Goal: Task Accomplishment & Management: Use online tool/utility

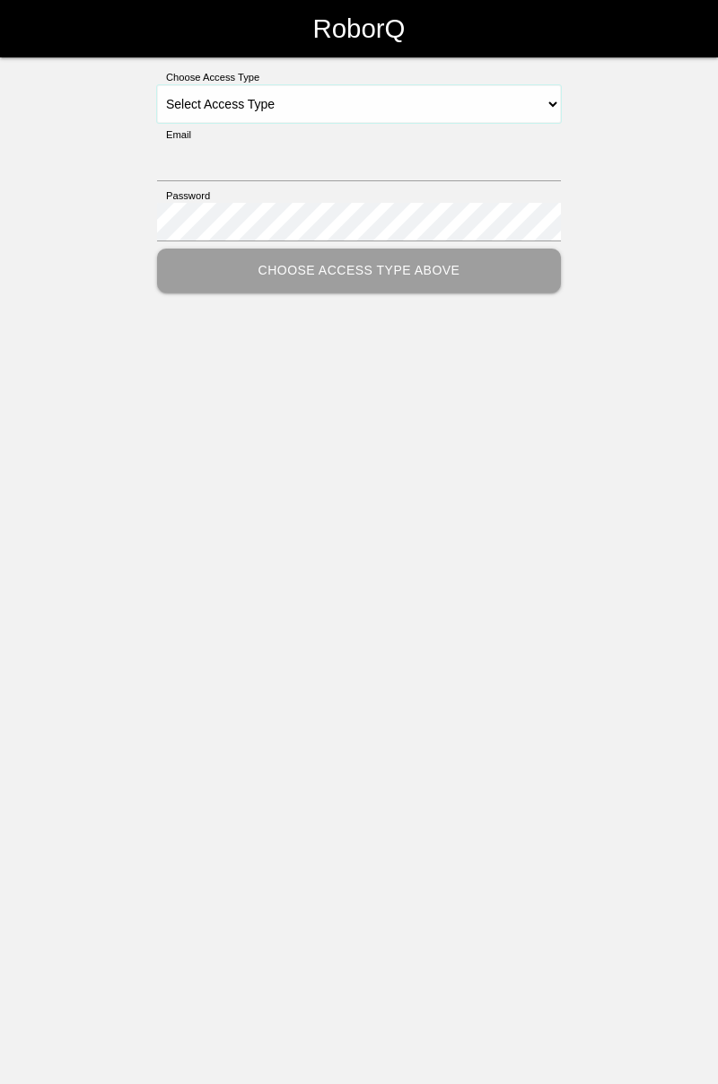
click at [550, 103] on select "Select Access Type Admin Customer Supervisor Worker" at bounding box center [359, 104] width 404 height 38
click at [549, 103] on select "Select Access Type Admin Customer Supervisor Worker" at bounding box center [359, 104] width 404 height 38
select select "Worker"
click at [157, 85] on select "Select Access Type Admin Customer Supervisor Worker" at bounding box center [359, 104] width 404 height 38
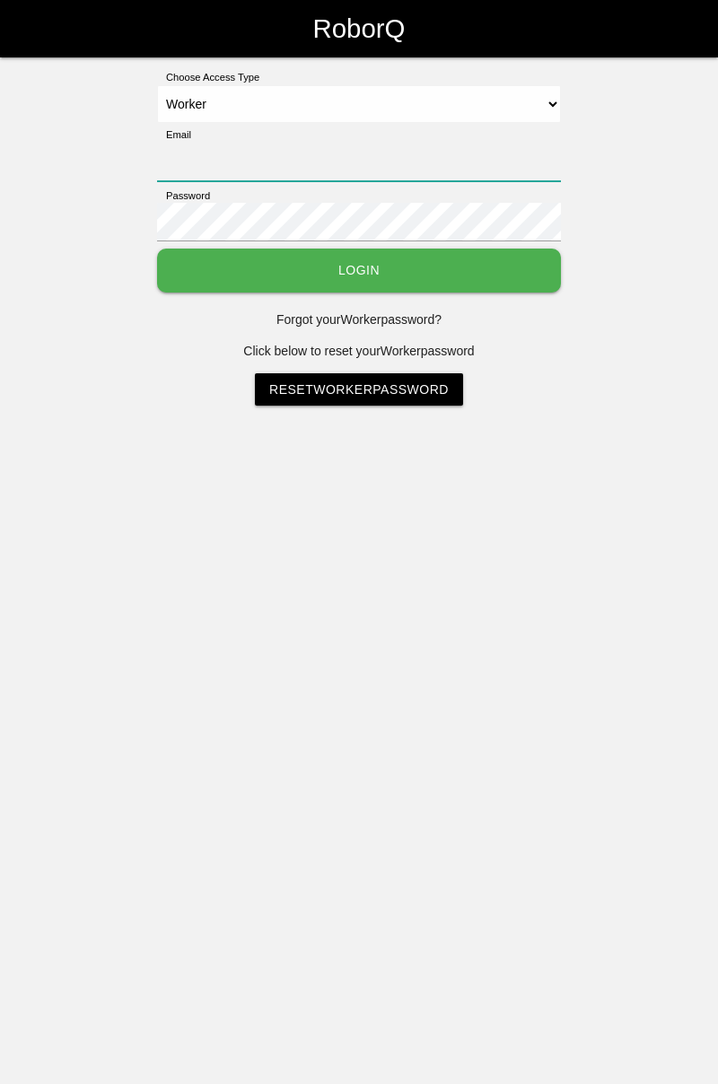
click at [474, 163] on input "Email" at bounding box center [359, 162] width 404 height 39
type input "[PERSON_NAME][EMAIL_ADDRESS][DOMAIN_NAME]"
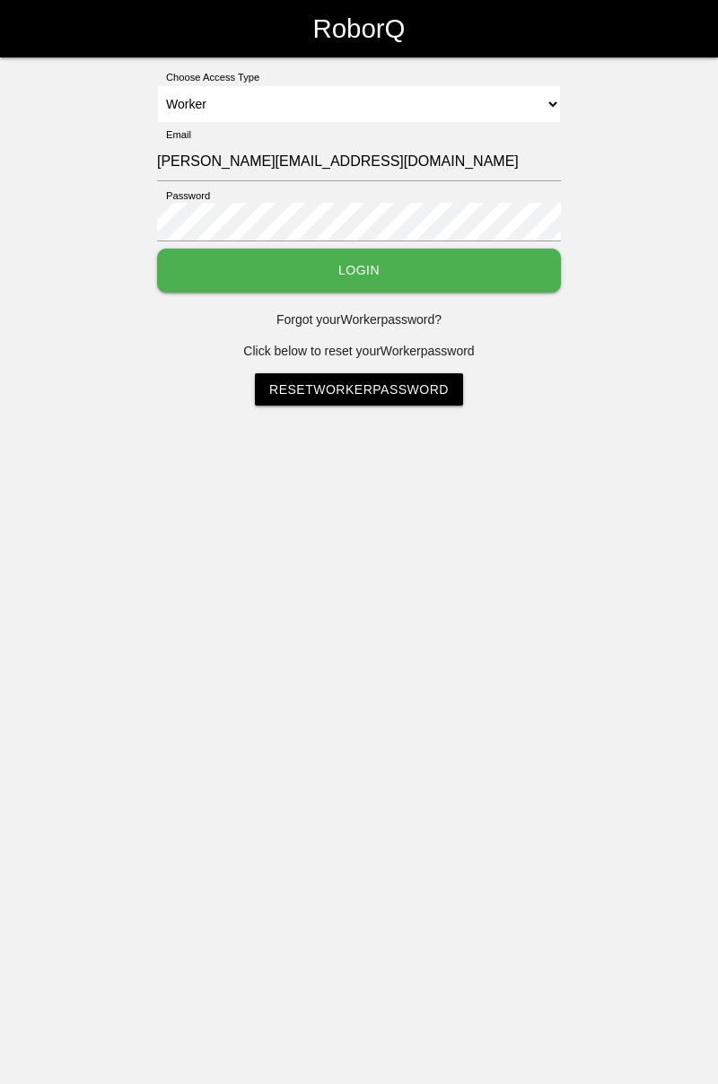
click at [157, 249] on button "Login" at bounding box center [359, 271] width 404 height 44
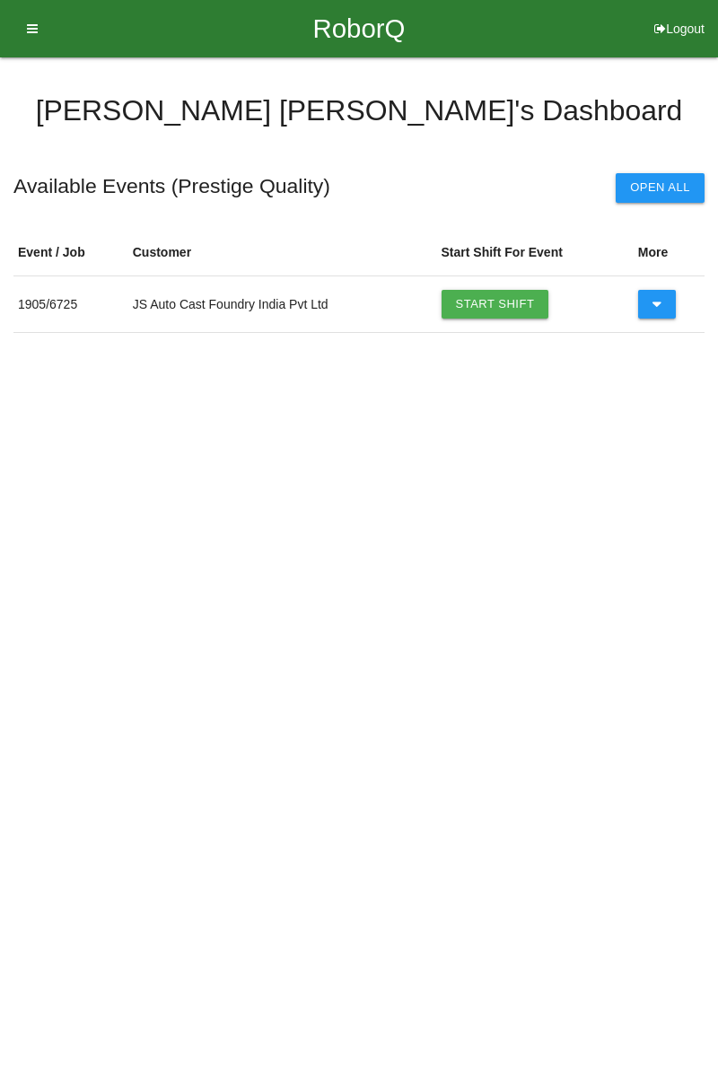
click at [510, 302] on link "Start Shift" at bounding box center [496, 304] width 108 height 29
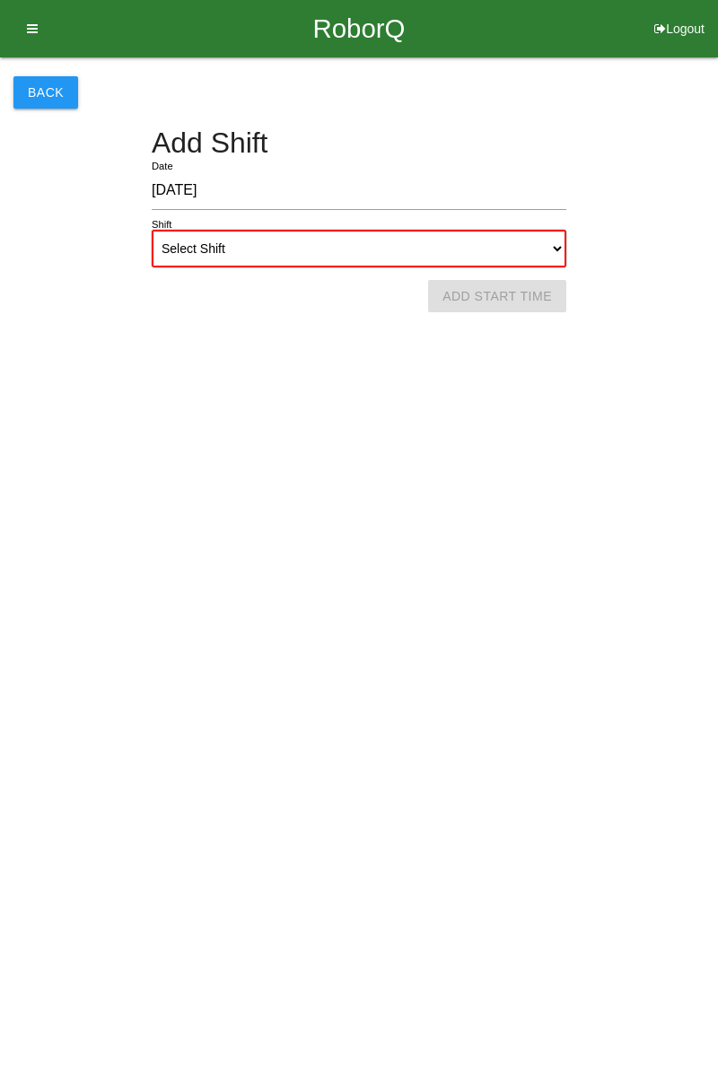
click at [557, 254] on select "Select Shift 1st Shift 2nd Shift 3rd Shift 4th Shift" at bounding box center [359, 249] width 415 height 38
select select "1"
click at [152, 230] on select "Select Shift 1st Shift 2nd Shift 3rd Shift 4th Shift" at bounding box center [359, 249] width 415 height 38
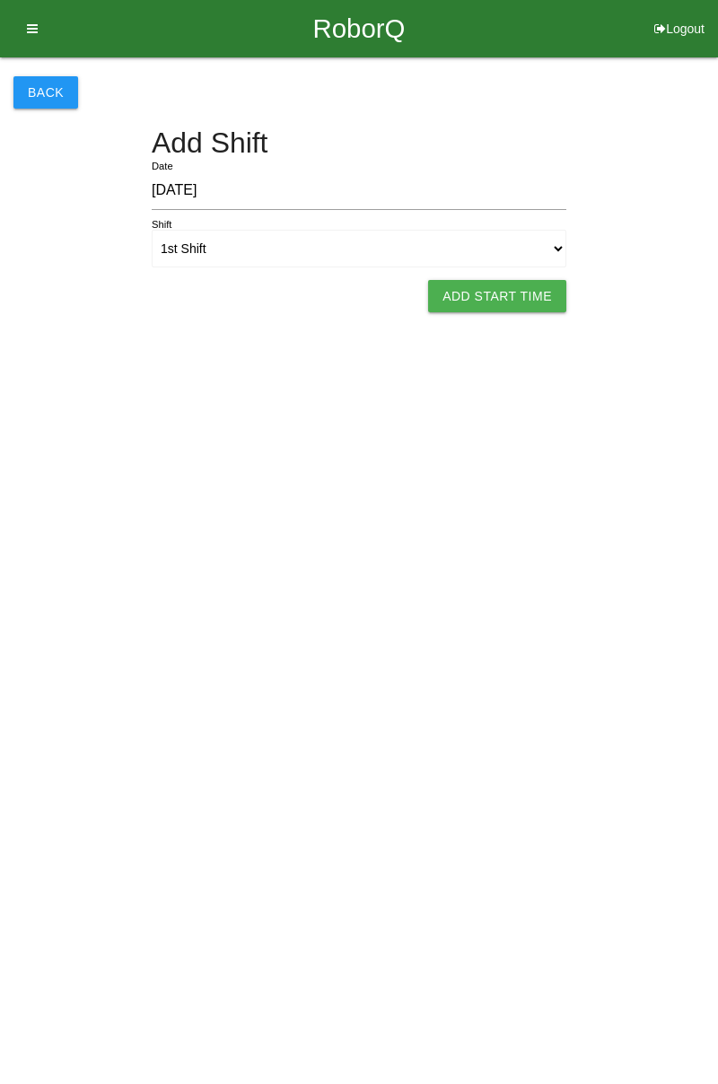
click at [513, 302] on button "Add Start Time" at bounding box center [497, 296] width 138 height 32
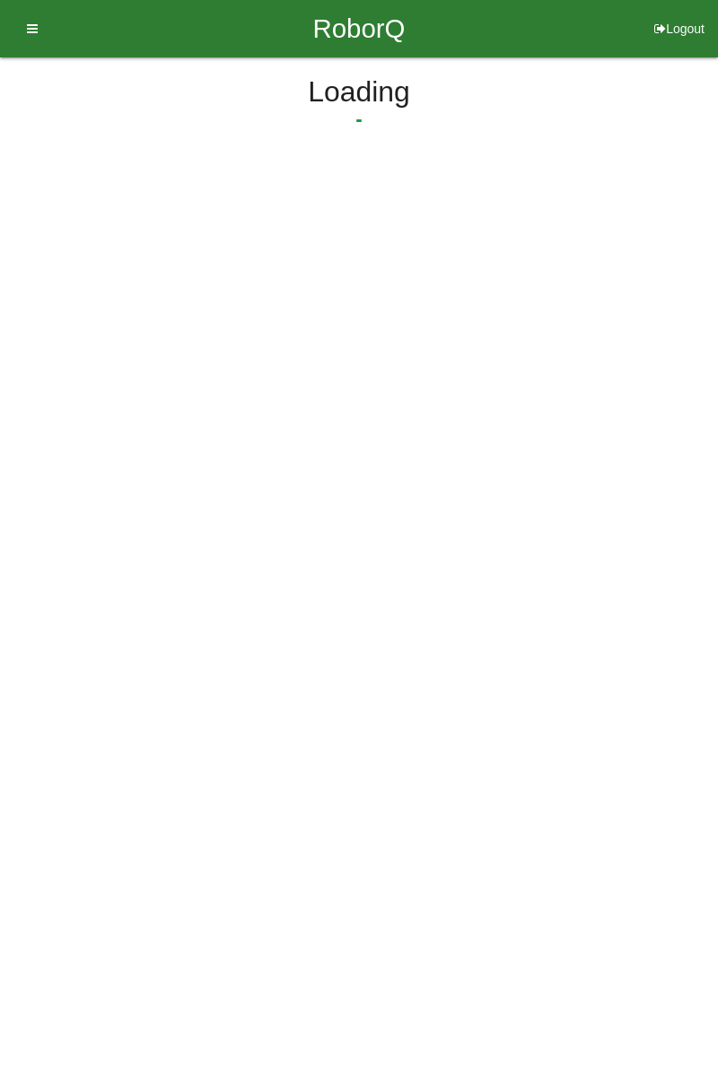
select select "7"
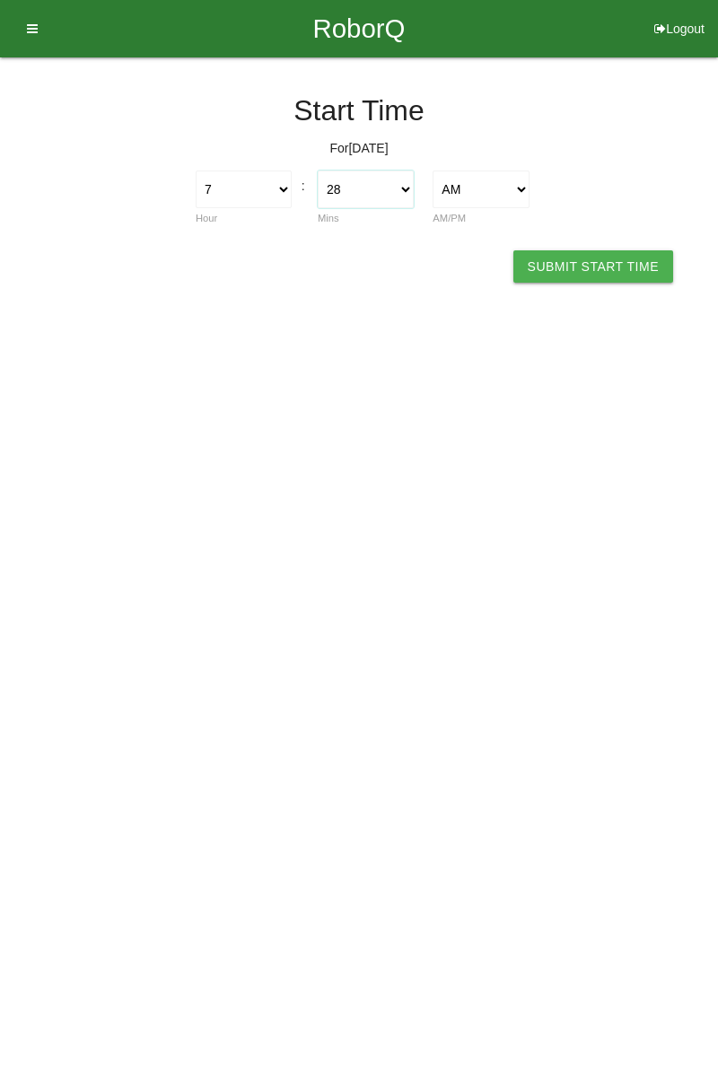
click at [406, 197] on select "00 01 02 03 04 05 06 07 08 09 10 11 12 13 14 15 16 17 18 19 20 21 22 23 24 25 2…" at bounding box center [366, 190] width 96 height 38
select select "0"
click at [318, 171] on select "00 01 02 03 04 05 06 07 08 09 10 11 12 13 14 15 16 17 18 19 20 21 22 23 24 25 2…" at bounding box center [366, 190] width 96 height 38
click at [603, 257] on button "Submit Start Time" at bounding box center [593, 266] width 160 height 32
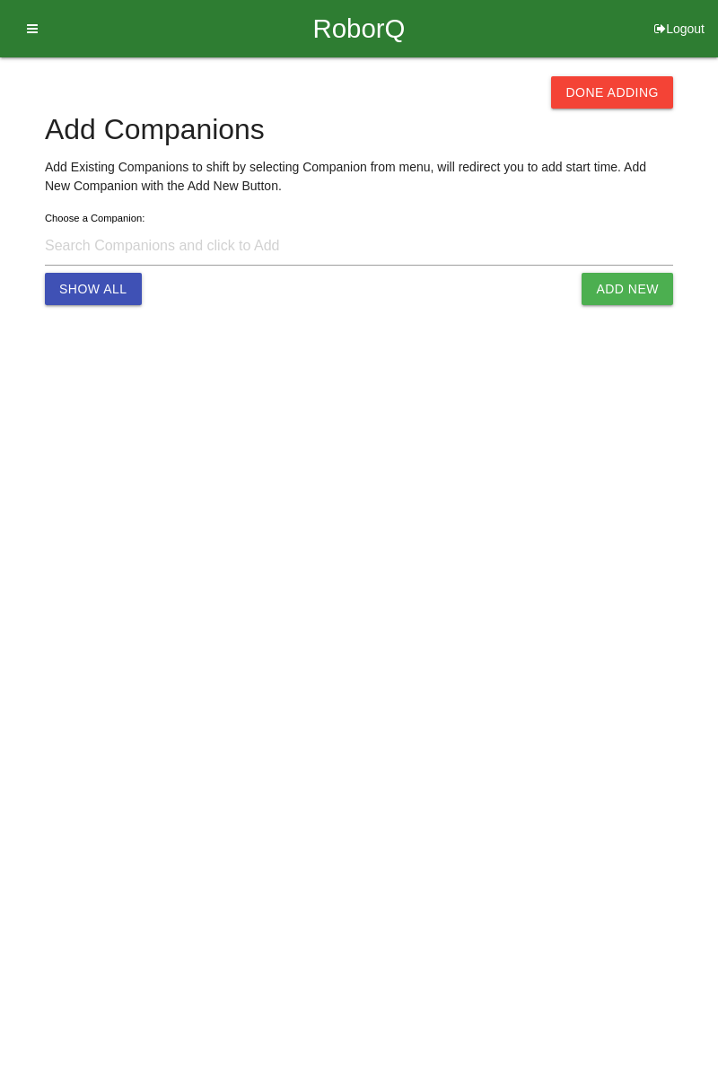
click at [629, 84] on button "Done Adding" at bounding box center [612, 92] width 122 height 32
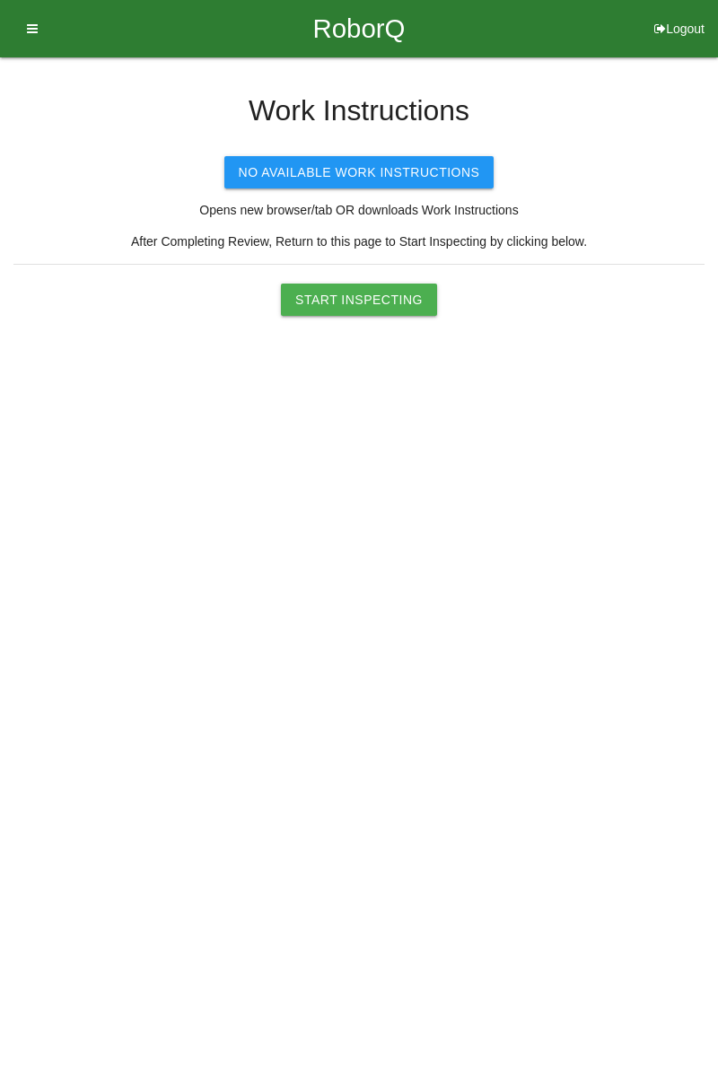
click at [377, 296] on button "Start Inspecting" at bounding box center [359, 300] width 156 height 32
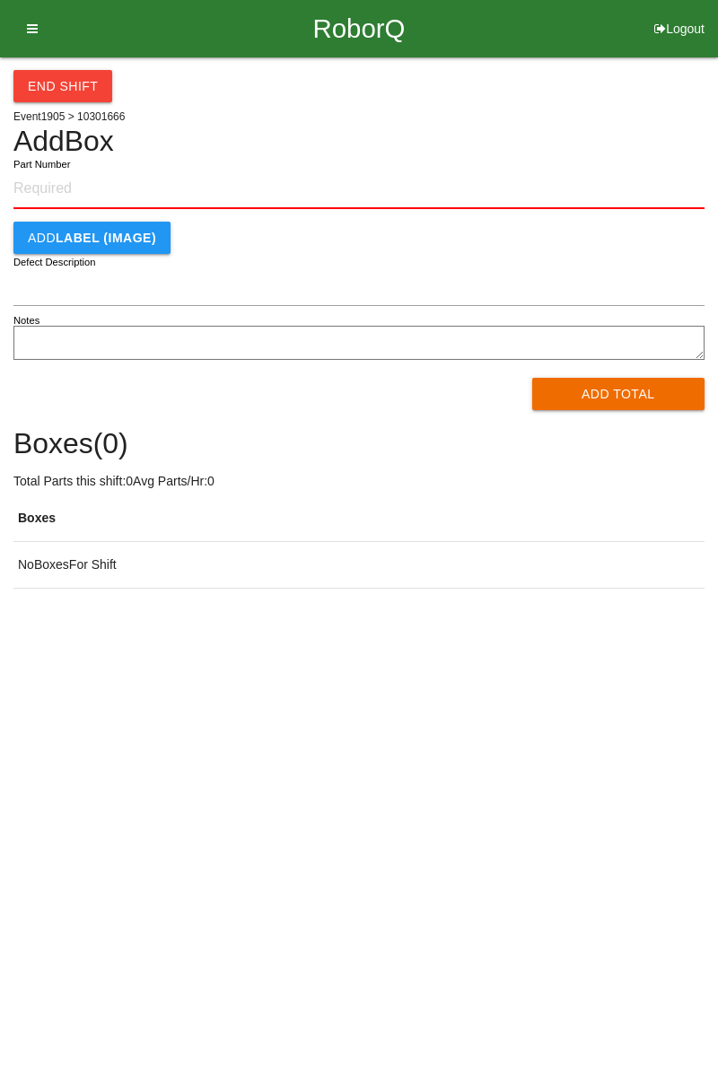
click at [117, 183] on input "Part Number" at bounding box center [358, 189] width 691 height 39
click at [54, 189] on input "Part Number" at bounding box center [358, 189] width 691 height 39
type input "10301666"
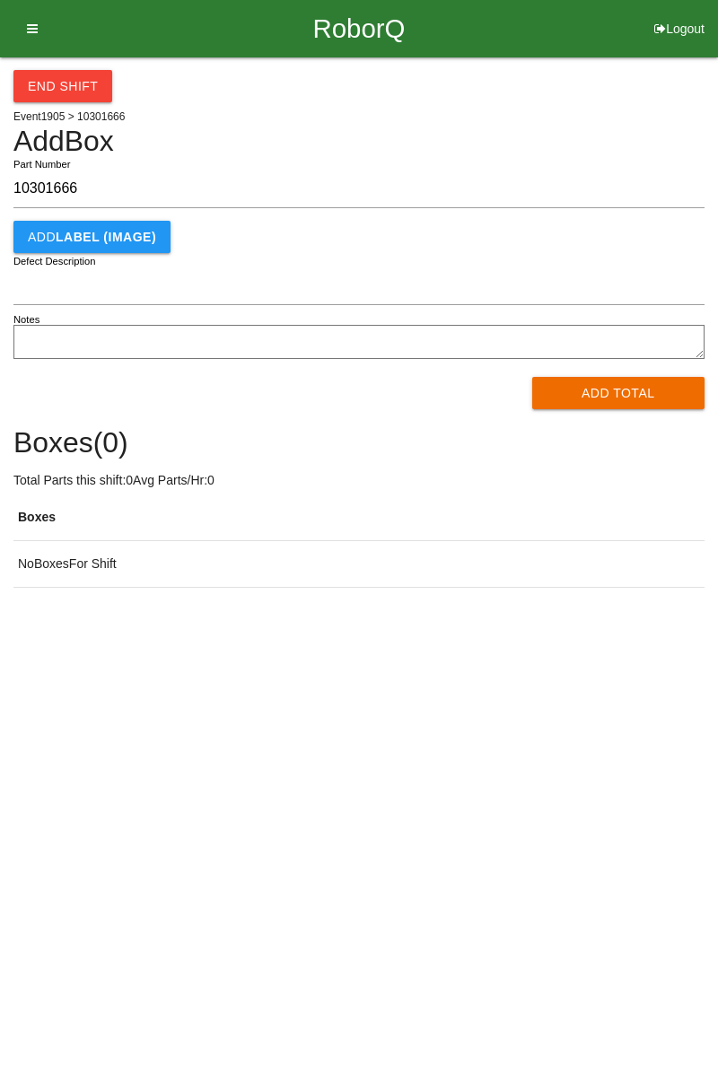
click at [648, 397] on button "Add Total" at bounding box center [618, 393] width 173 height 32
click at [613, 374] on form "10301666 Part Number Add LABEL (IMAGE) Defect Description Notes Processing..." at bounding box center [358, 290] width 691 height 240
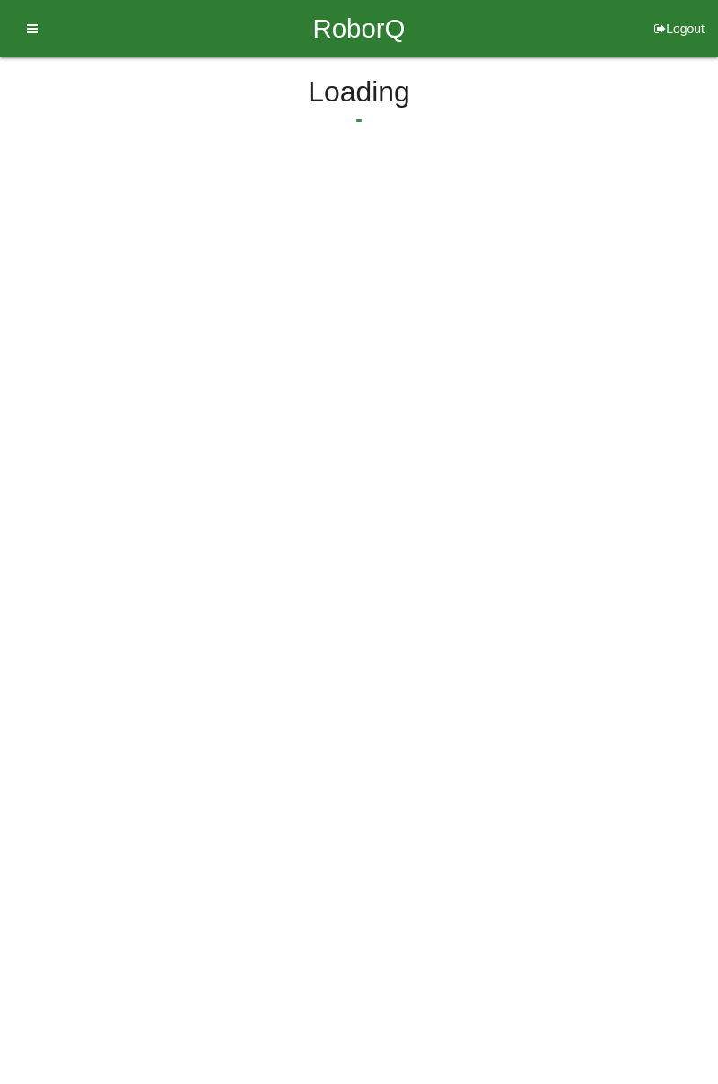
click at [610, 259] on html "RoborQ Logout [PERSON_NAME] Dashboard Profile Add Companions Work Instructions …" at bounding box center [359, 129] width 718 height 259
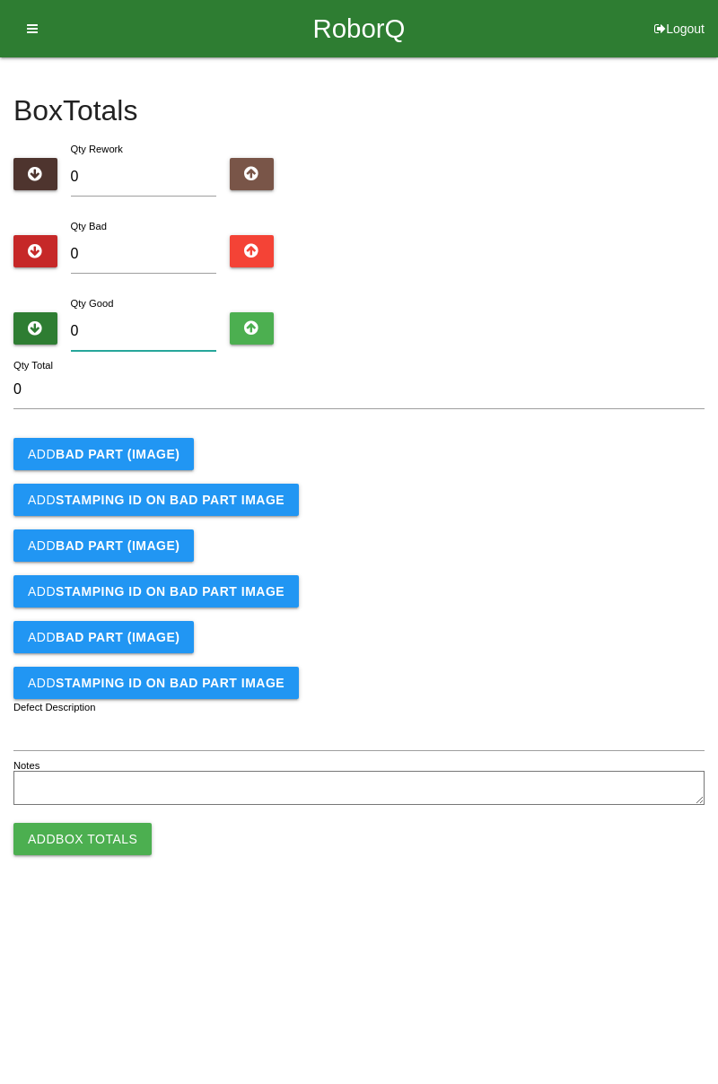
click at [145, 334] on input "0" at bounding box center [144, 331] width 146 height 39
click at [158, 246] on input "0" at bounding box center [144, 254] width 146 height 39
type input "7"
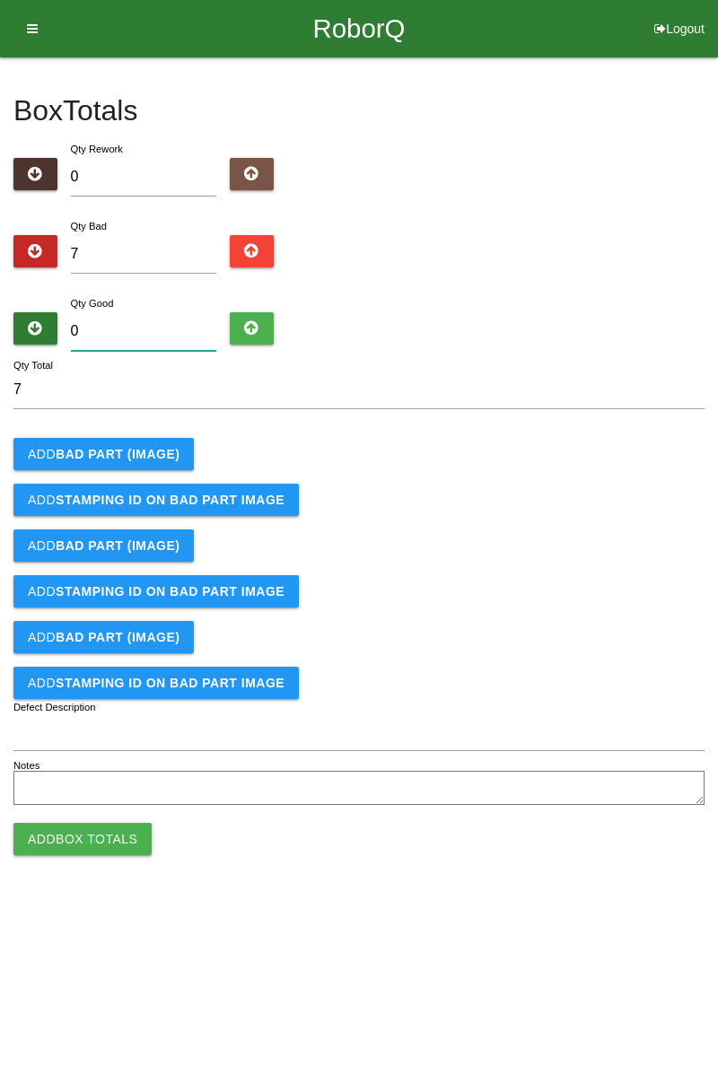
click at [153, 325] on input "0" at bounding box center [144, 331] width 146 height 39
type input "7"
type input "14"
type input "77"
type input "84"
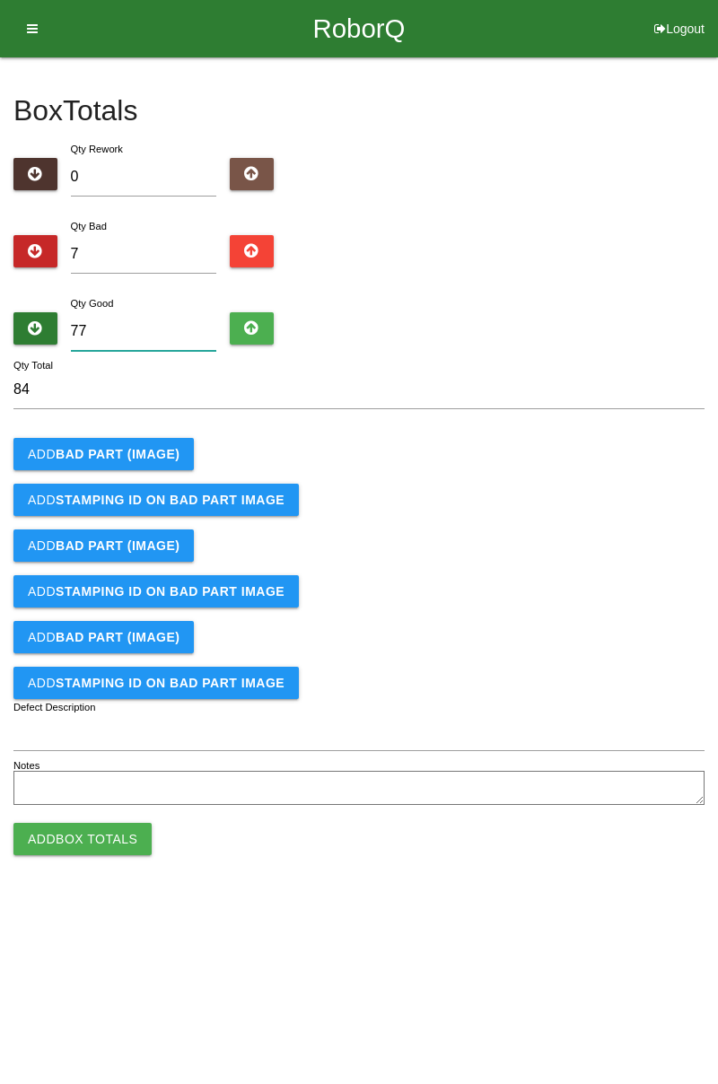
type input "77"
click at [158, 440] on button "Add BAD PART (IMAGE)" at bounding box center [103, 454] width 180 height 32
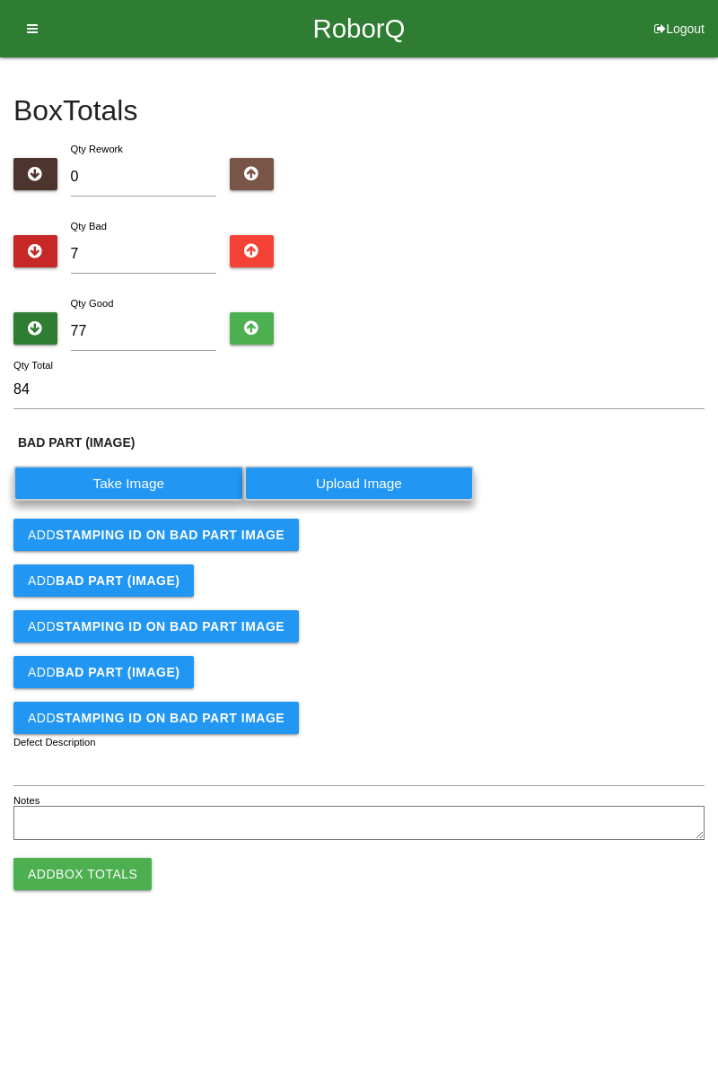
click at [145, 466] on label "Take Image" at bounding box center [128, 483] width 231 height 35
click at [0, 0] on \(IMAGE\) "Take Image" at bounding box center [0, 0] width 0 height 0
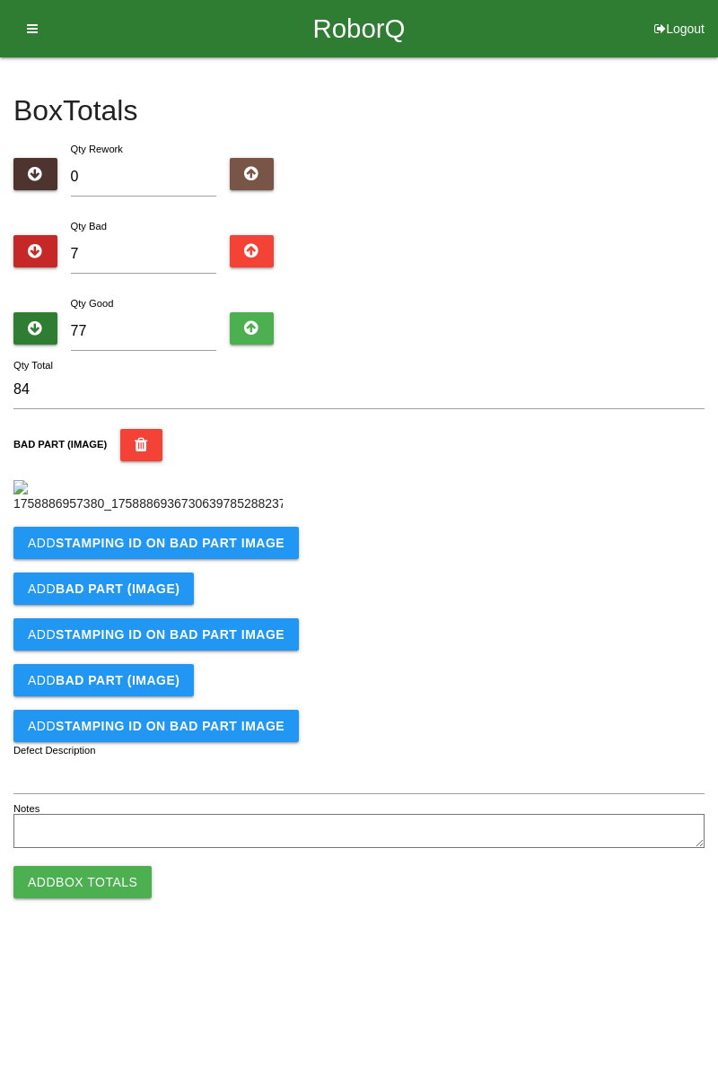
scroll to position [101, 0]
click at [246, 559] on button "Add STAMPING ID on BAD PART Image" at bounding box center [155, 543] width 285 height 32
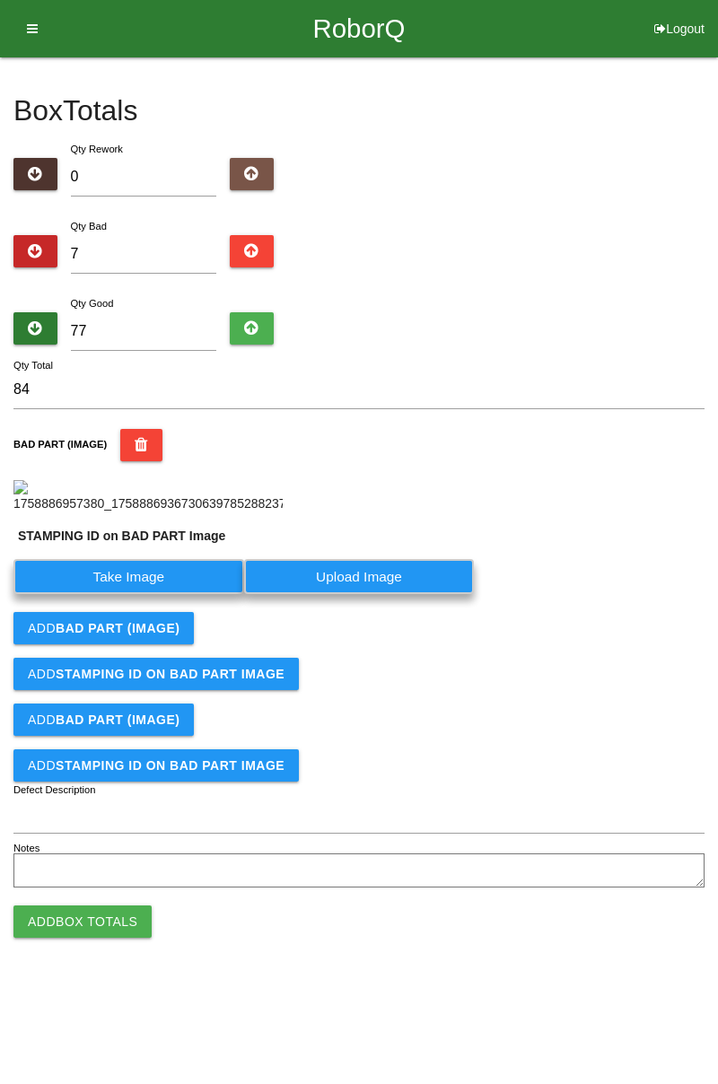
click at [185, 594] on label "Take Image" at bounding box center [128, 576] width 231 height 35
click at [0, 0] on PART "Take Image" at bounding box center [0, 0] width 0 height 0
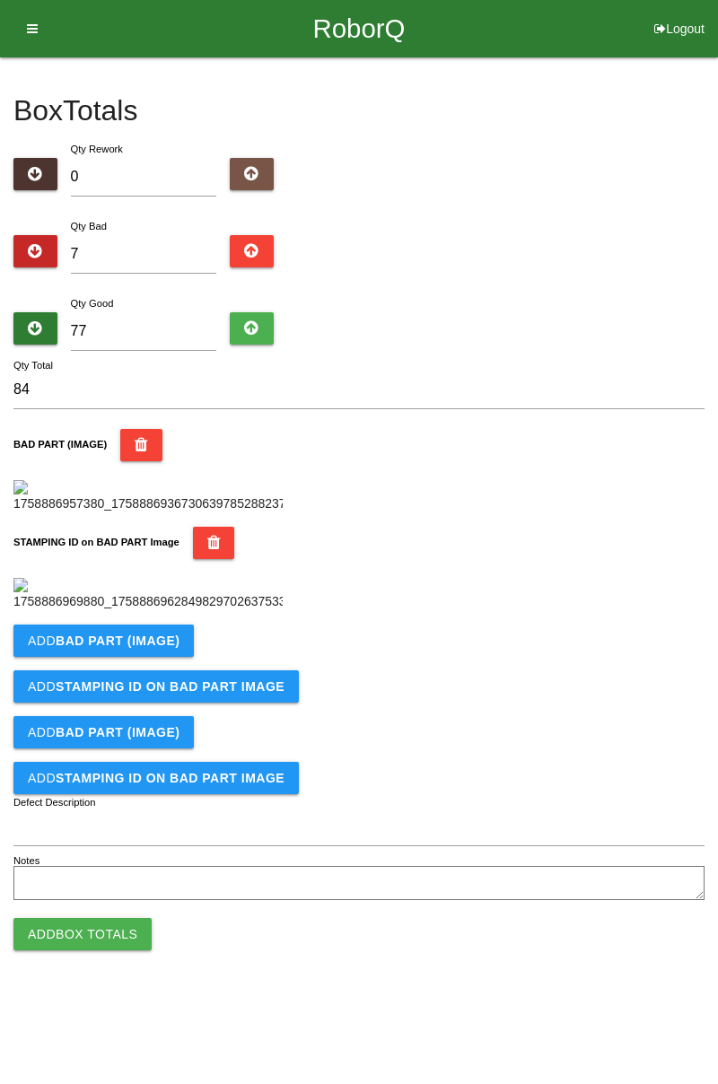
scroll to position [395, 0]
click at [165, 648] on b "BAD PART (IMAGE)" at bounding box center [118, 641] width 124 height 14
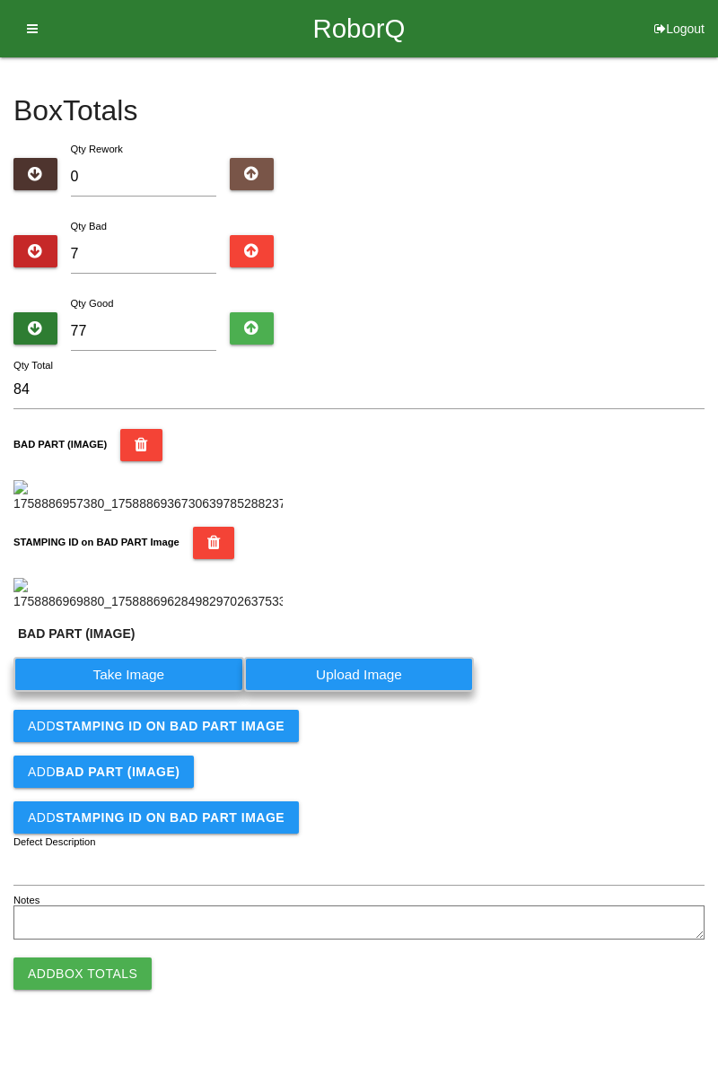
click at [159, 692] on label "Take Image" at bounding box center [128, 674] width 231 height 35
click at [0, 0] on \(IMAGE\) "Take Image" at bounding box center [0, 0] width 0 height 0
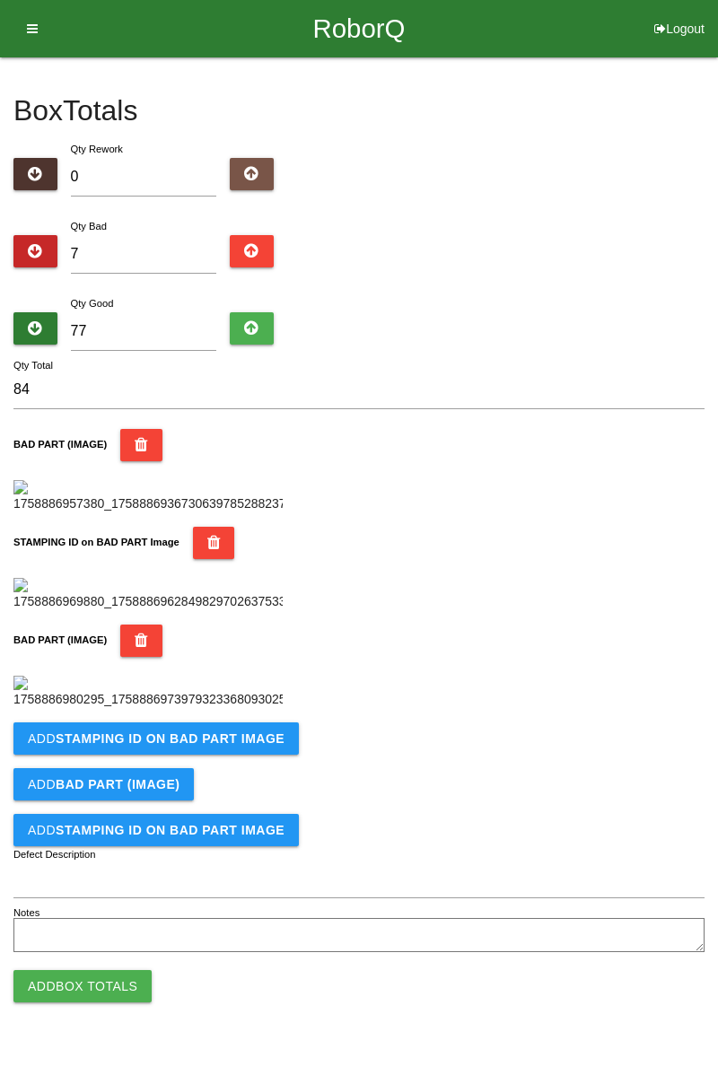
scroll to position [689, 0]
click at [242, 746] on b "STAMPING ID on BAD PART Image" at bounding box center [170, 739] width 229 height 14
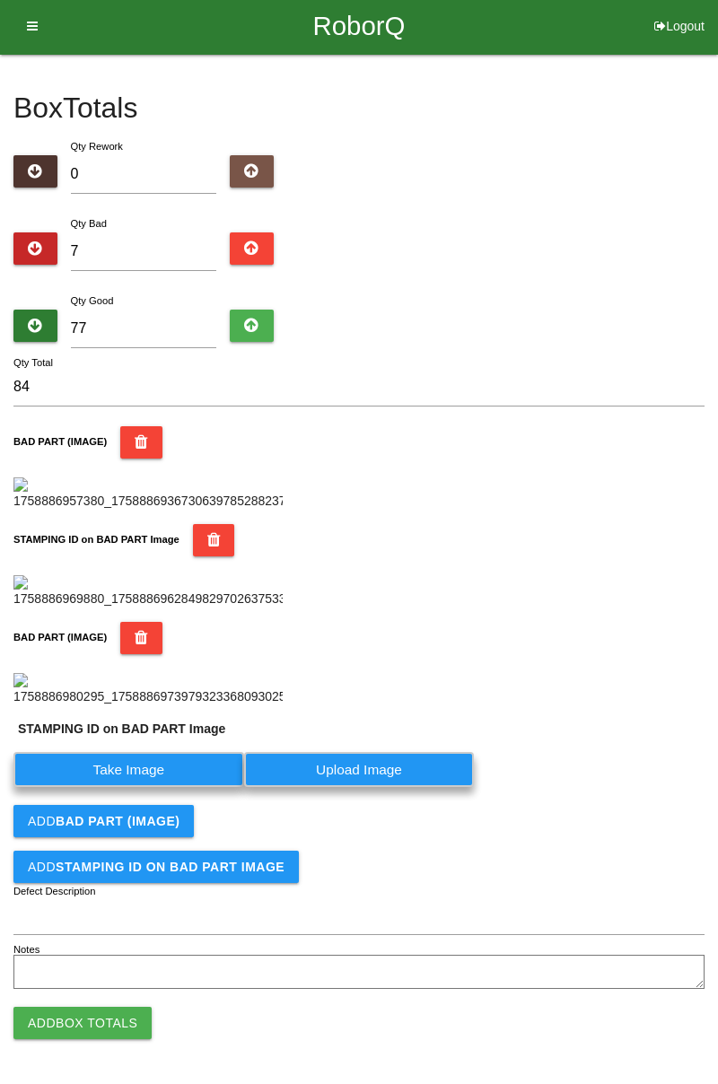
click at [176, 787] on label "Take Image" at bounding box center [128, 769] width 231 height 35
click at [0, 0] on PART "Take Image" at bounding box center [0, 0] width 0 height 0
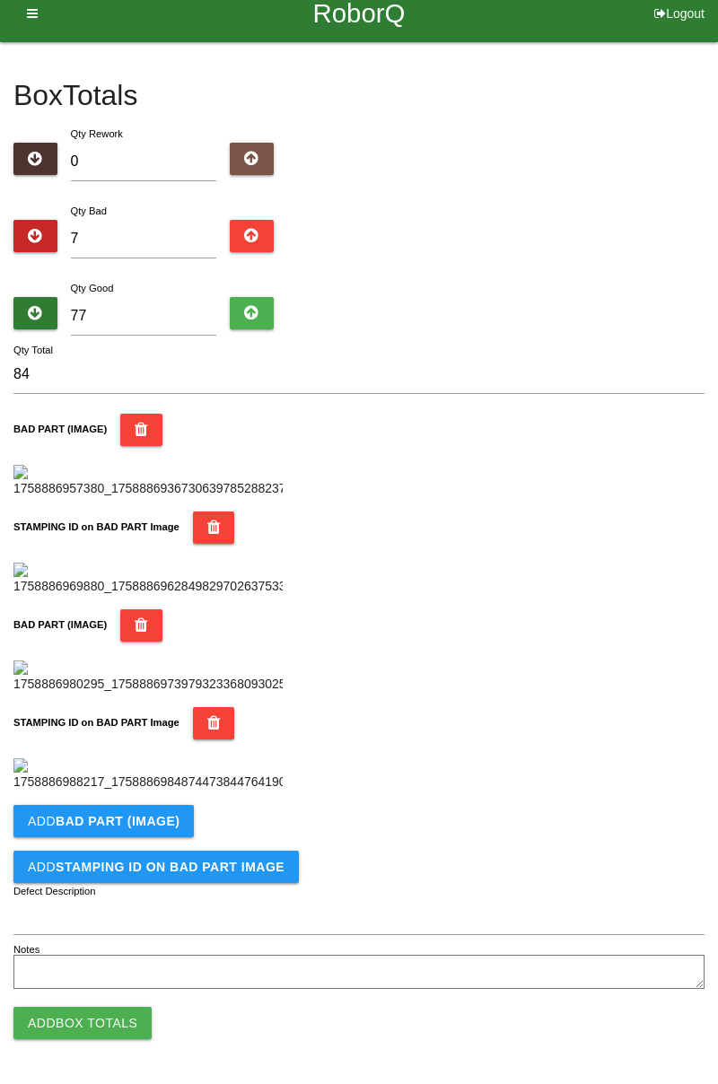
scroll to position [984, 0]
click at [187, 827] on button "Add BAD PART (IMAGE)" at bounding box center [103, 821] width 180 height 32
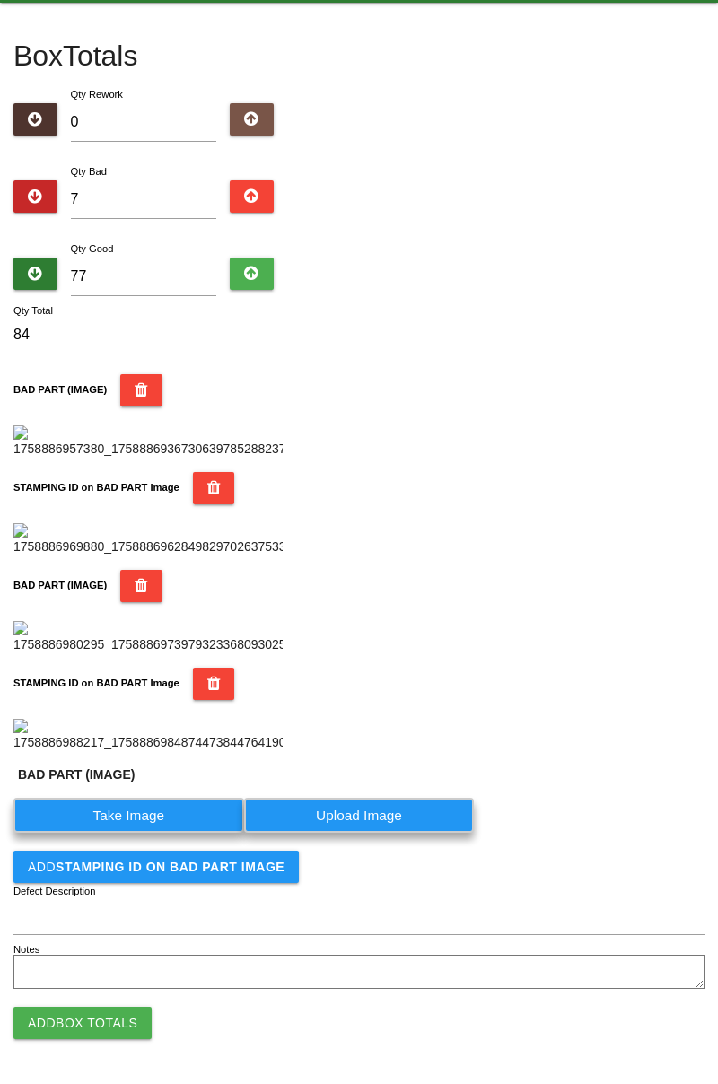
click at [154, 833] on label "Take Image" at bounding box center [128, 815] width 231 height 35
click at [0, 0] on \(IMAGE\) "Take Image" at bounding box center [0, 0] width 0 height 0
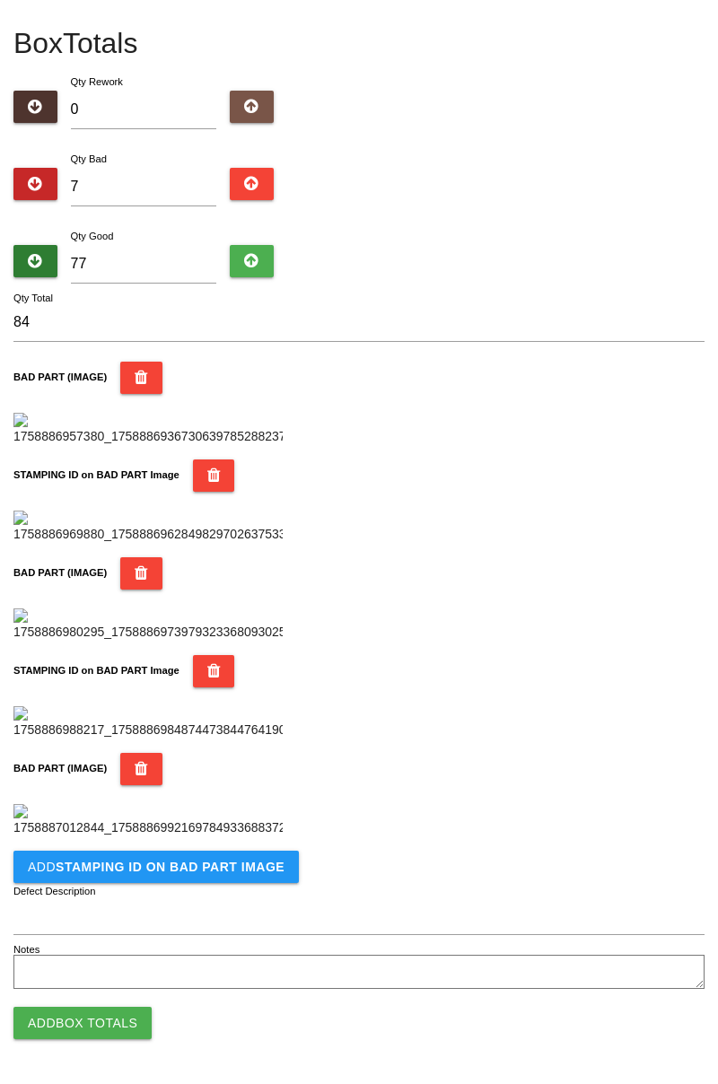
scroll to position [1278, 0]
click at [228, 873] on b "STAMPING ID on BAD PART Image" at bounding box center [170, 867] width 229 height 14
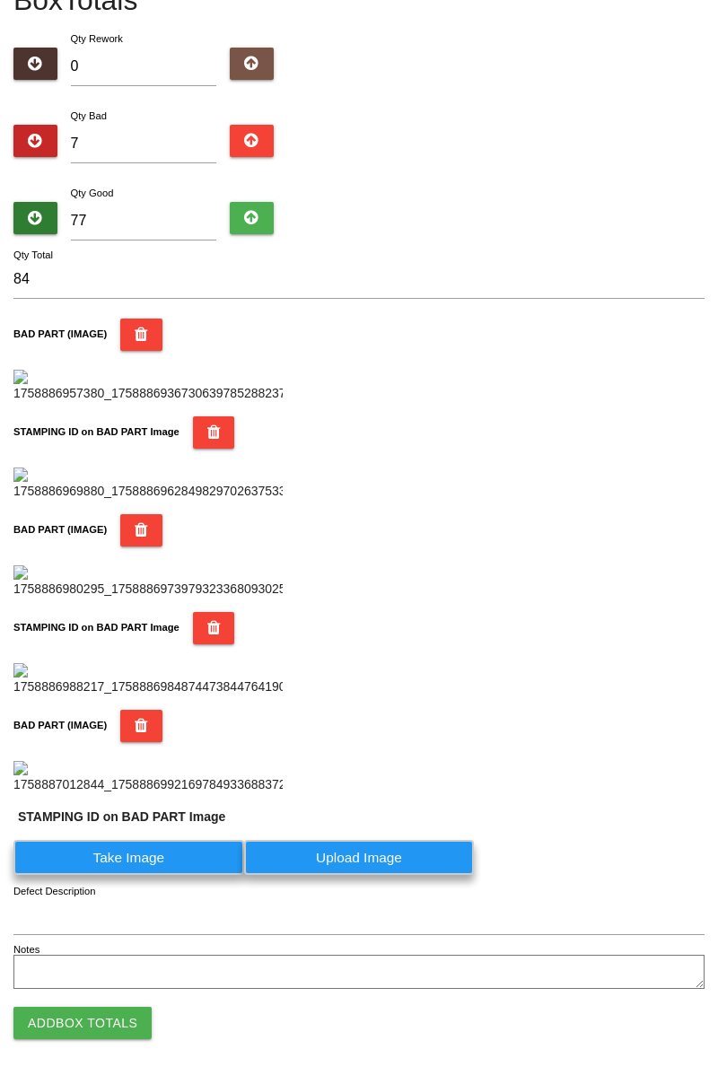
click at [178, 875] on label "Take Image" at bounding box center [128, 857] width 231 height 35
click at [0, 0] on PART "Take Image" at bounding box center [0, 0] width 0 height 0
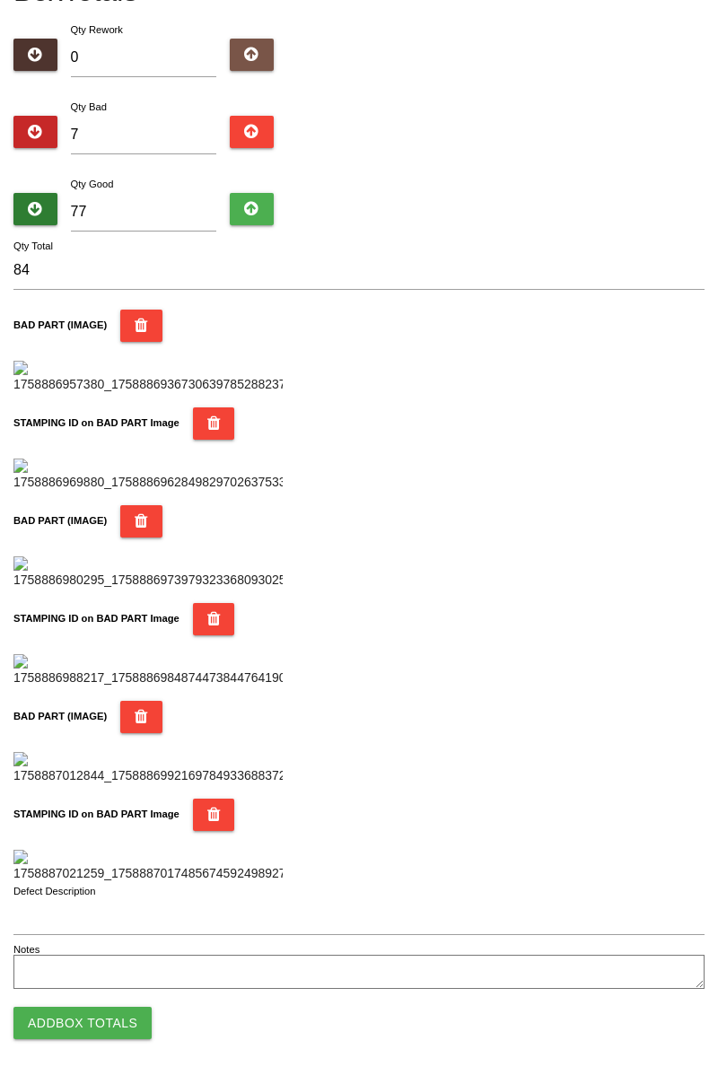
scroll to position [1573, 0]
click at [113, 1012] on button "Add Box Totals" at bounding box center [82, 1023] width 138 height 32
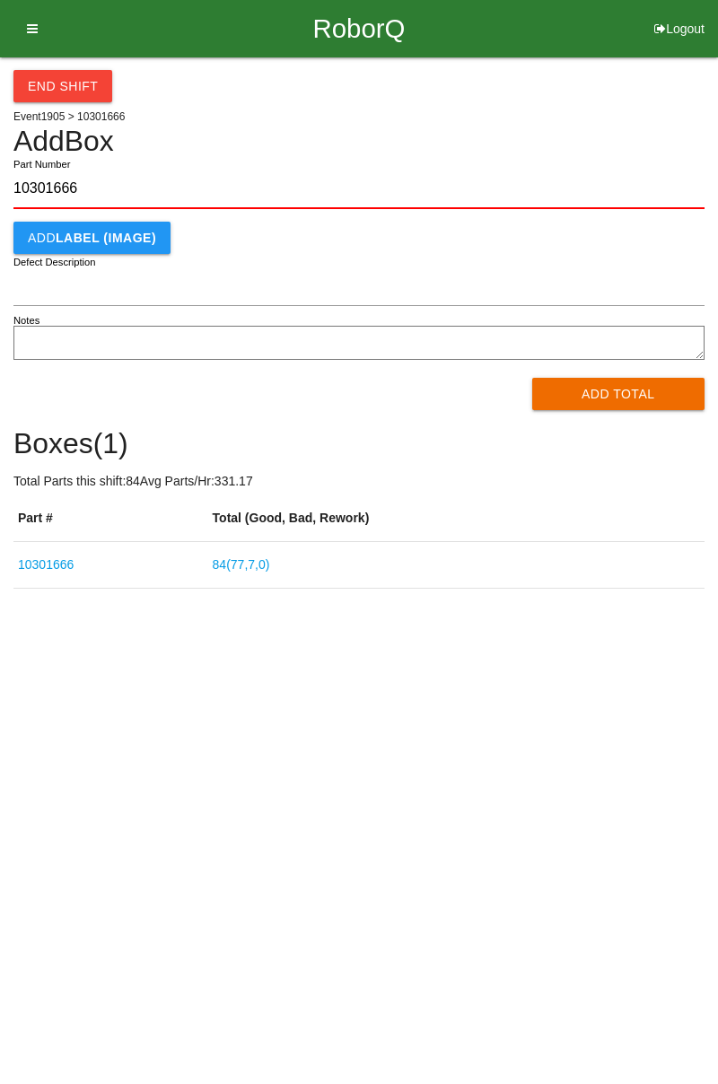
type input "10301666"
click at [625, 398] on button "Add Total" at bounding box center [618, 394] width 173 height 32
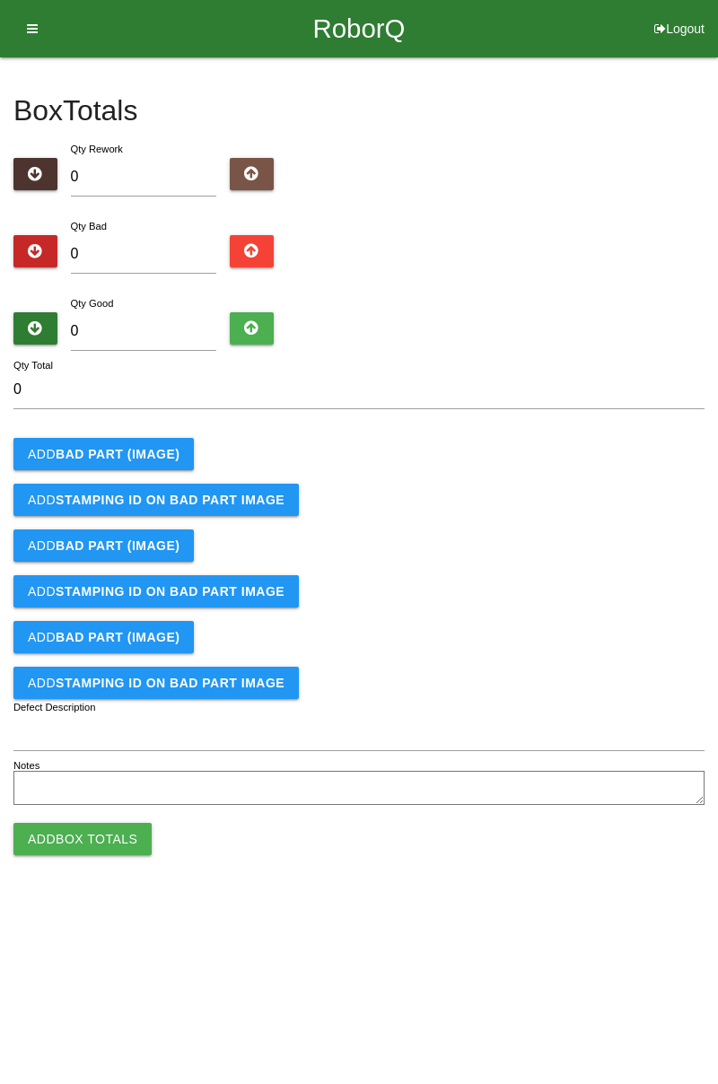
click at [144, 225] on div "Qty Bad 0" at bounding box center [143, 248] width 173 height 65
click at [181, 258] on input "0" at bounding box center [144, 254] width 146 height 39
type input "9"
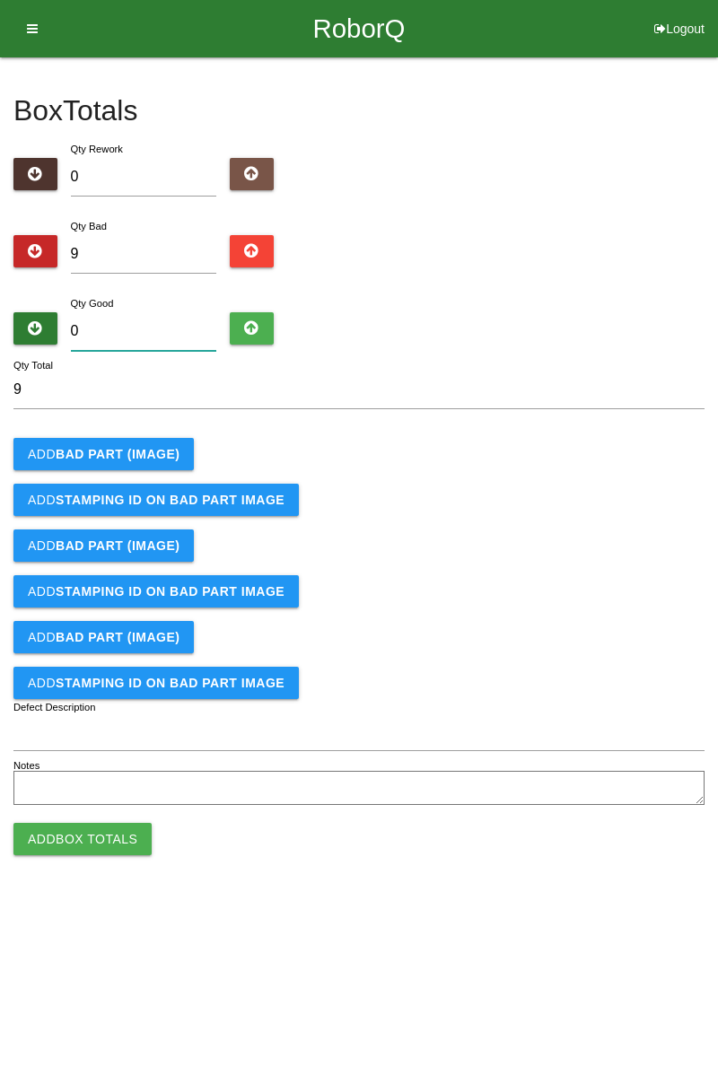
click at [179, 325] on input "0" at bounding box center [144, 331] width 146 height 39
type input "7"
type input "16"
type input "75"
type input "84"
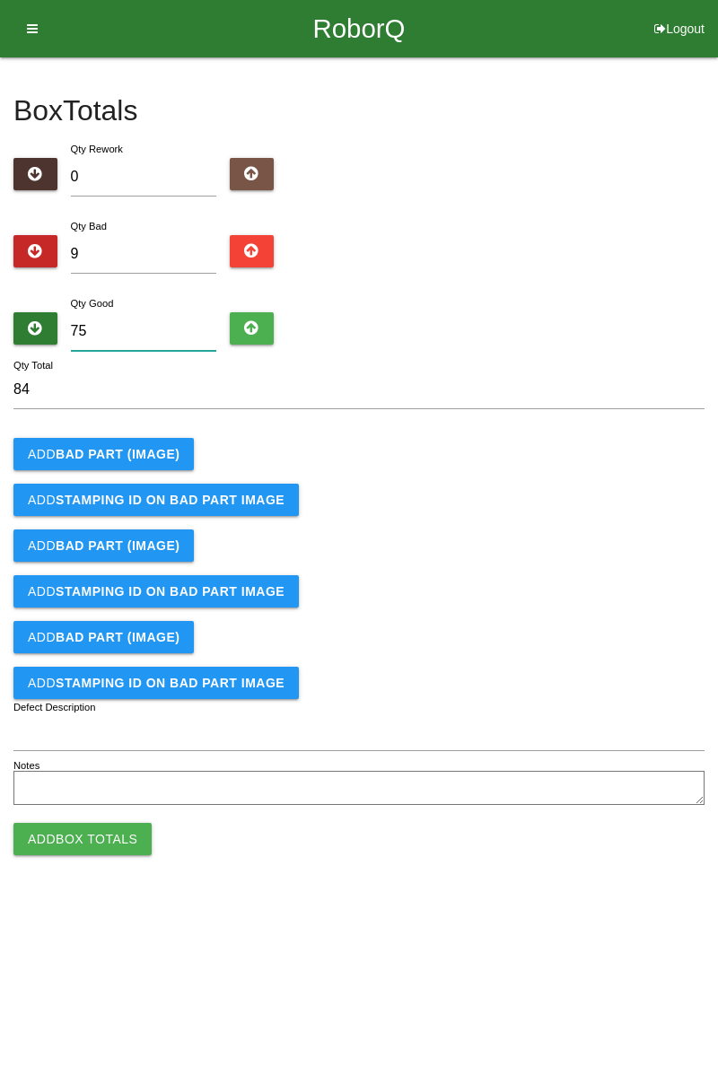
type input "75"
click at [151, 439] on button "Add BAD PART (IMAGE)" at bounding box center [103, 454] width 180 height 32
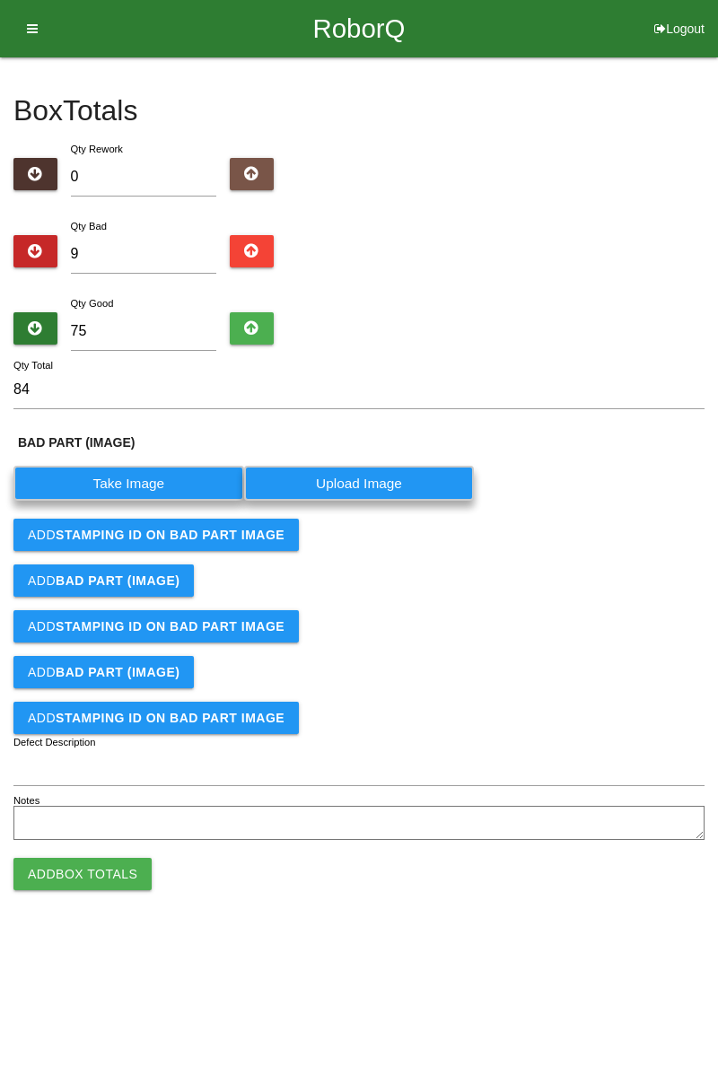
click at [148, 483] on label "Take Image" at bounding box center [128, 483] width 231 height 35
click at [0, 0] on \(IMAGE\) "Take Image" at bounding box center [0, 0] width 0 height 0
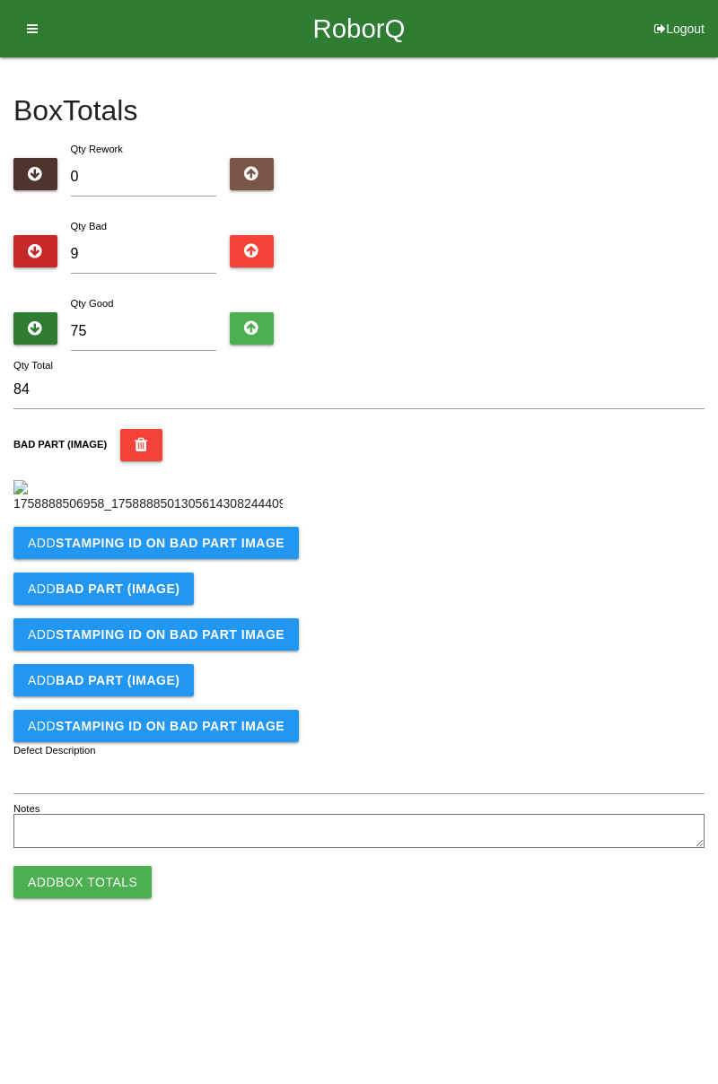
scroll to position [101, 0]
click at [246, 550] on b "STAMPING ID on BAD PART Image" at bounding box center [170, 543] width 229 height 14
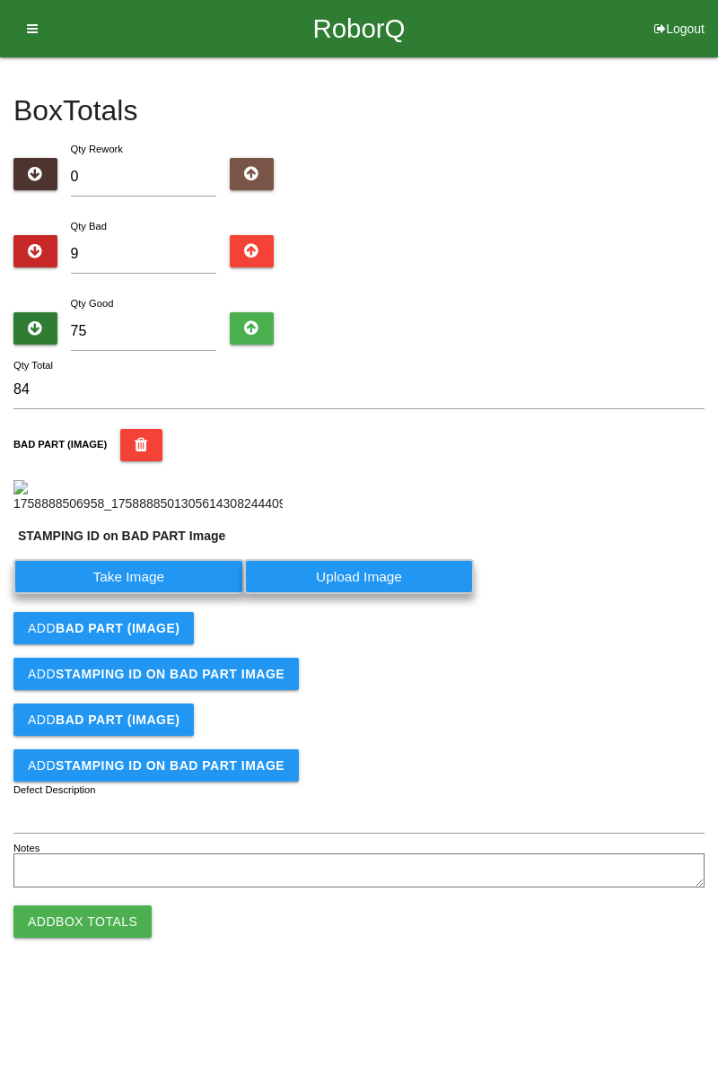
click at [145, 594] on label "Take Image" at bounding box center [128, 576] width 231 height 35
click at [0, 0] on PART "Take Image" at bounding box center [0, 0] width 0 height 0
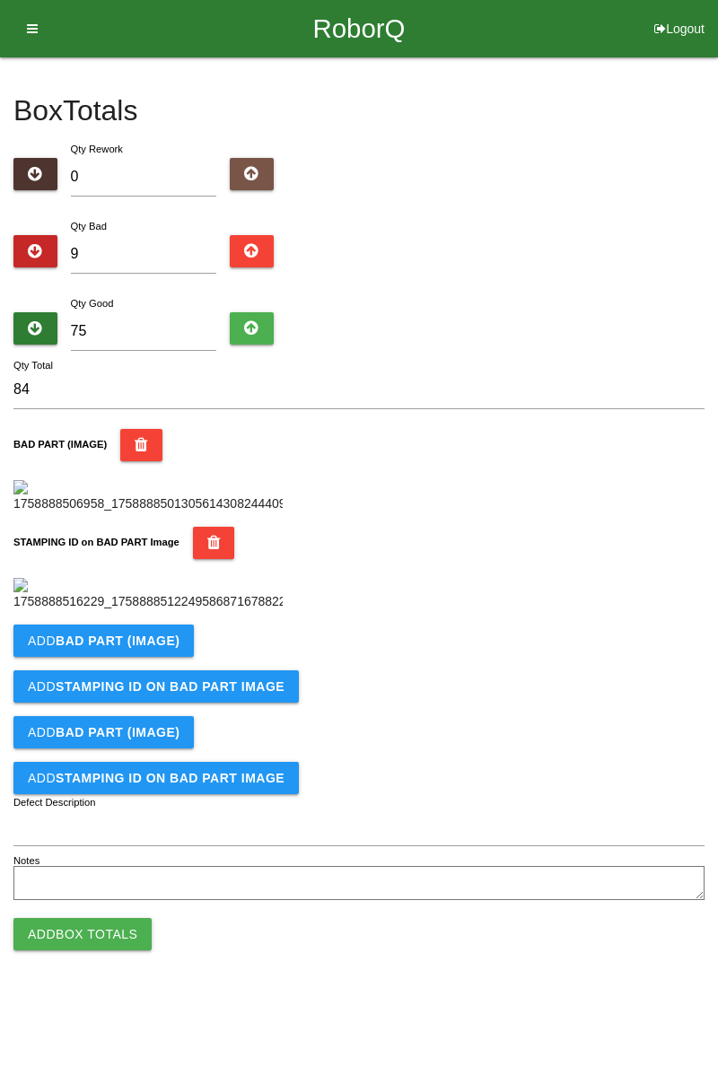
scroll to position [395, 0]
click at [171, 648] on b "BAD PART (IMAGE)" at bounding box center [118, 641] width 124 height 14
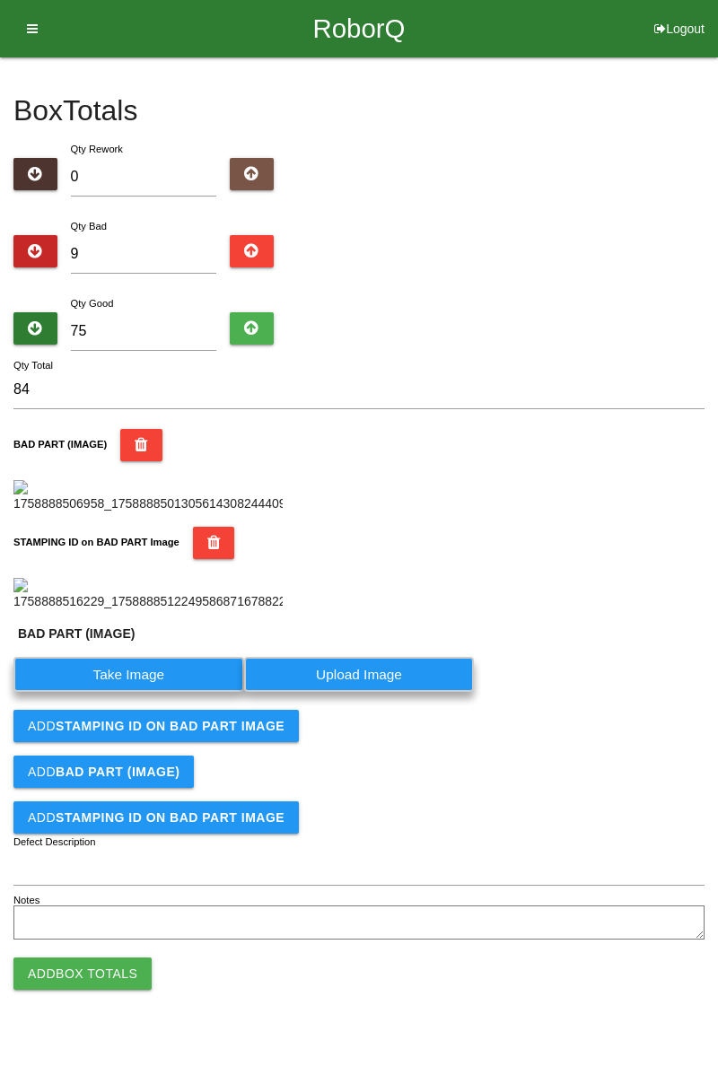
click at [159, 692] on label "Take Image" at bounding box center [128, 674] width 231 height 35
click at [0, 0] on \(IMAGE\) "Take Image" at bounding box center [0, 0] width 0 height 0
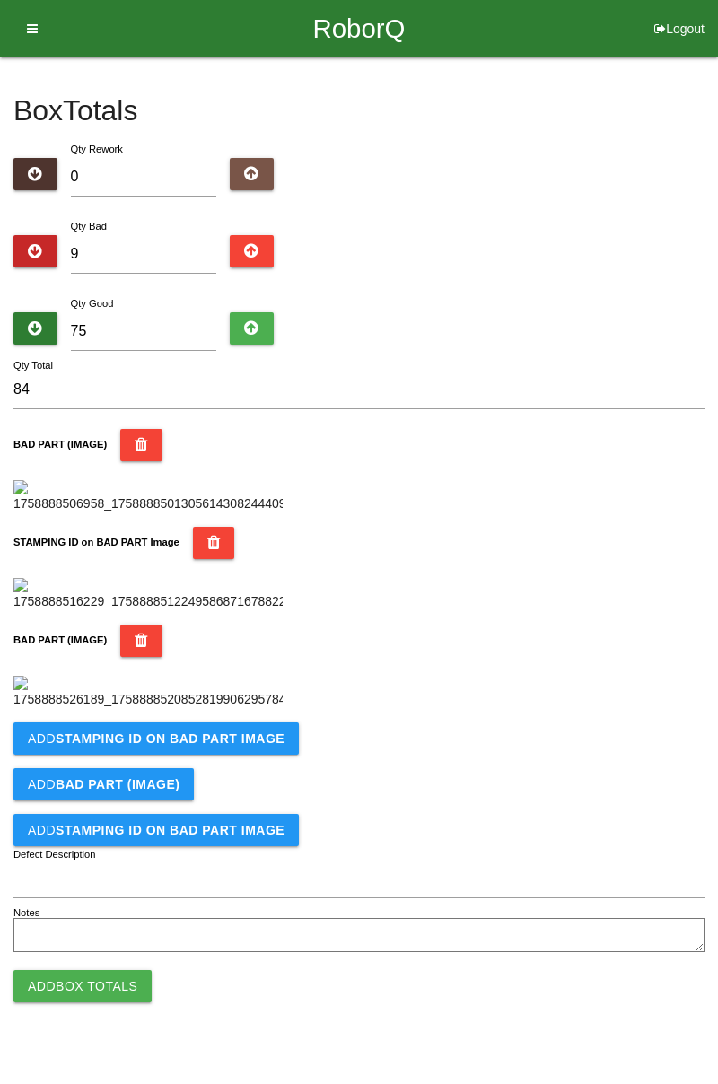
scroll to position [689, 0]
click at [231, 755] on button "Add STAMPING ID on BAD PART Image" at bounding box center [155, 739] width 285 height 32
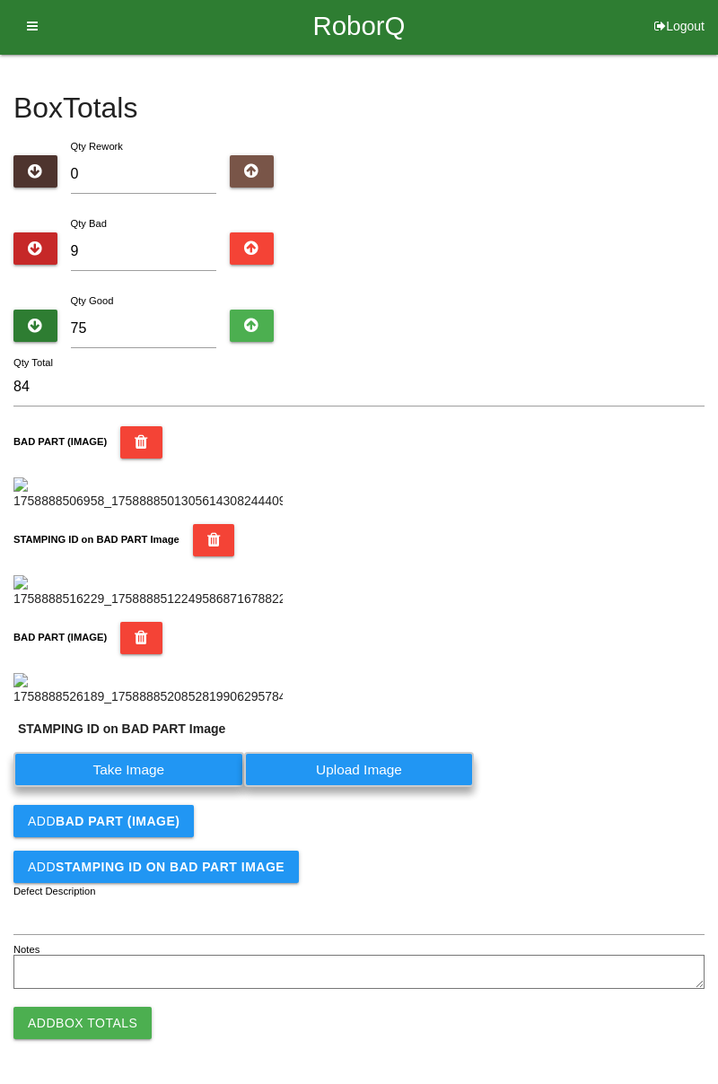
click at [162, 787] on label "Take Image" at bounding box center [128, 769] width 231 height 35
click at [0, 0] on PART "Take Image" at bounding box center [0, 0] width 0 height 0
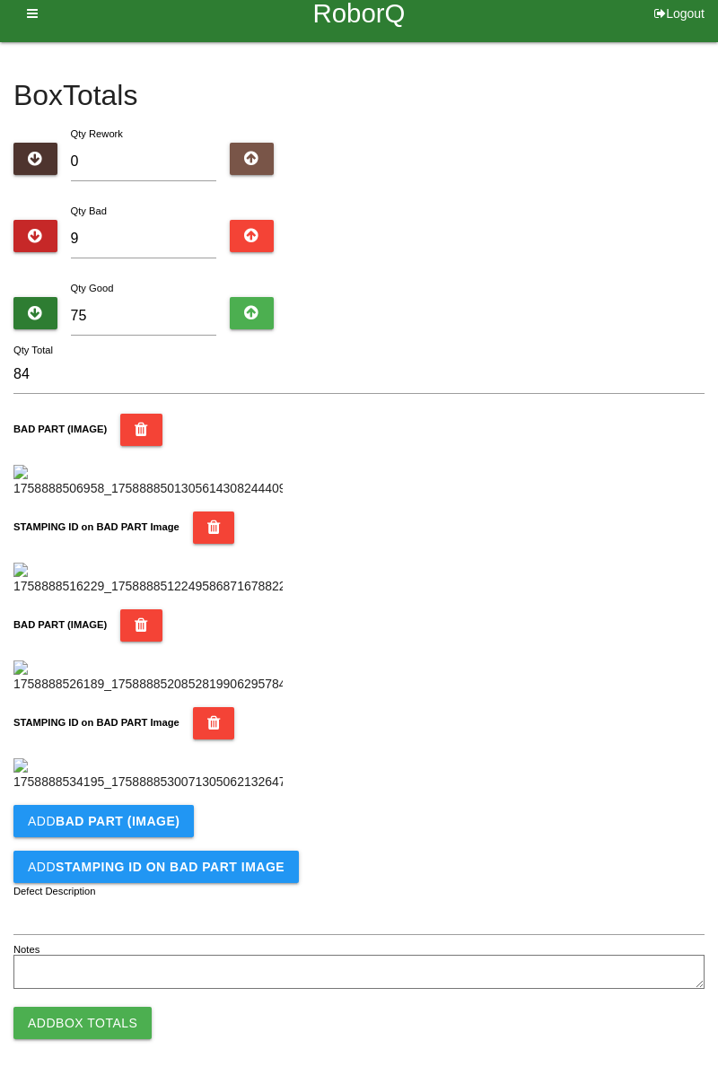
scroll to position [984, 0]
click at [178, 818] on button "Add BAD PART (IMAGE)" at bounding box center [103, 821] width 180 height 32
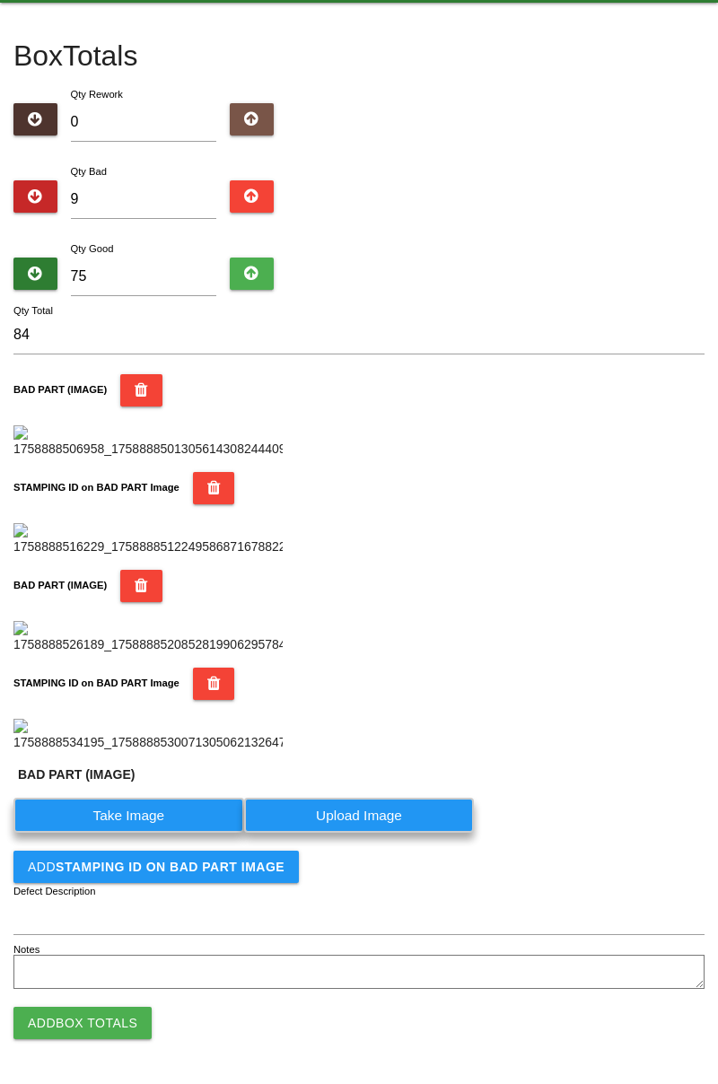
click at [153, 833] on label "Take Image" at bounding box center [128, 815] width 231 height 35
click at [0, 0] on \(IMAGE\) "Take Image" at bounding box center [0, 0] width 0 height 0
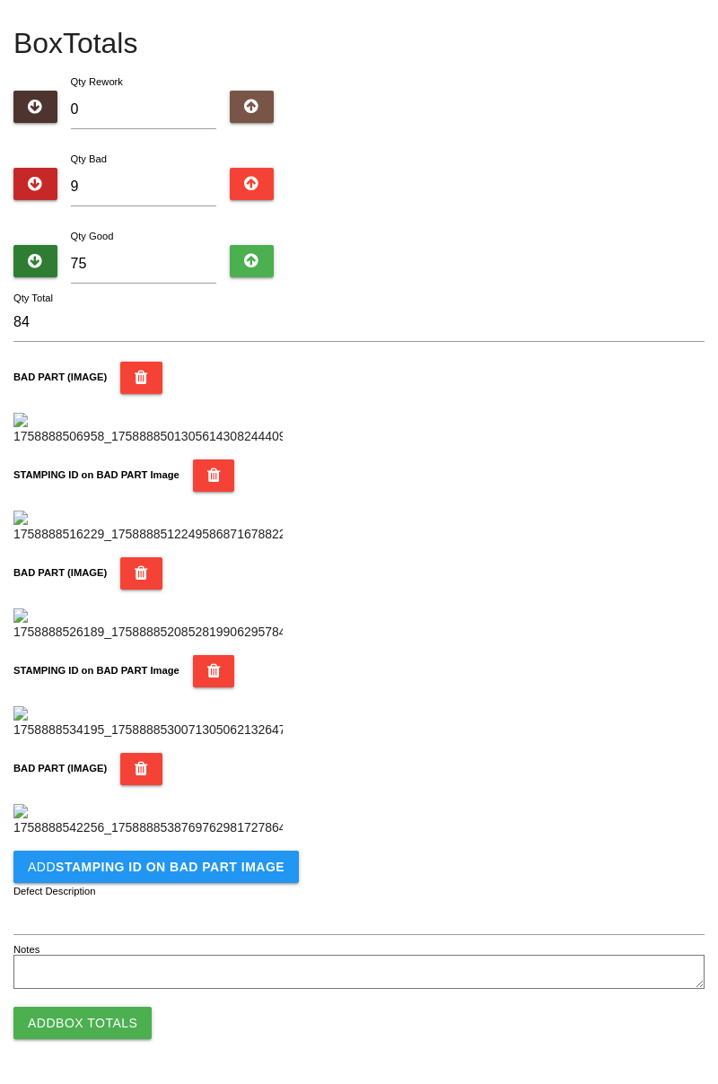
scroll to position [1152, 0]
click at [227, 883] on button "Add STAMPING ID on BAD PART Image" at bounding box center [155, 867] width 285 height 32
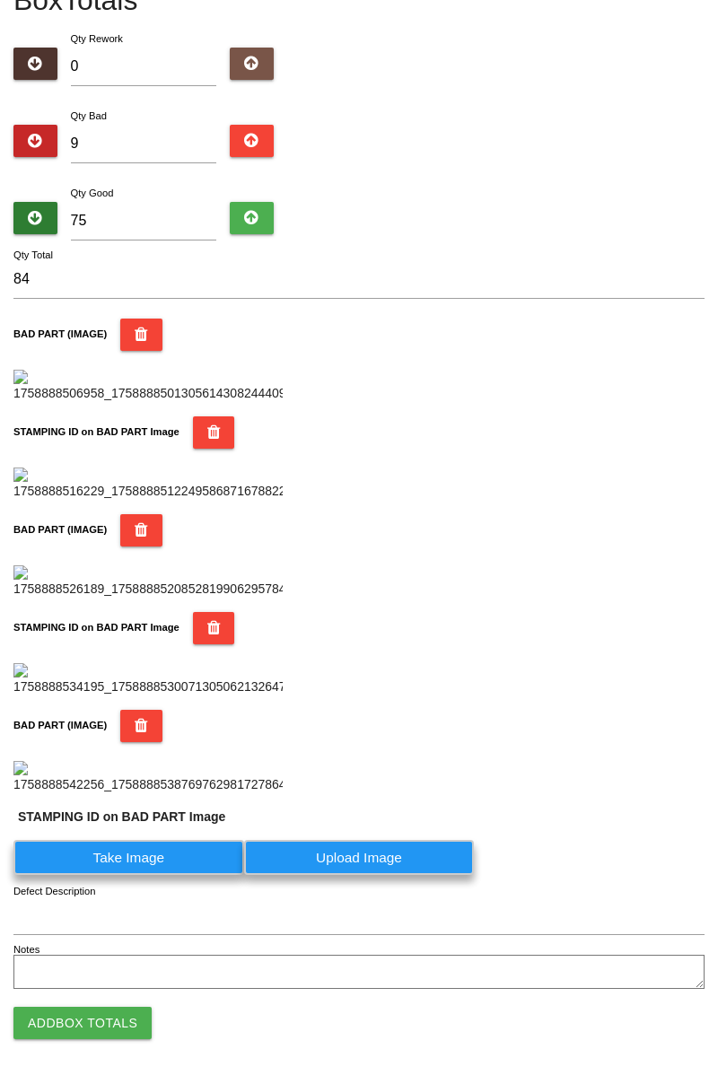
click at [167, 875] on label "Take Image" at bounding box center [128, 857] width 231 height 35
click at [0, 0] on PART "Take Image" at bounding box center [0, 0] width 0 height 0
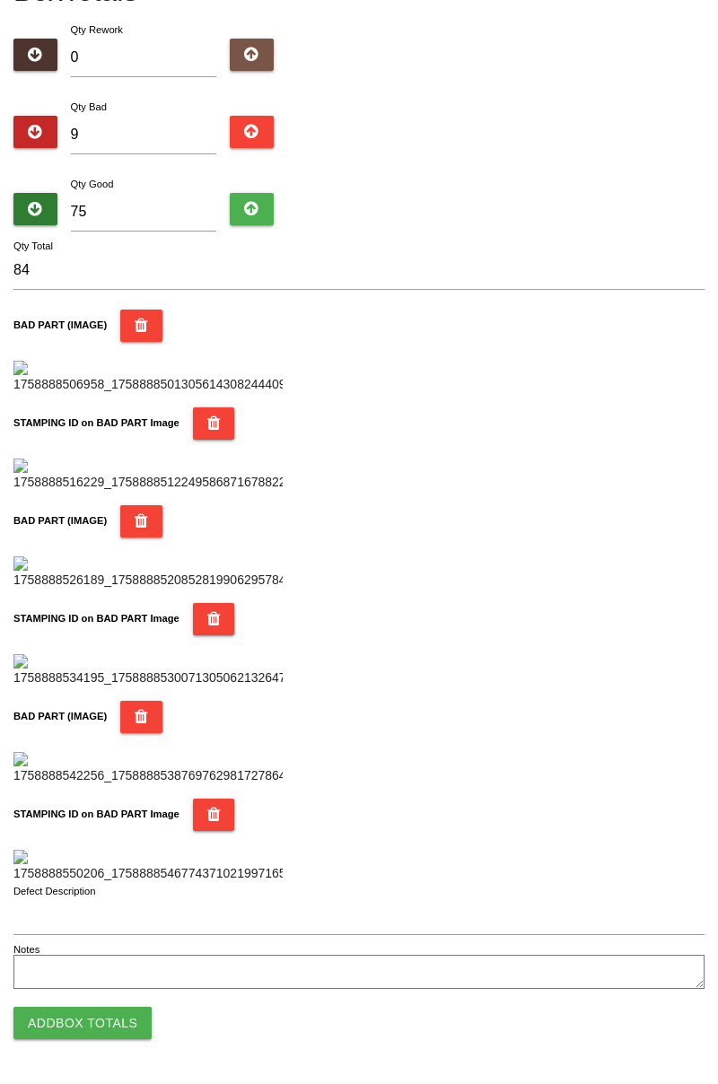
scroll to position [1573, 0]
click at [110, 1013] on button "Add Box Totals" at bounding box center [82, 1023] width 138 height 32
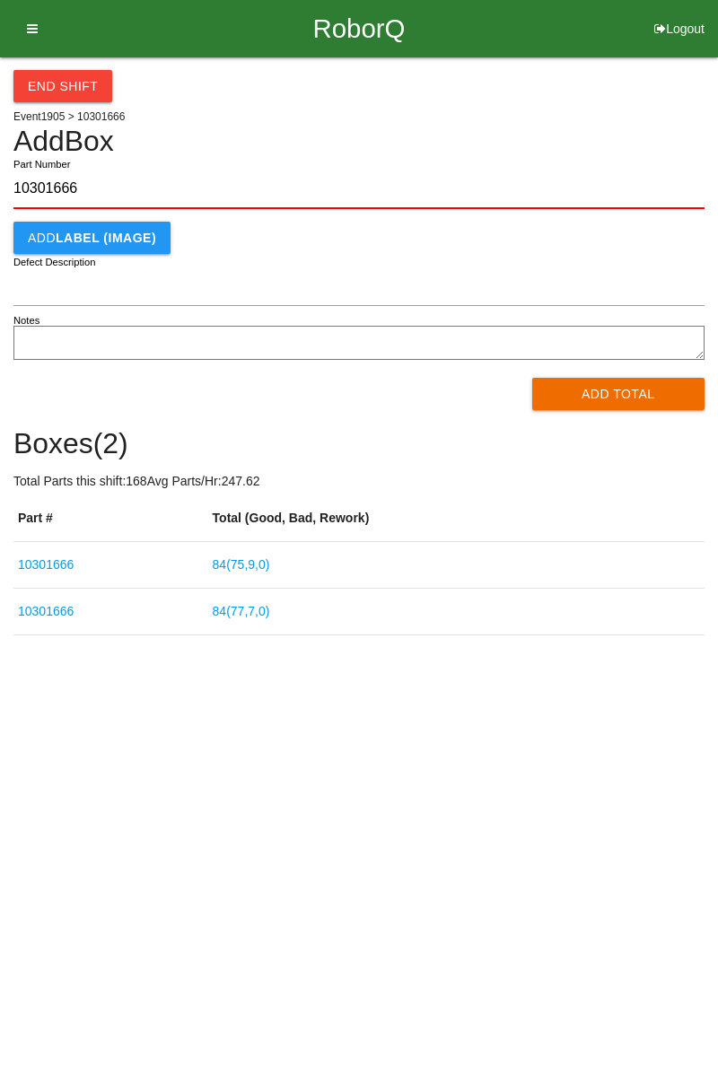
type input "10301666"
click at [629, 400] on button "Add Total" at bounding box center [618, 394] width 173 height 32
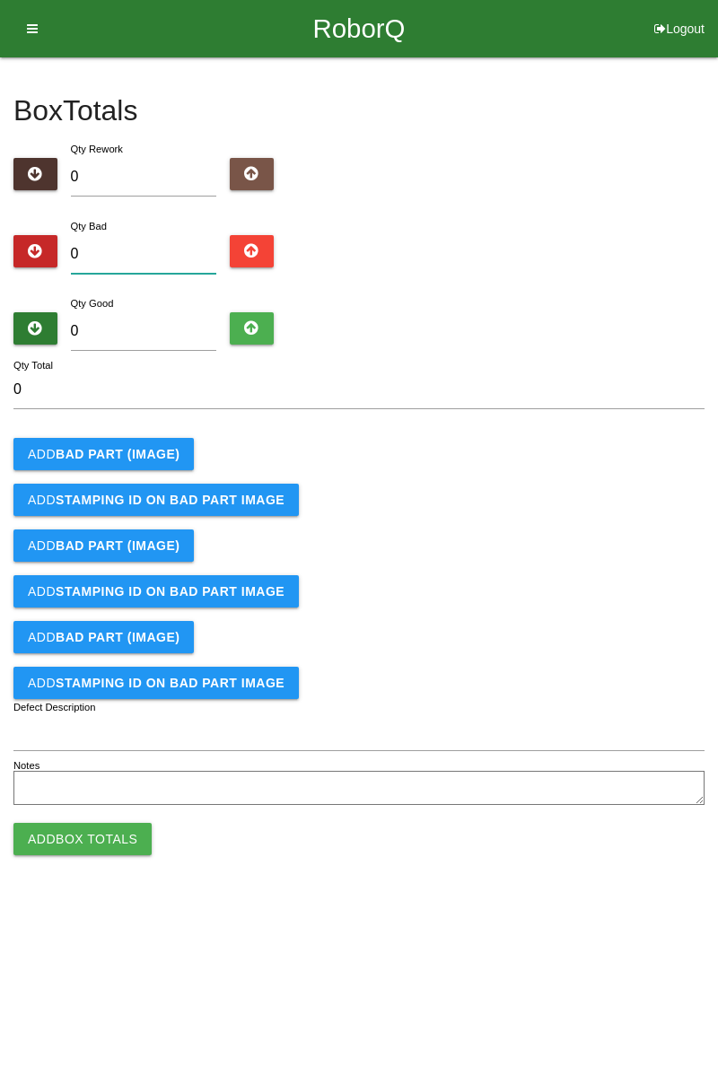
click at [147, 245] on input "0" at bounding box center [144, 254] width 146 height 39
click at [169, 247] on input "0" at bounding box center [144, 254] width 146 height 39
type input "5"
click at [141, 259] on input "5" at bounding box center [144, 254] width 146 height 39
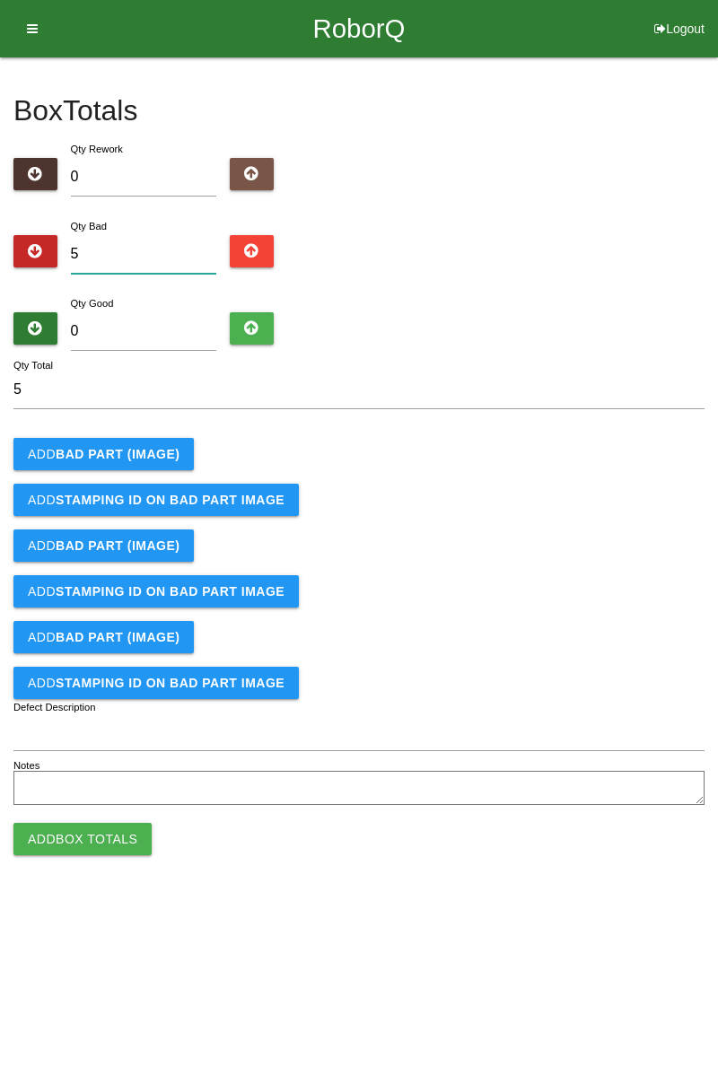
type input "0"
type input "9"
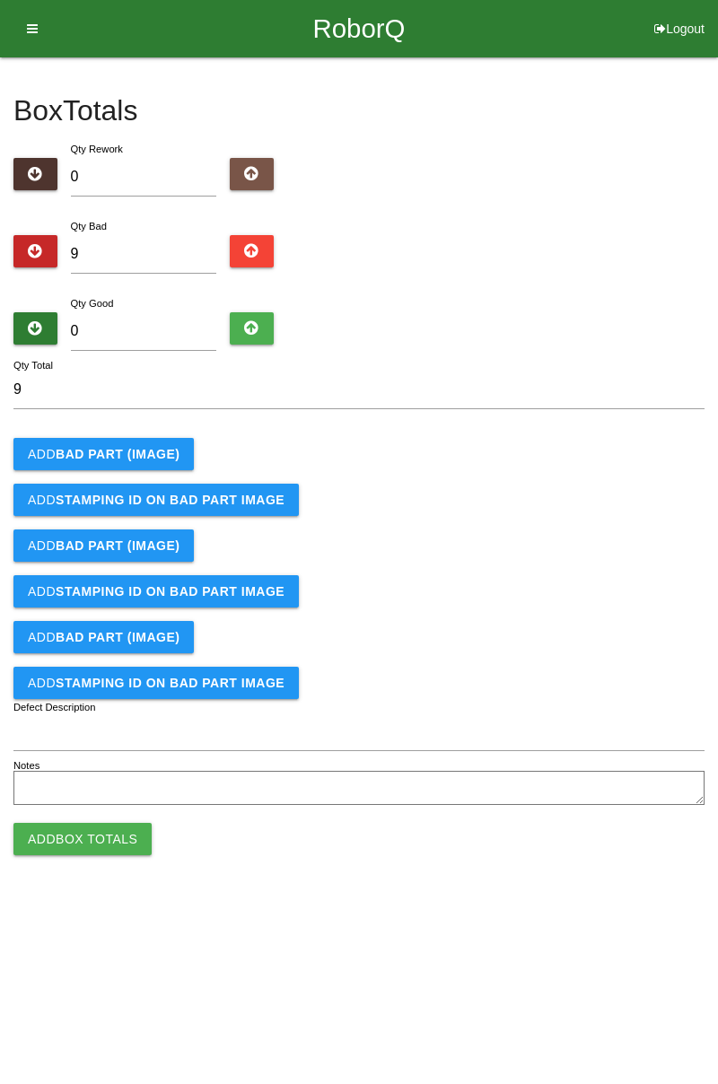
click at [144, 458] on b "BAD PART (IMAGE)" at bounding box center [118, 454] width 124 height 14
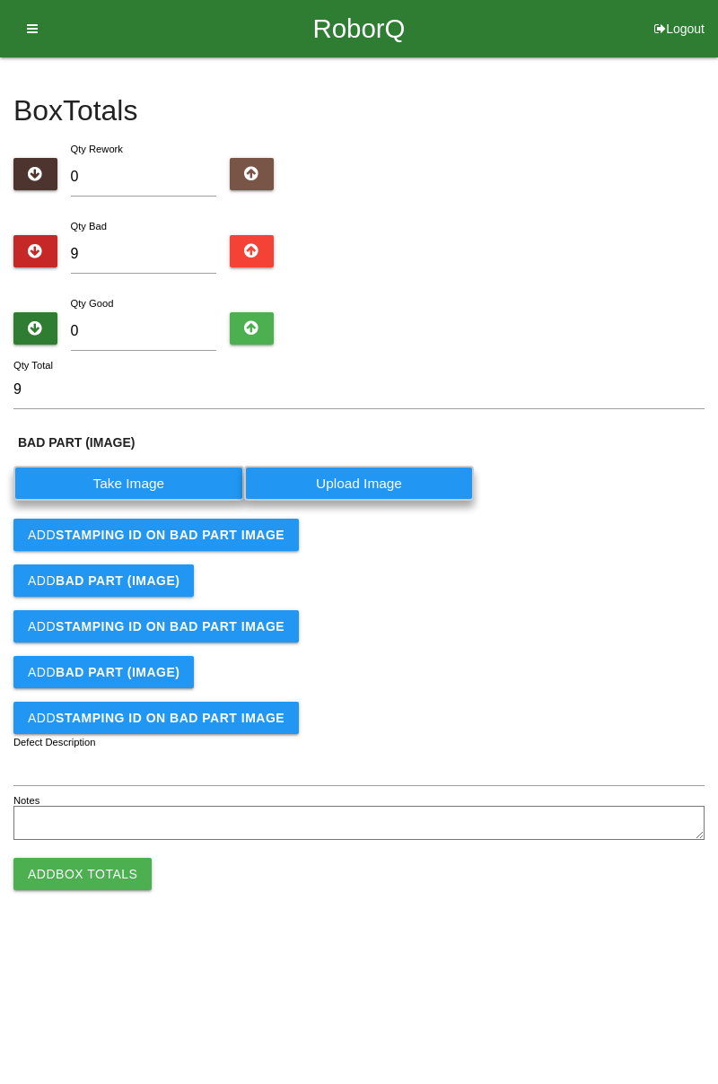
click at [145, 481] on label "Take Image" at bounding box center [128, 483] width 231 height 35
click at [0, 0] on \(IMAGE\) "Take Image" at bounding box center [0, 0] width 0 height 0
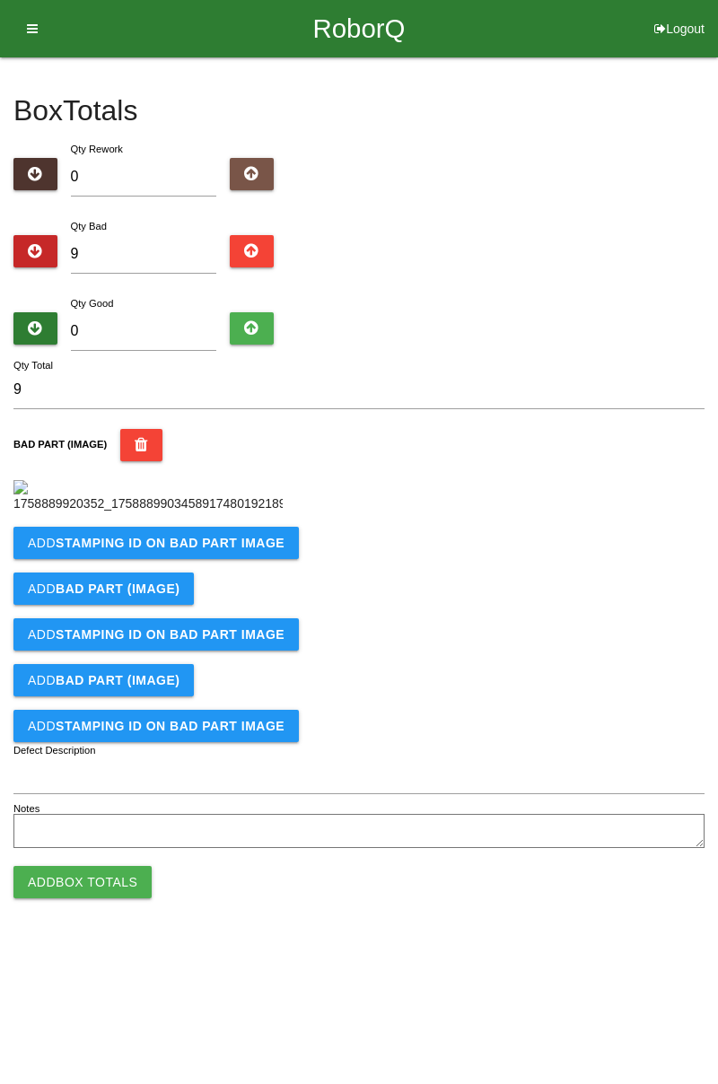
click at [233, 550] on b "STAMPING ID on BAD PART Image" at bounding box center [170, 543] width 229 height 14
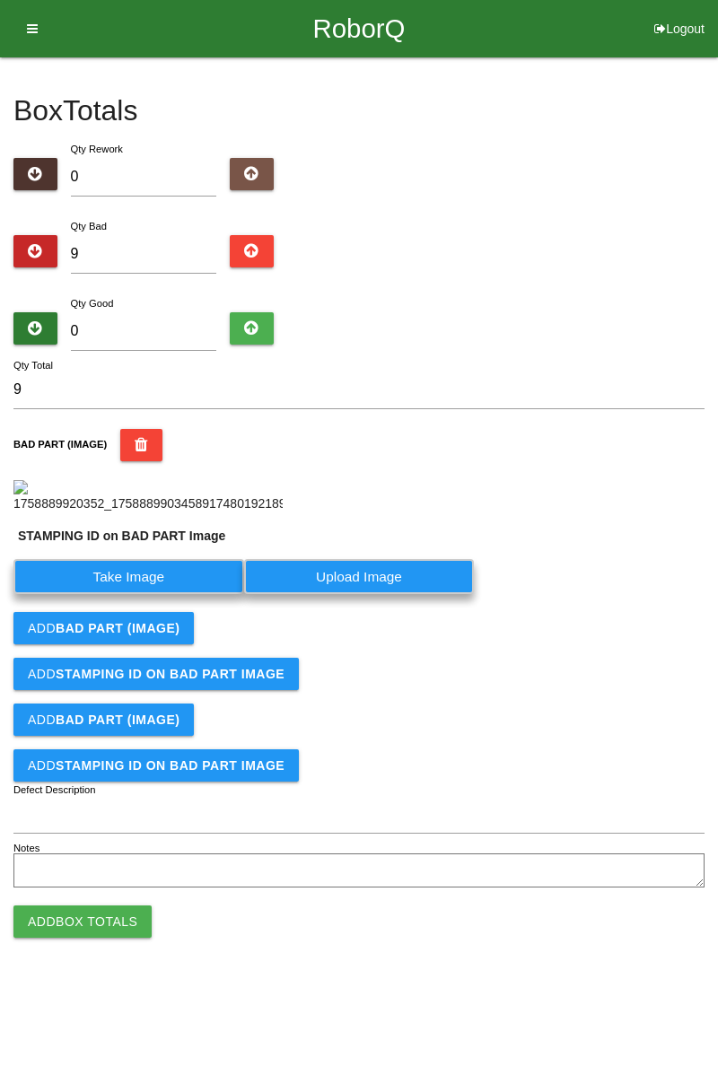
click at [176, 594] on label "Take Image" at bounding box center [128, 576] width 231 height 35
click at [0, 0] on PART "Take Image" at bounding box center [0, 0] width 0 height 0
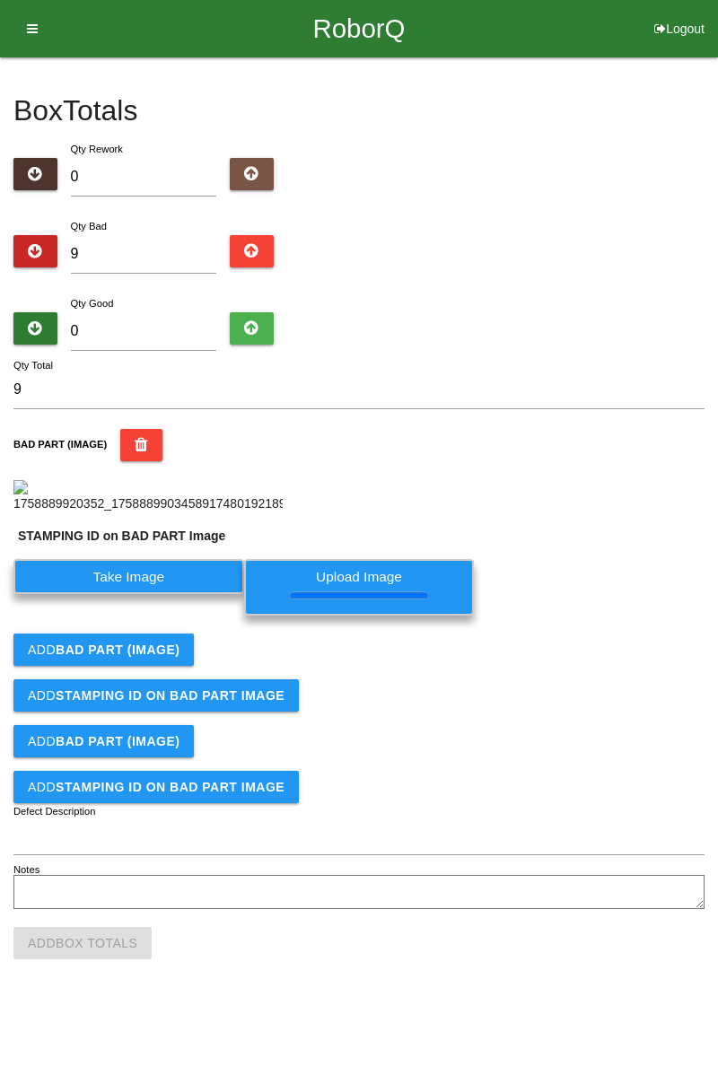
click at [155, 657] on b "BAD PART (IMAGE)" at bounding box center [118, 650] width 124 height 14
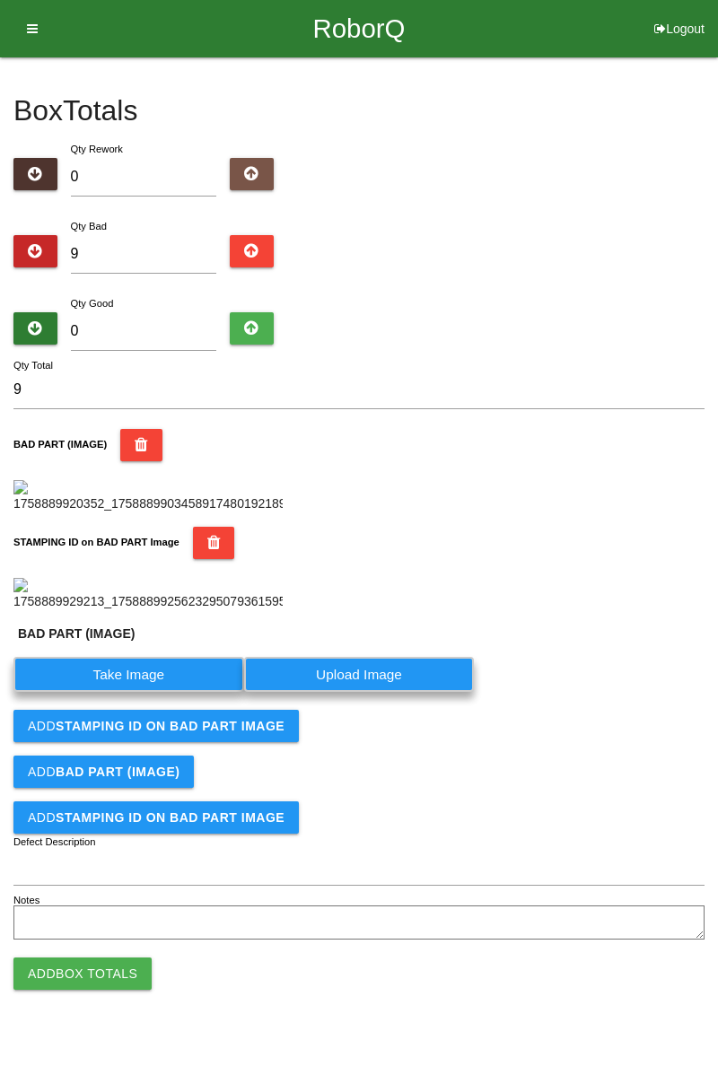
scroll to position [434, 0]
click at [171, 692] on label "Take Image" at bounding box center [128, 674] width 231 height 35
click at [0, 0] on \(IMAGE\) "Take Image" at bounding box center [0, 0] width 0 height 0
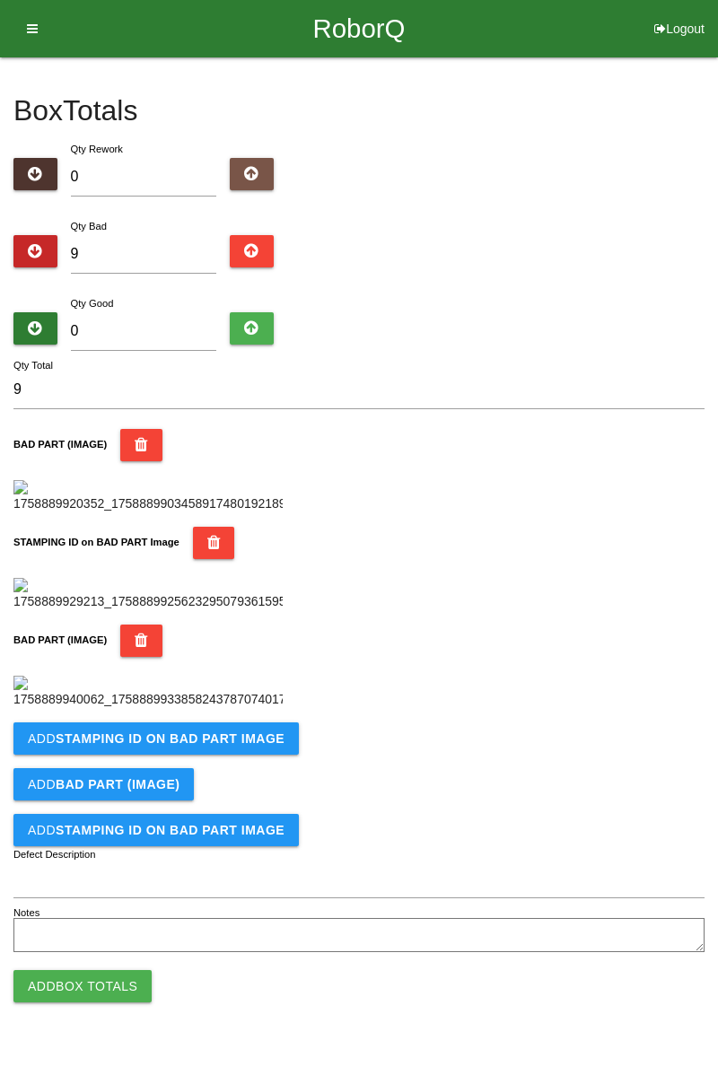
scroll to position [689, 0]
click at [234, 755] on button "Add STAMPING ID on BAD PART Image" at bounding box center [155, 739] width 285 height 32
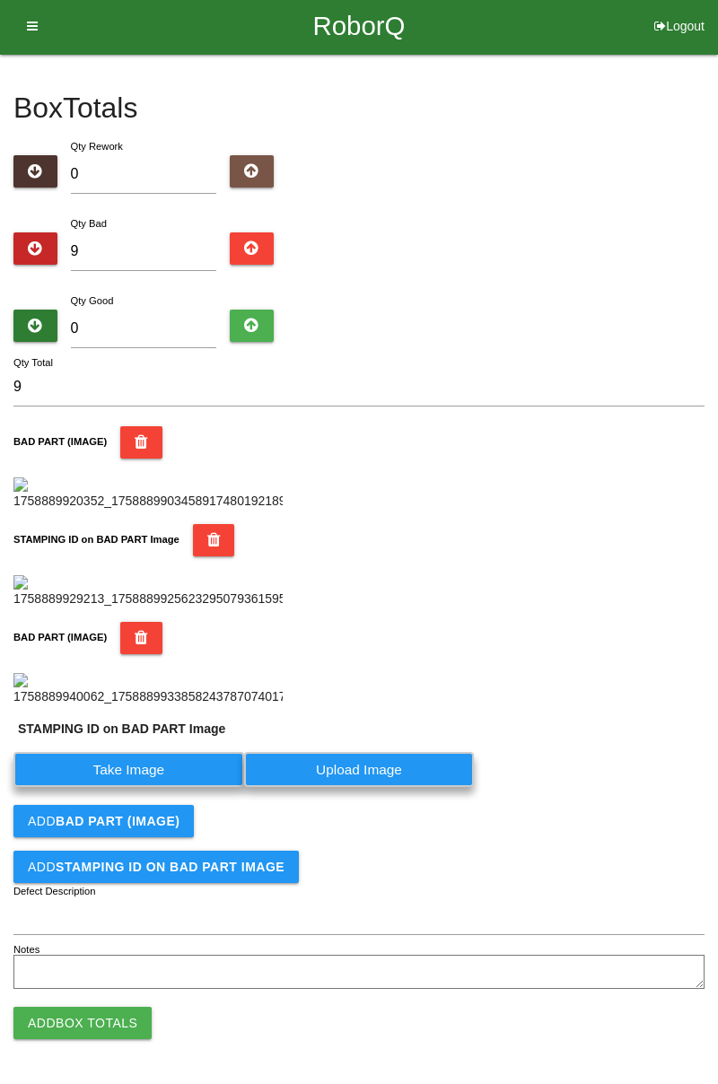
click at [180, 787] on label "Take Image" at bounding box center [128, 769] width 231 height 35
click at [0, 0] on PART "Take Image" at bounding box center [0, 0] width 0 height 0
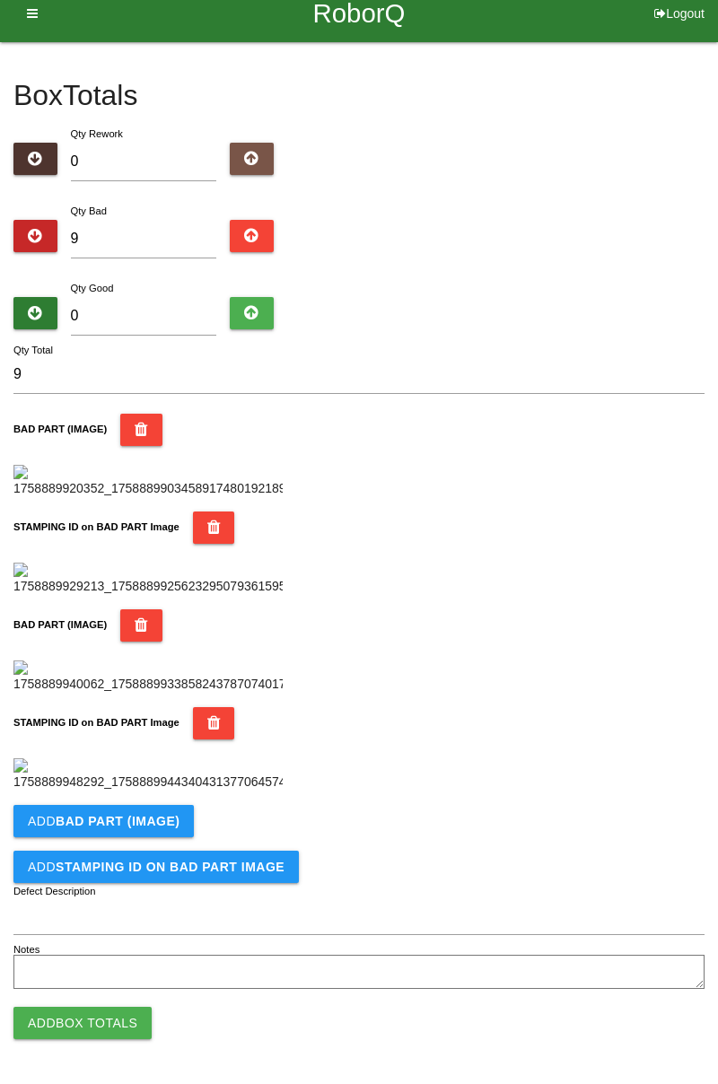
scroll to position [984, 0]
click at [153, 828] on b "BAD PART (IMAGE)" at bounding box center [118, 821] width 124 height 14
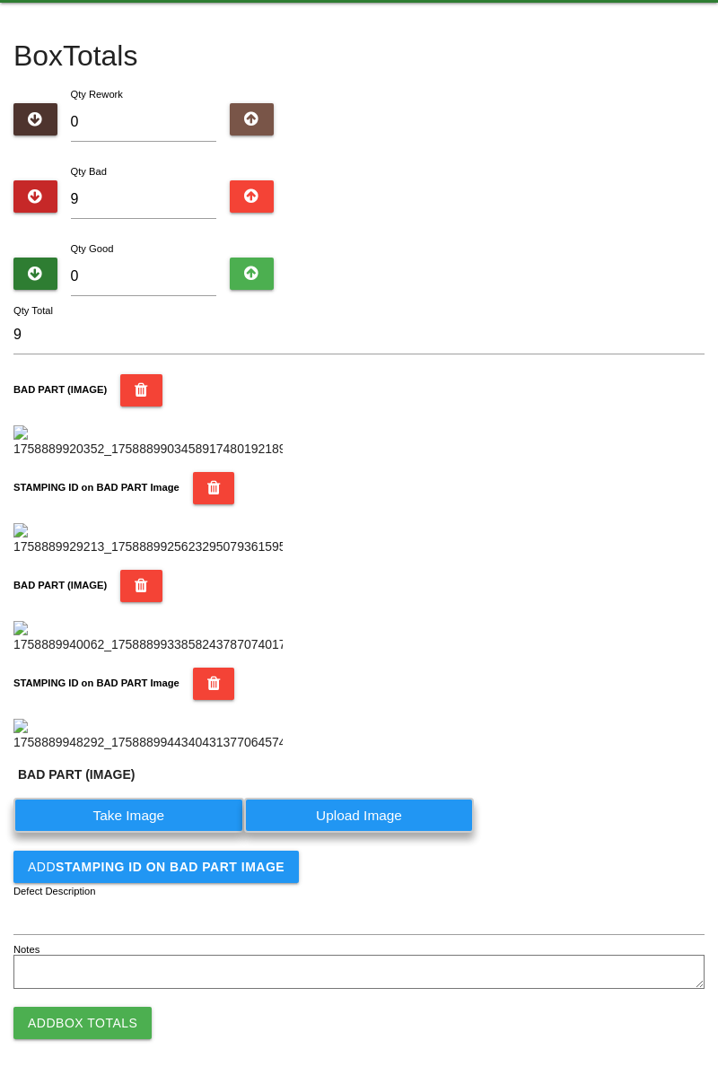
click at [158, 833] on label "Take Image" at bounding box center [128, 815] width 231 height 35
click at [0, 0] on \(IMAGE\) "Take Image" at bounding box center [0, 0] width 0 height 0
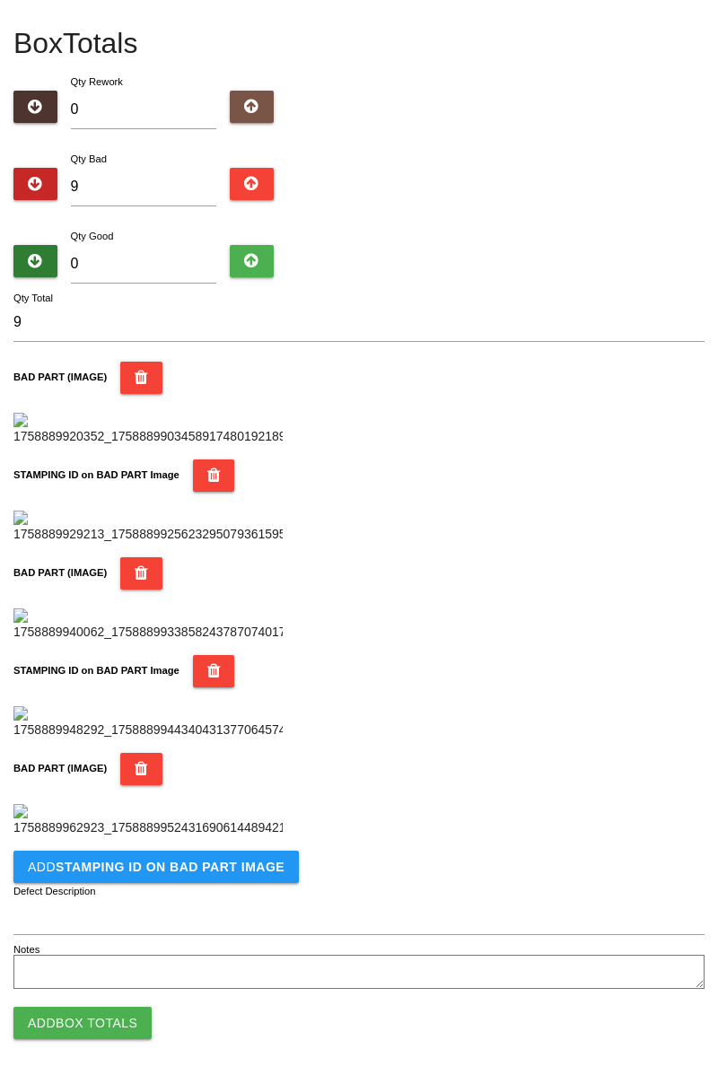
scroll to position [1278, 0]
click at [230, 873] on b "STAMPING ID on BAD PART Image" at bounding box center [170, 867] width 229 height 14
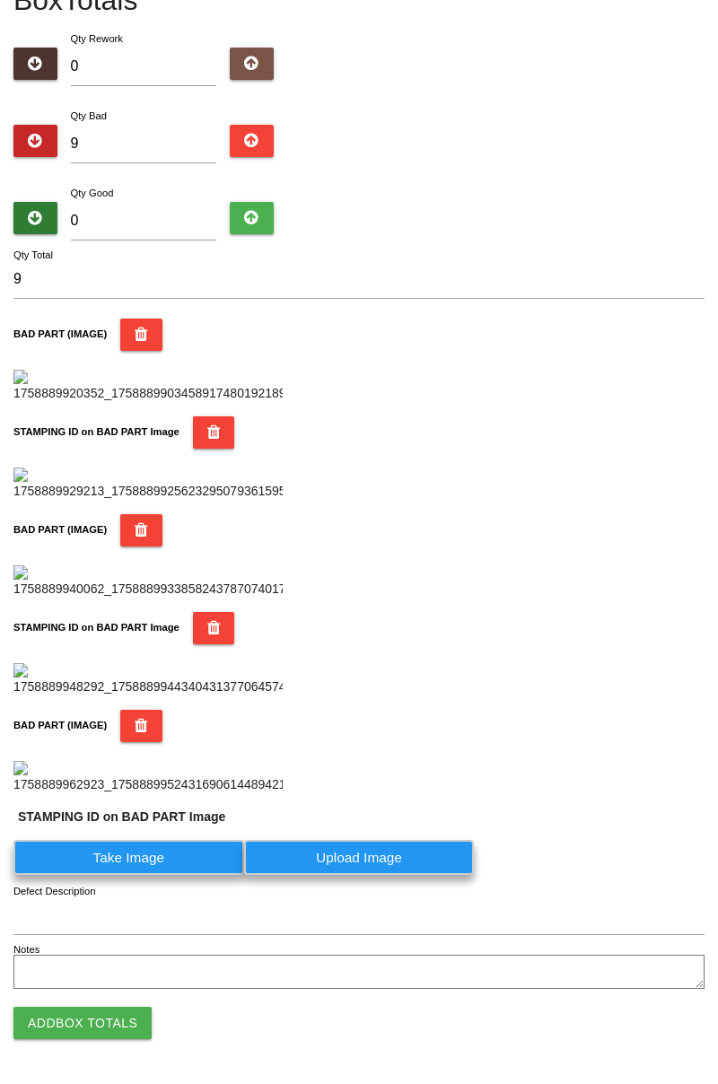
click at [158, 875] on label "Take Image" at bounding box center [128, 857] width 231 height 35
click at [0, 0] on PART "Take Image" at bounding box center [0, 0] width 0 height 0
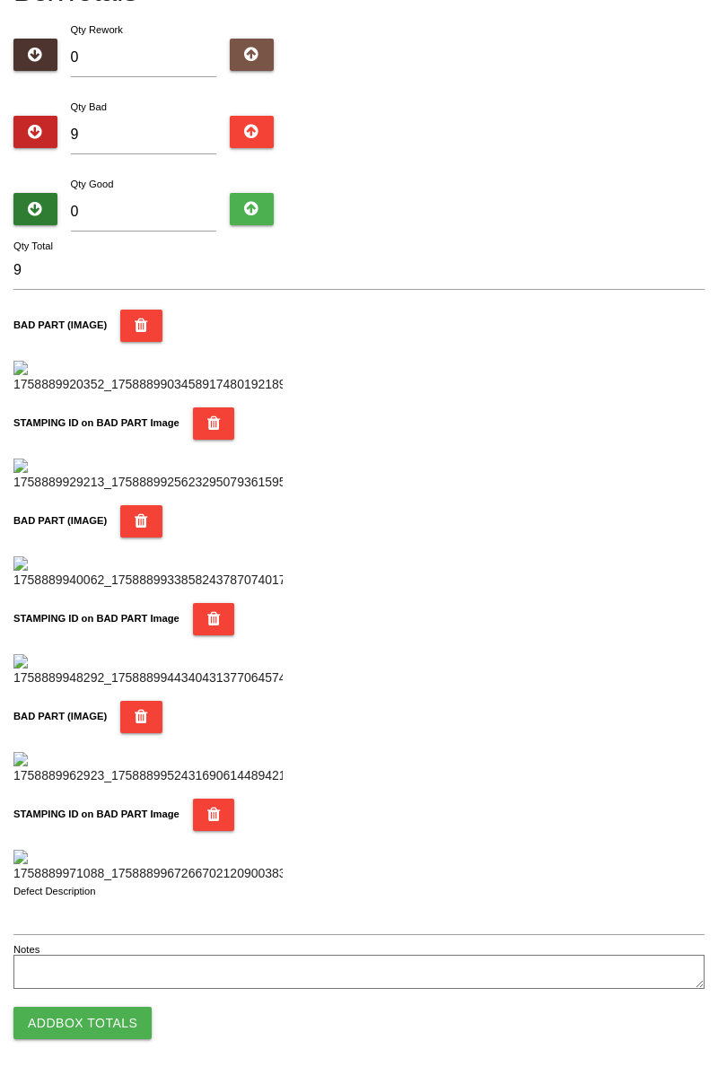
scroll to position [0, 0]
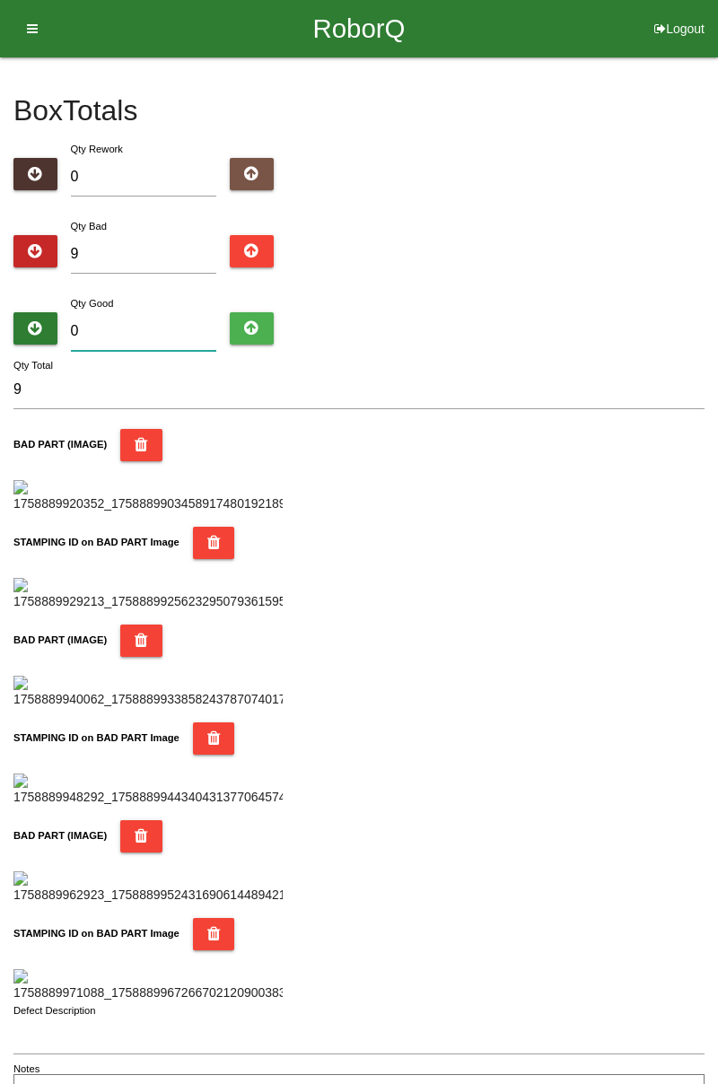
click at [185, 313] on input "0" at bounding box center [144, 331] width 146 height 39
type input "7"
type input "16"
type input "75"
type input "84"
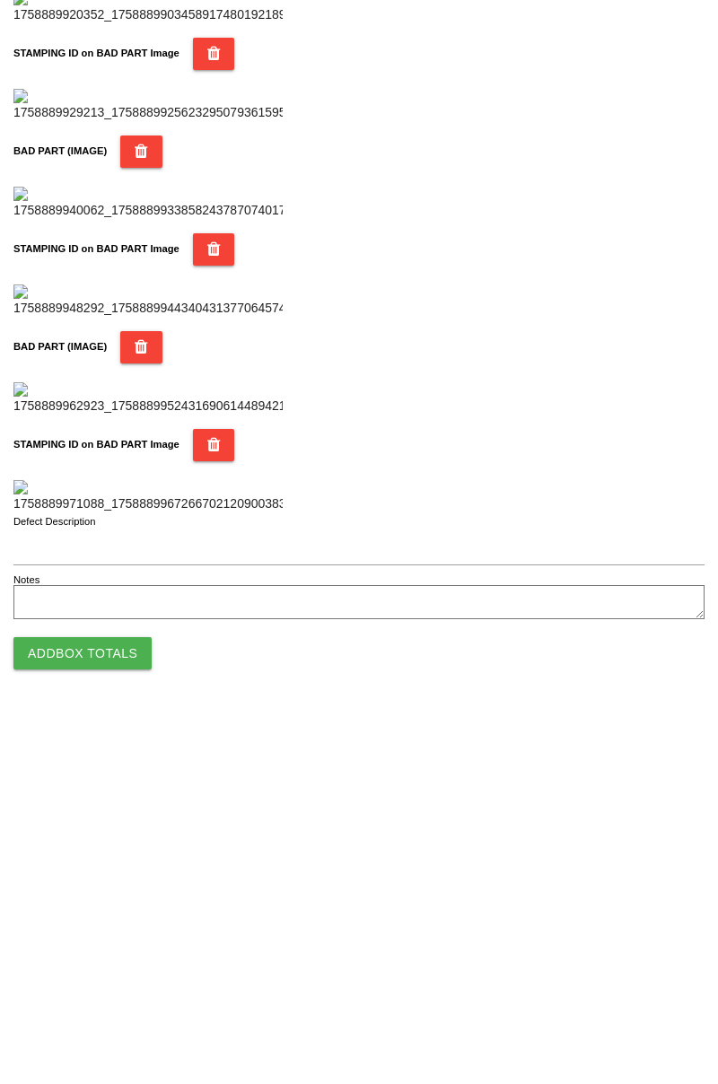
type input "75"
click at [134, 1025] on button "Add Box Totals" at bounding box center [82, 1023] width 138 height 32
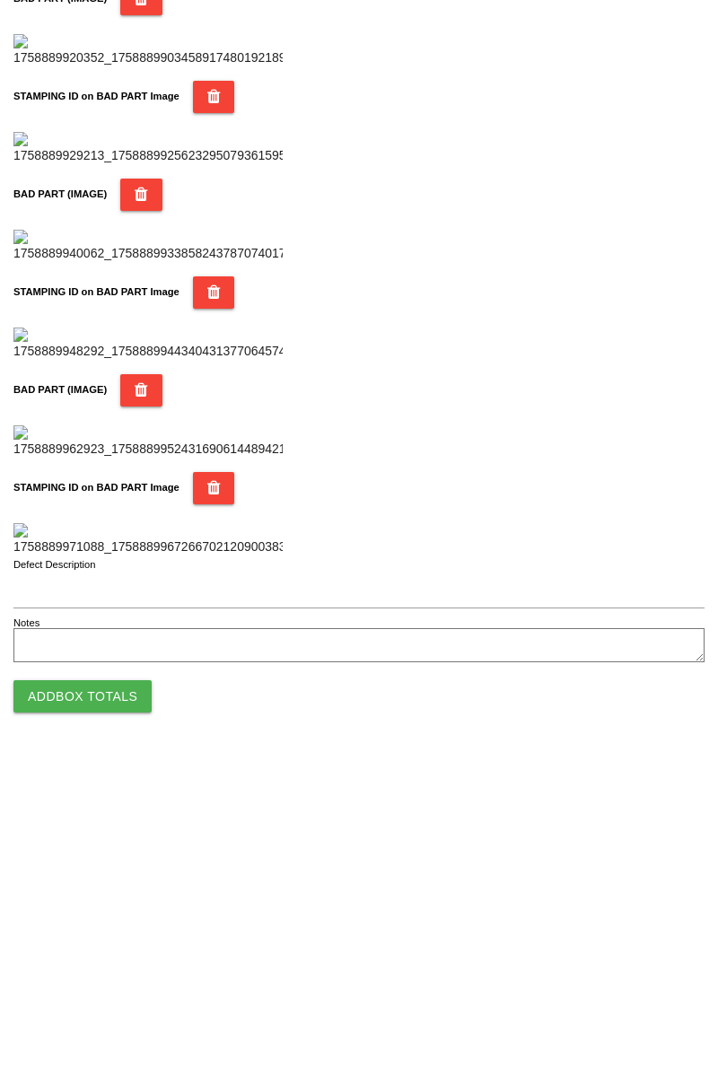
scroll to position [1573, 0]
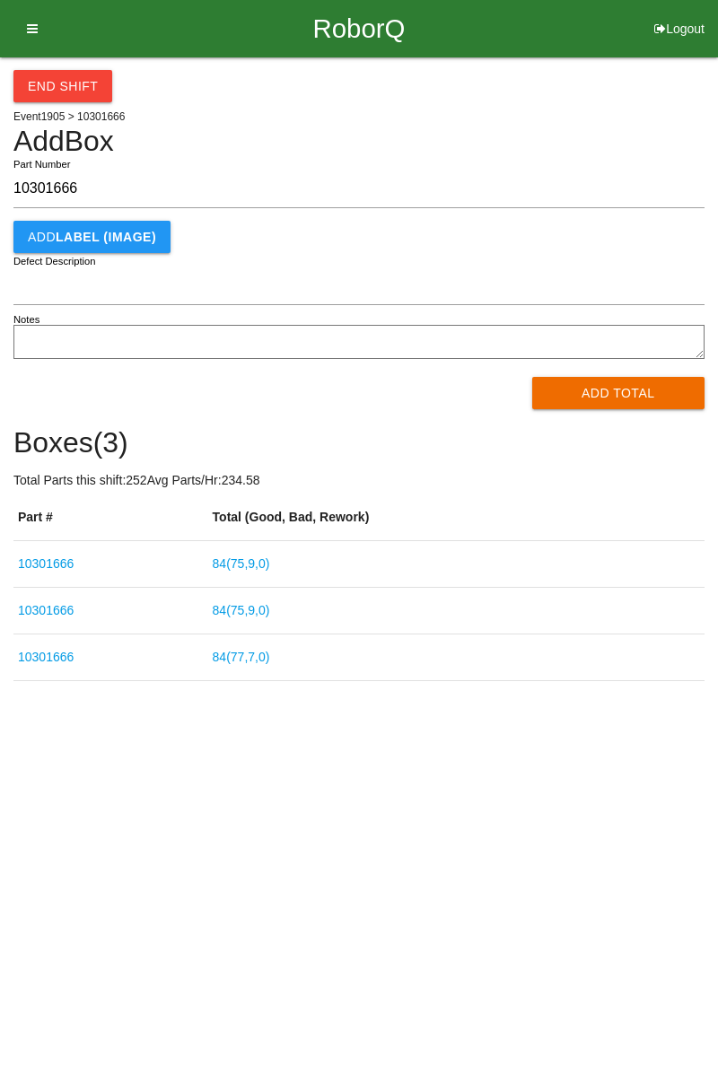
type input "10301666"
click at [636, 391] on button "Add Total" at bounding box center [618, 393] width 173 height 32
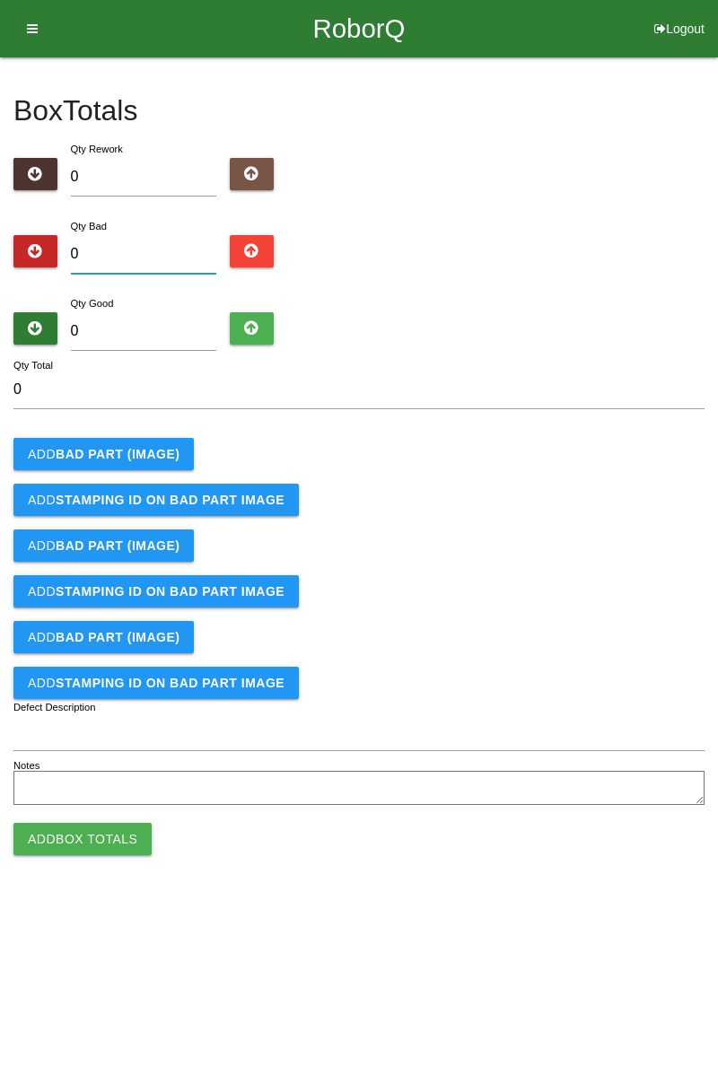
click at [149, 236] on input "0" at bounding box center [144, 254] width 146 height 39
click at [171, 250] on input "0" at bounding box center [144, 254] width 146 height 39
type input "5"
click at [176, 439] on button "Add BAD PART (IMAGE)" at bounding box center [103, 454] width 180 height 32
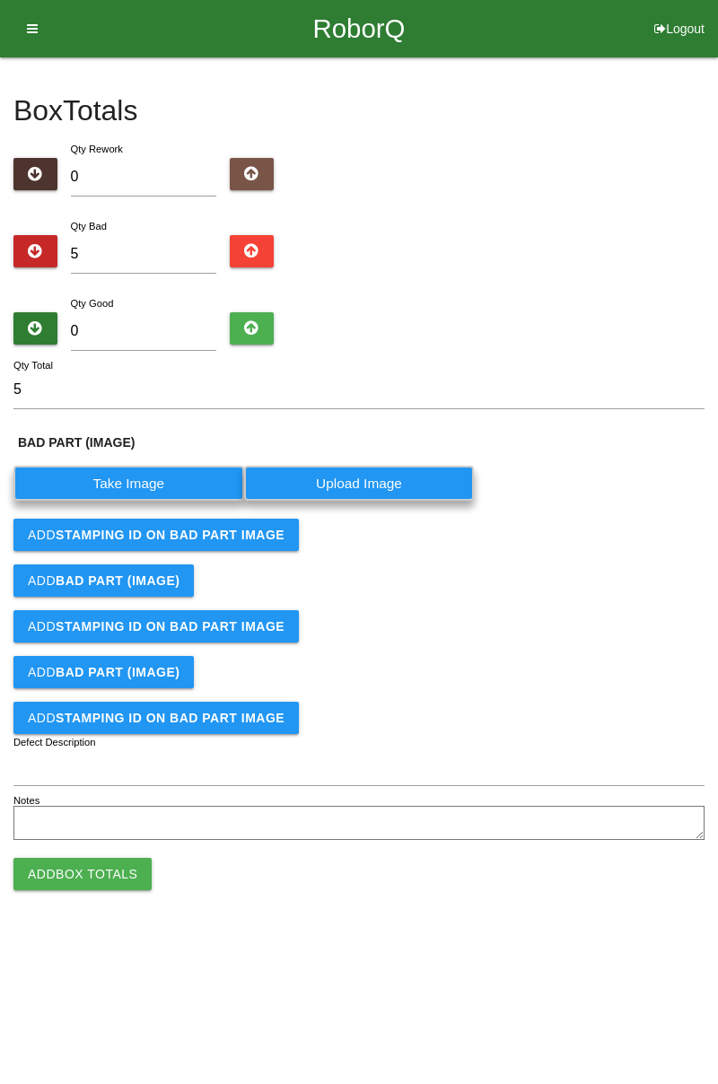
click at [162, 480] on label "Take Image" at bounding box center [128, 483] width 231 height 35
click at [0, 0] on \(IMAGE\) "Take Image" at bounding box center [0, 0] width 0 height 0
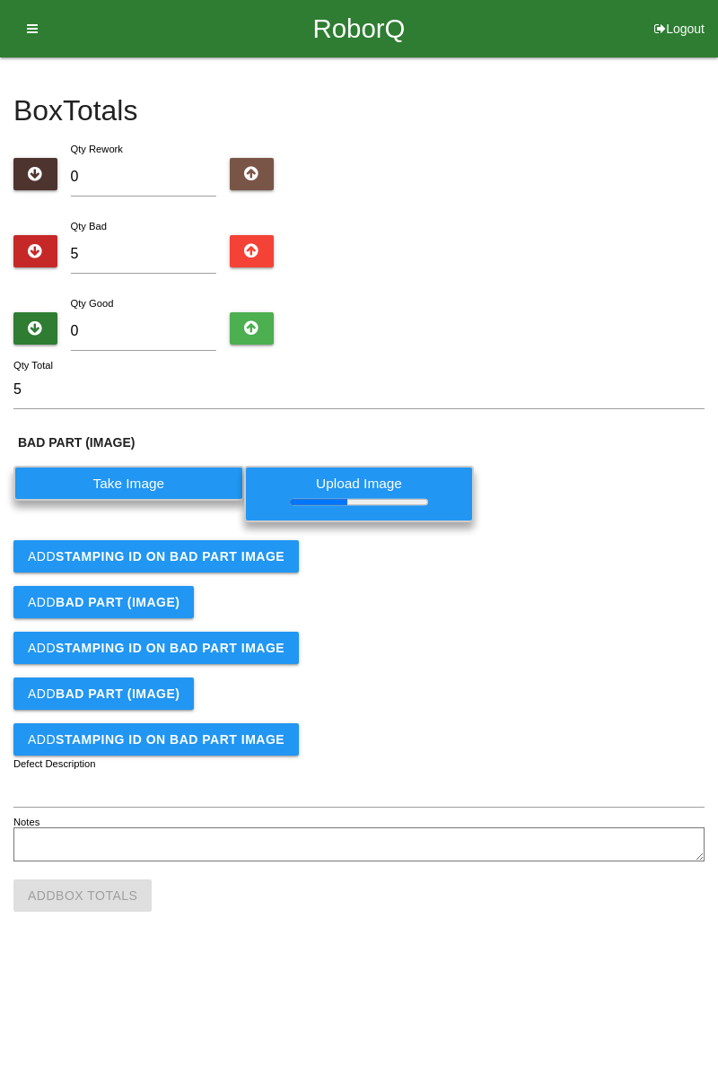
click at [231, 561] on b "STAMPING ID on BAD PART Image" at bounding box center [170, 556] width 229 height 14
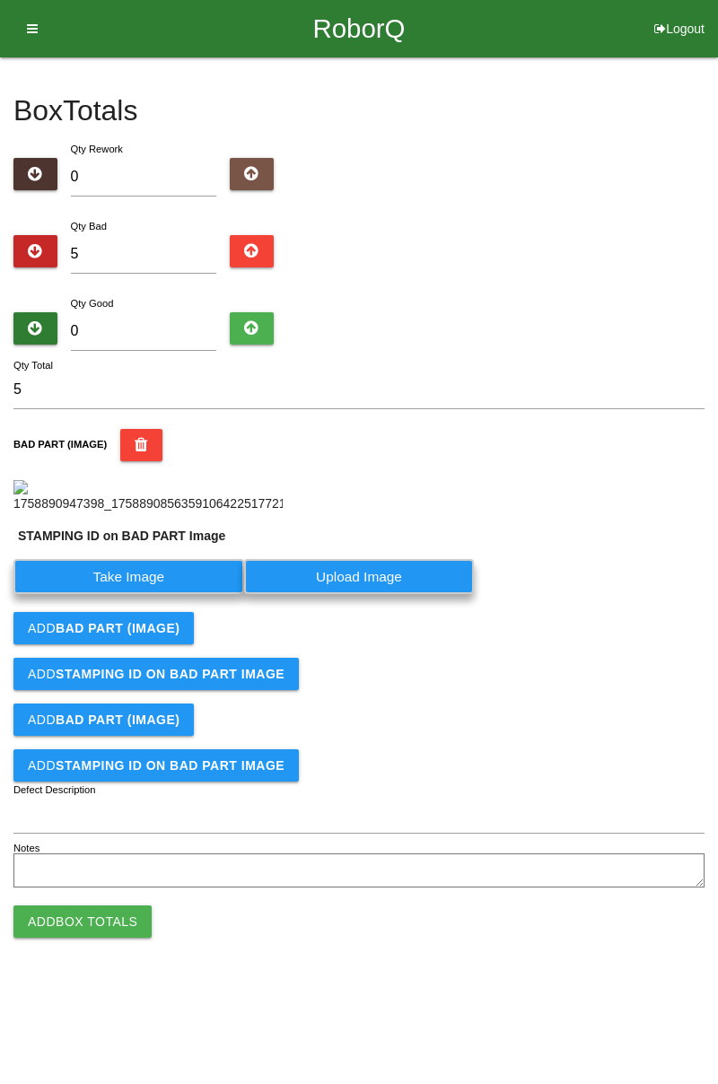
click at [197, 594] on label "Take Image" at bounding box center [128, 576] width 231 height 35
click at [0, 0] on PART "Take Image" at bounding box center [0, 0] width 0 height 0
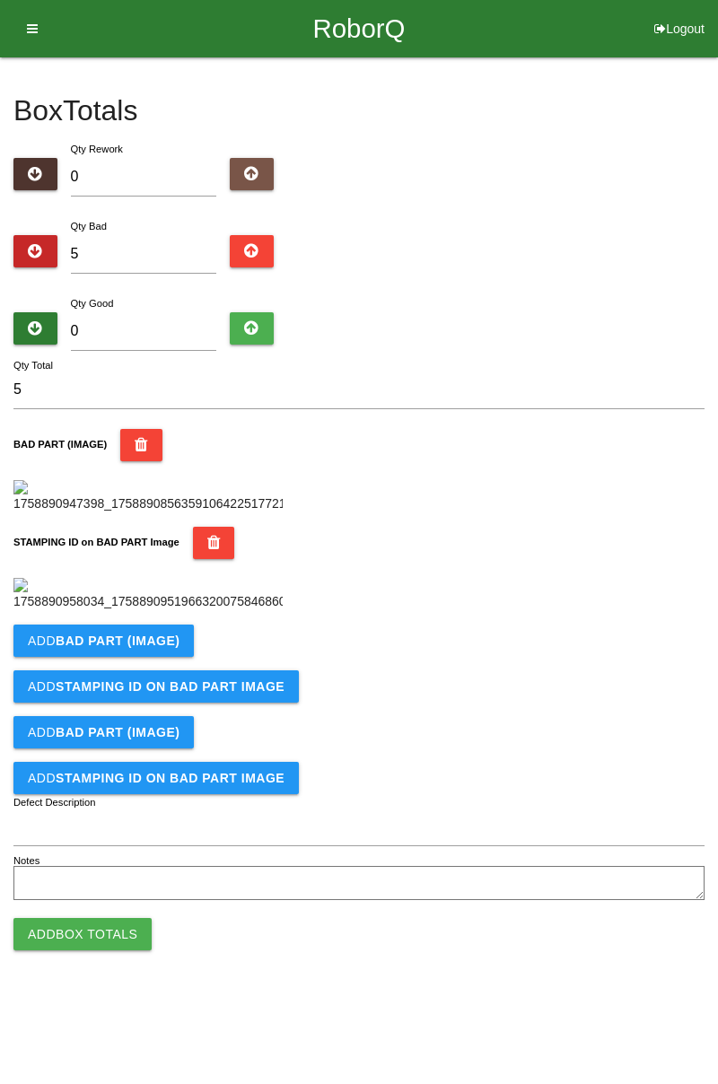
scroll to position [395, 0]
click at [154, 648] on b "BAD PART (IMAGE)" at bounding box center [118, 641] width 124 height 14
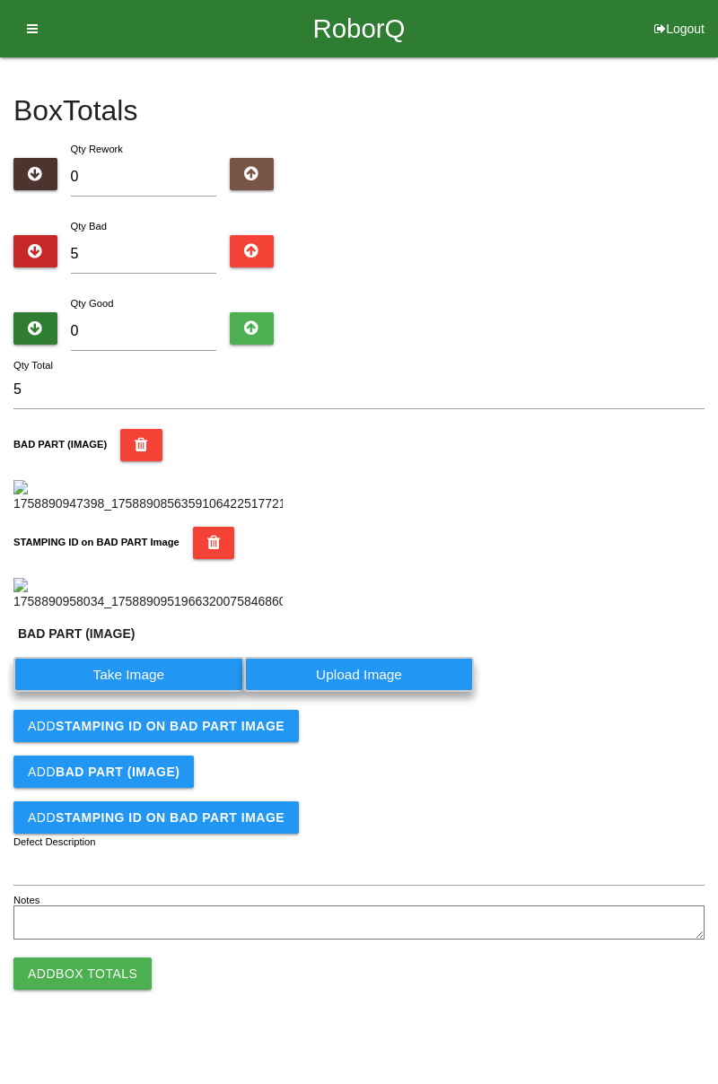
click at [145, 692] on label "Take Image" at bounding box center [128, 674] width 231 height 35
click at [0, 0] on \(IMAGE\) "Take Image" at bounding box center [0, 0] width 0 height 0
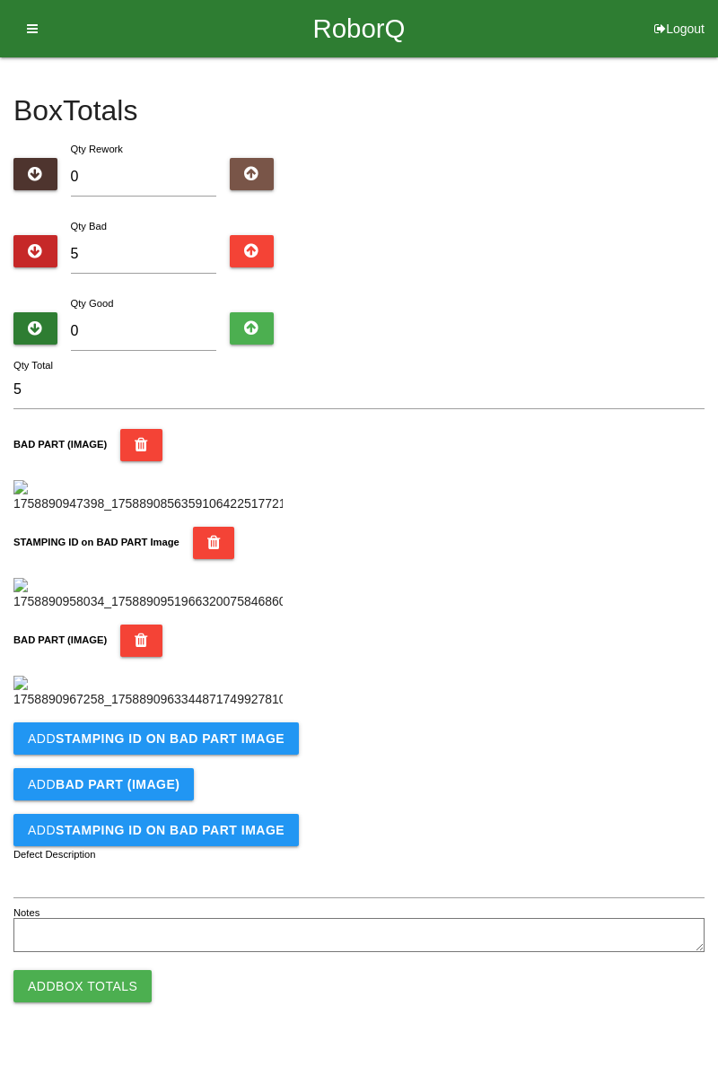
click at [185, 801] on button "Add BAD PART (IMAGE)" at bounding box center [103, 784] width 180 height 32
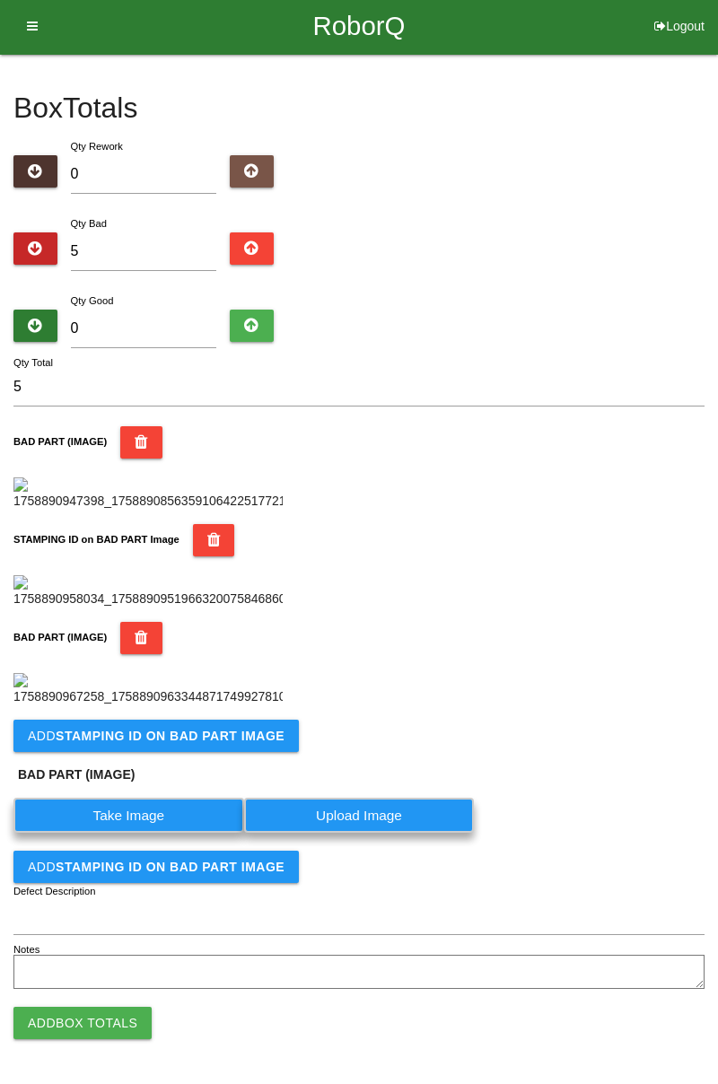
scroll to position [729, 0]
click at [210, 742] on b "STAMPING ID on BAD PART Image" at bounding box center [170, 736] width 229 height 14
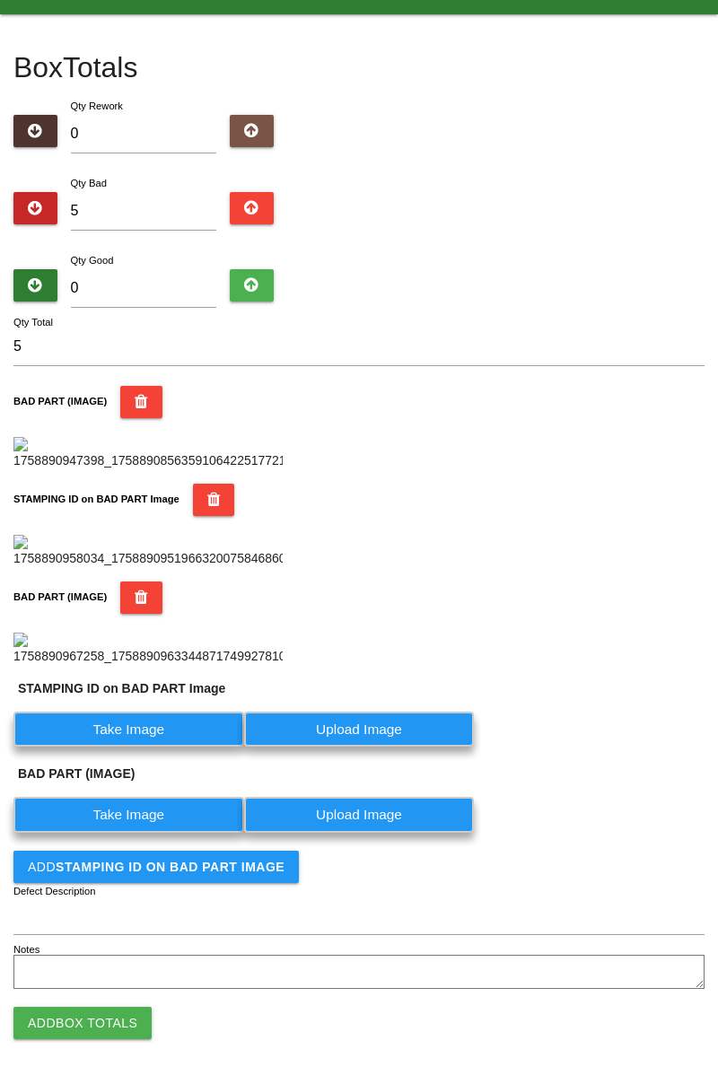
click at [147, 747] on label "Take Image" at bounding box center [128, 729] width 231 height 35
click at [0, 0] on PART "Take Image" at bounding box center [0, 0] width 0 height 0
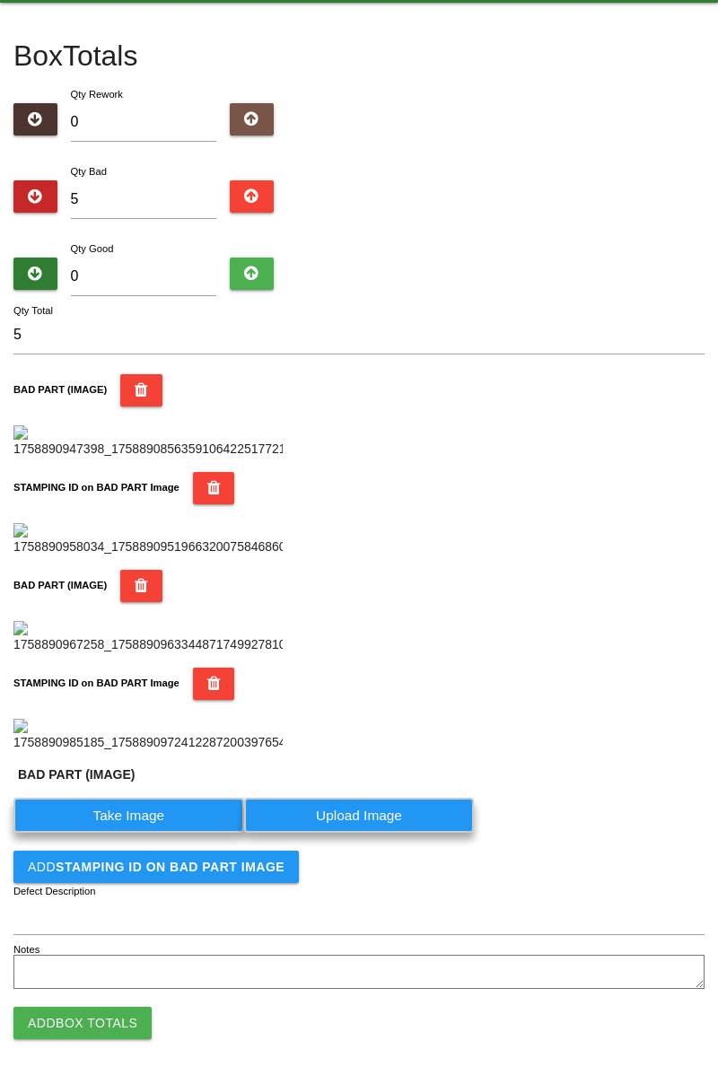
scroll to position [1023, 0]
click at [191, 820] on label "Take Image" at bounding box center [128, 815] width 231 height 35
click at [0, 0] on \(IMAGE\) "Take Image" at bounding box center [0, 0] width 0 height 0
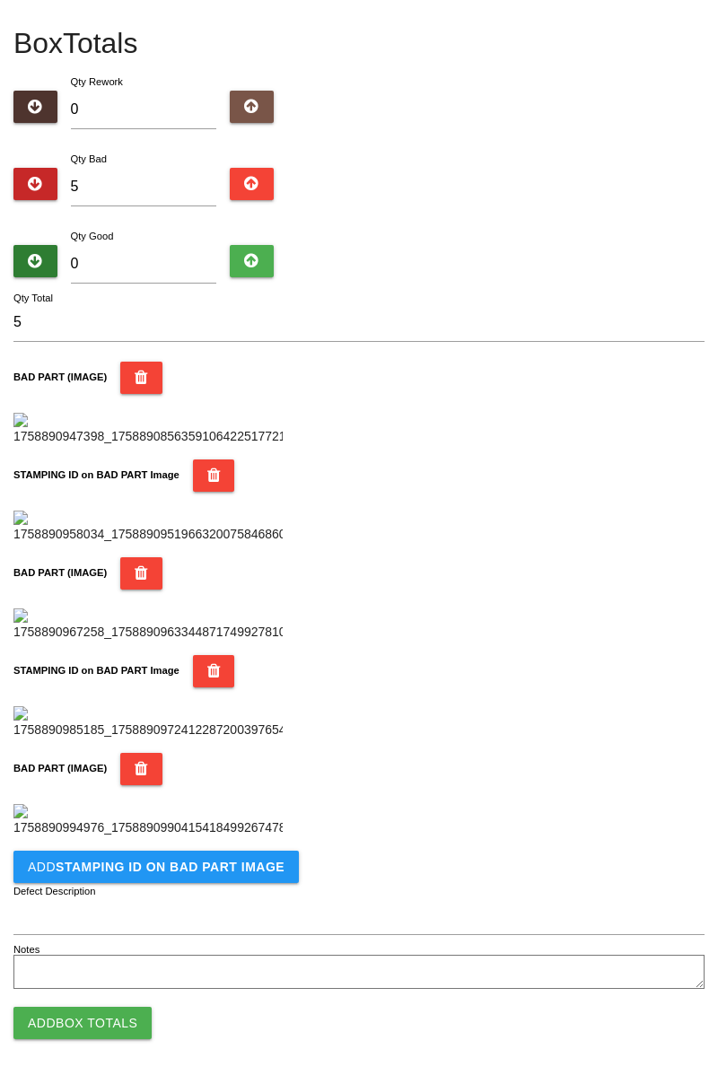
scroll to position [1278, 0]
click at [230, 873] on b "STAMPING ID on BAD PART Image" at bounding box center [170, 867] width 229 height 14
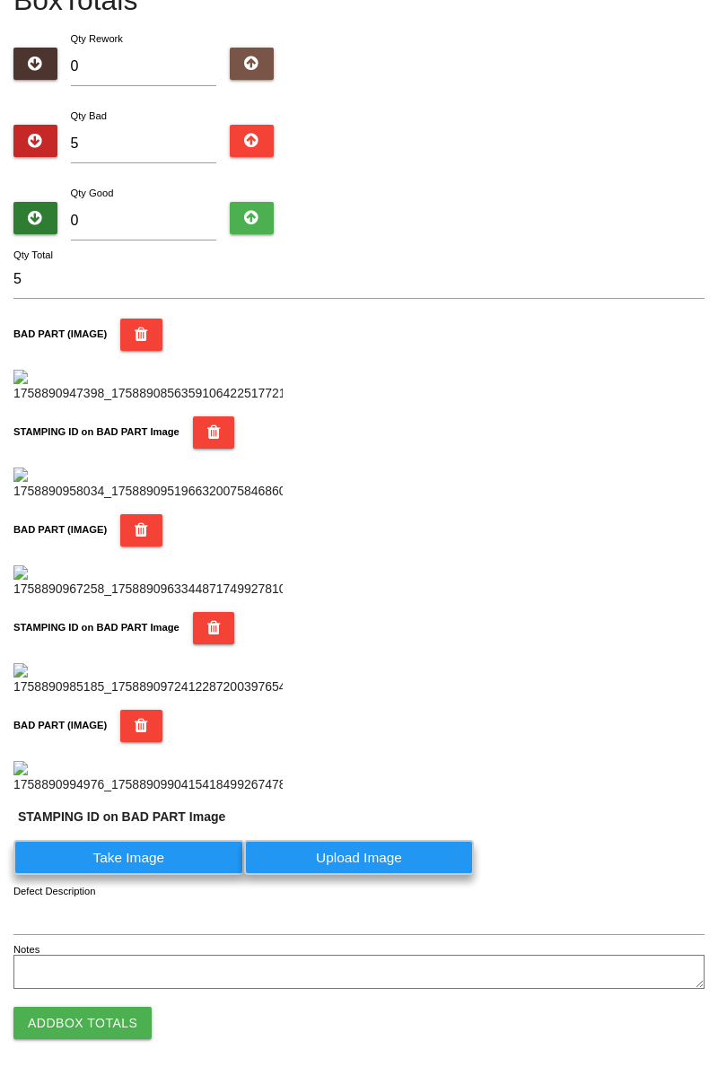
click at [167, 875] on label "Take Image" at bounding box center [128, 857] width 231 height 35
click at [0, 0] on PART "Take Image" at bounding box center [0, 0] width 0 height 0
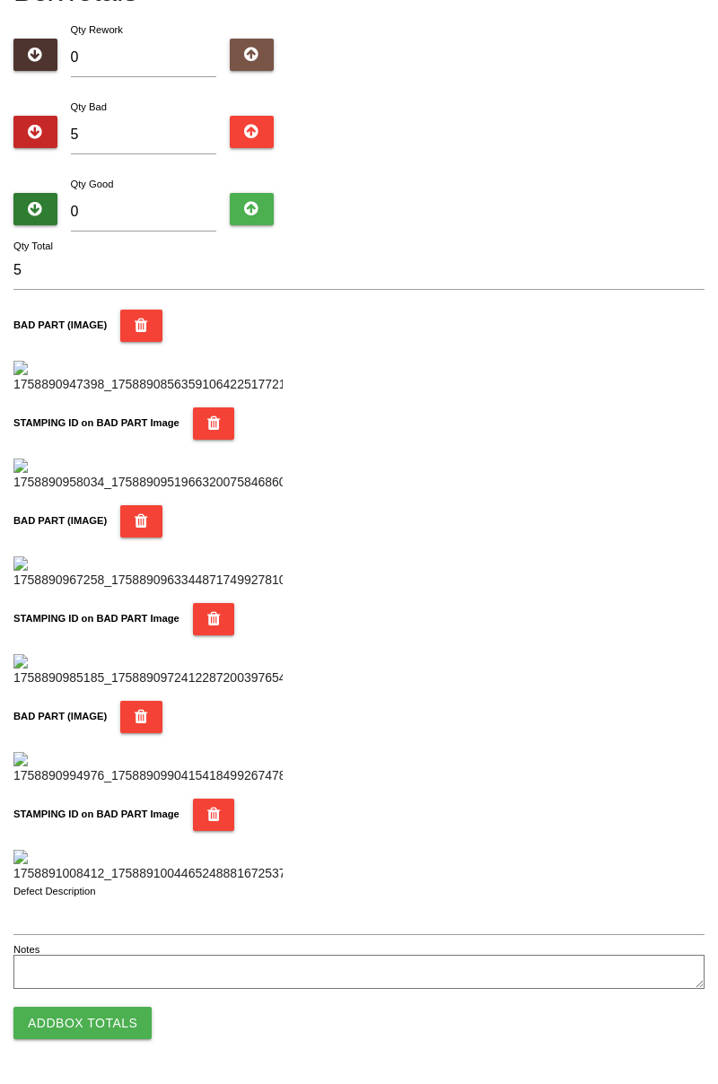
scroll to position [0, 0]
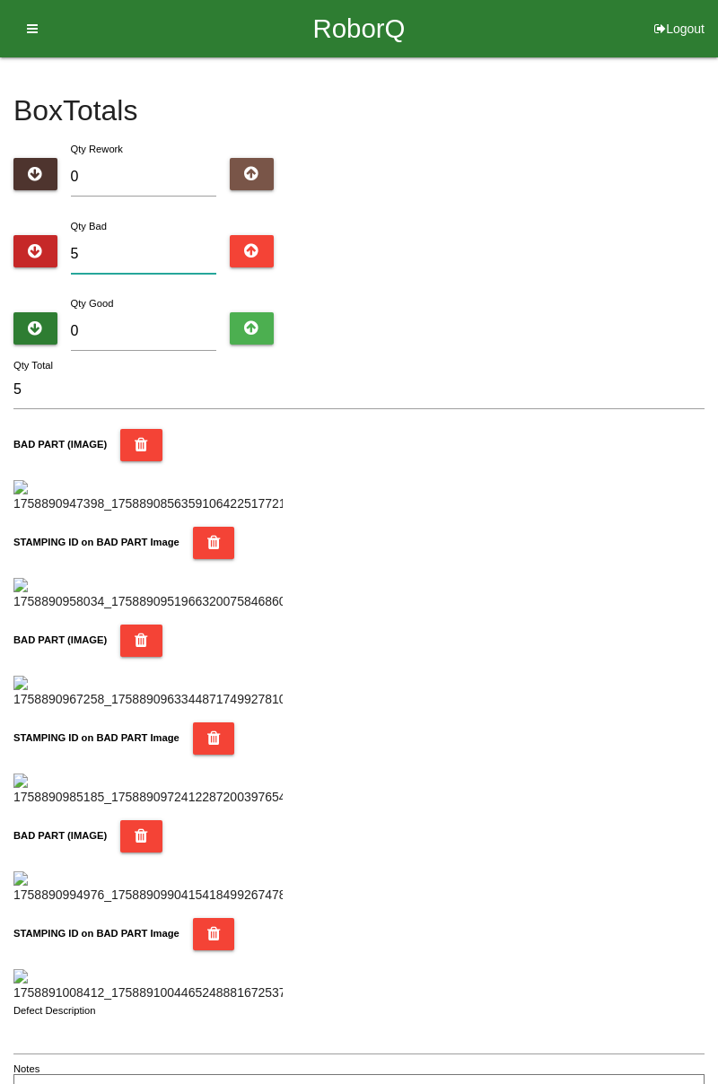
click at [144, 254] on input "5" at bounding box center [144, 254] width 146 height 39
type input "0"
type input "5"
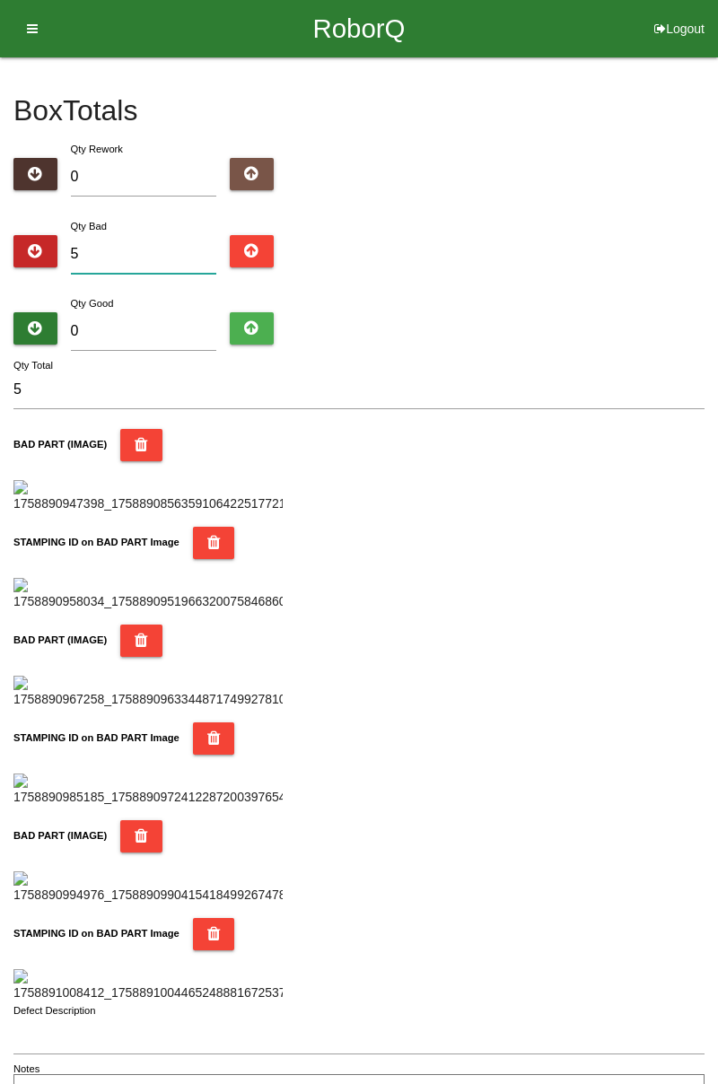
type input "56"
click at [155, 334] on input "0" at bounding box center [144, 331] width 146 height 39
type input "3"
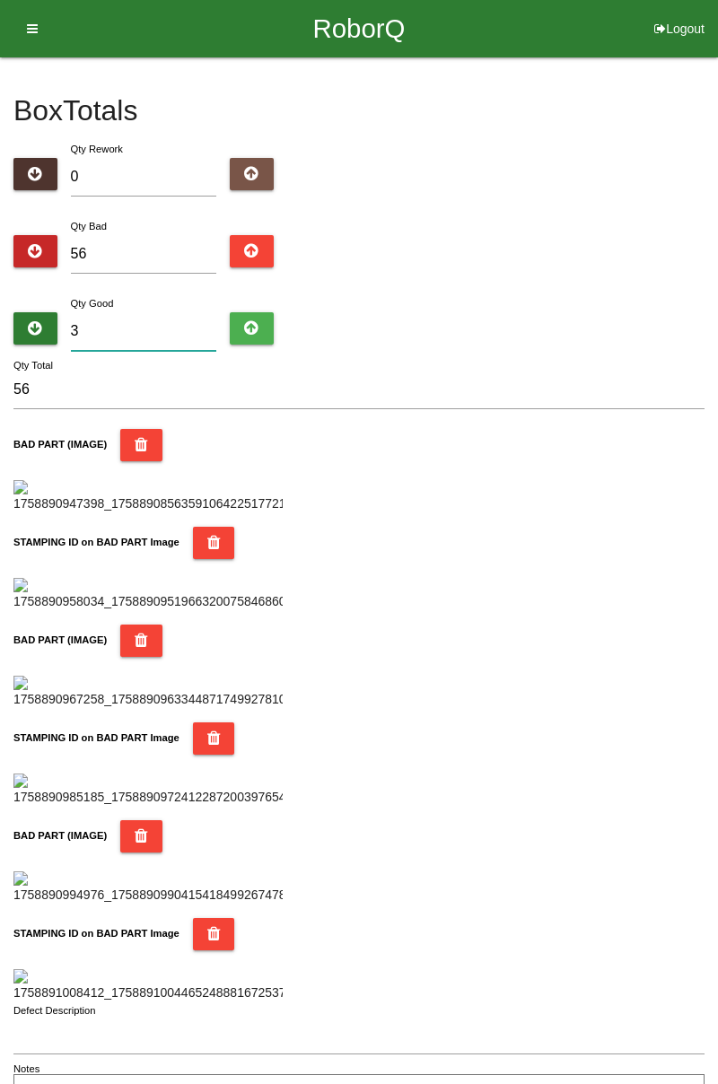
type input "59"
type input "32"
type input "88"
type input "0"
type input "56"
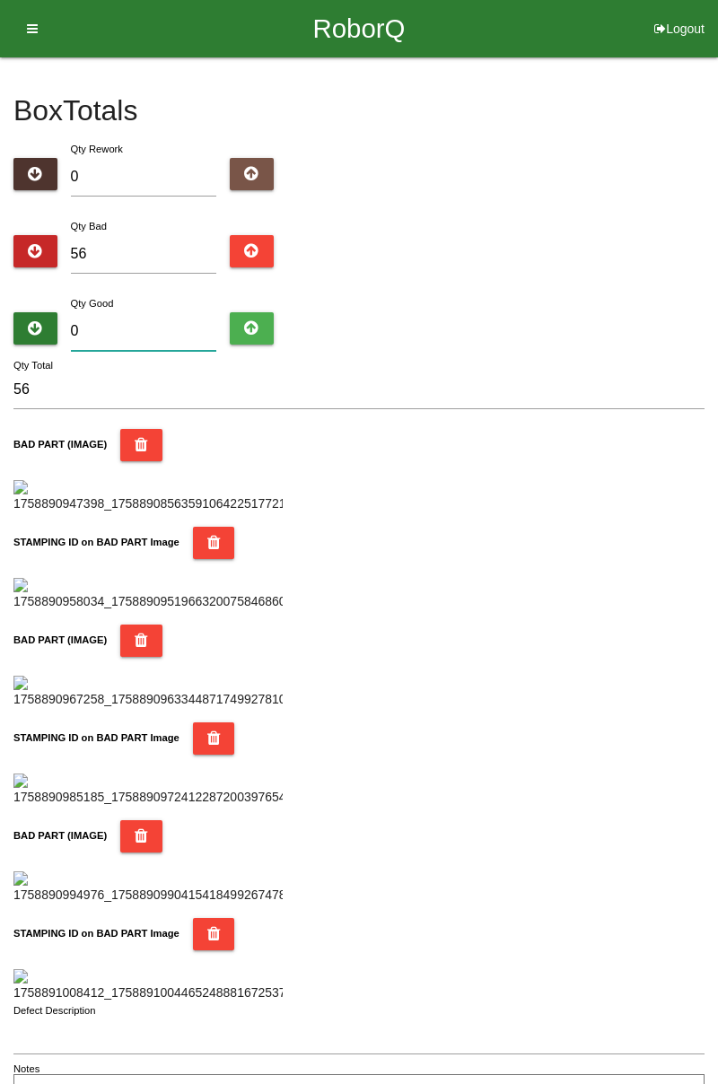
type input "3"
type input "59"
type input "30"
type input "86"
type input "3"
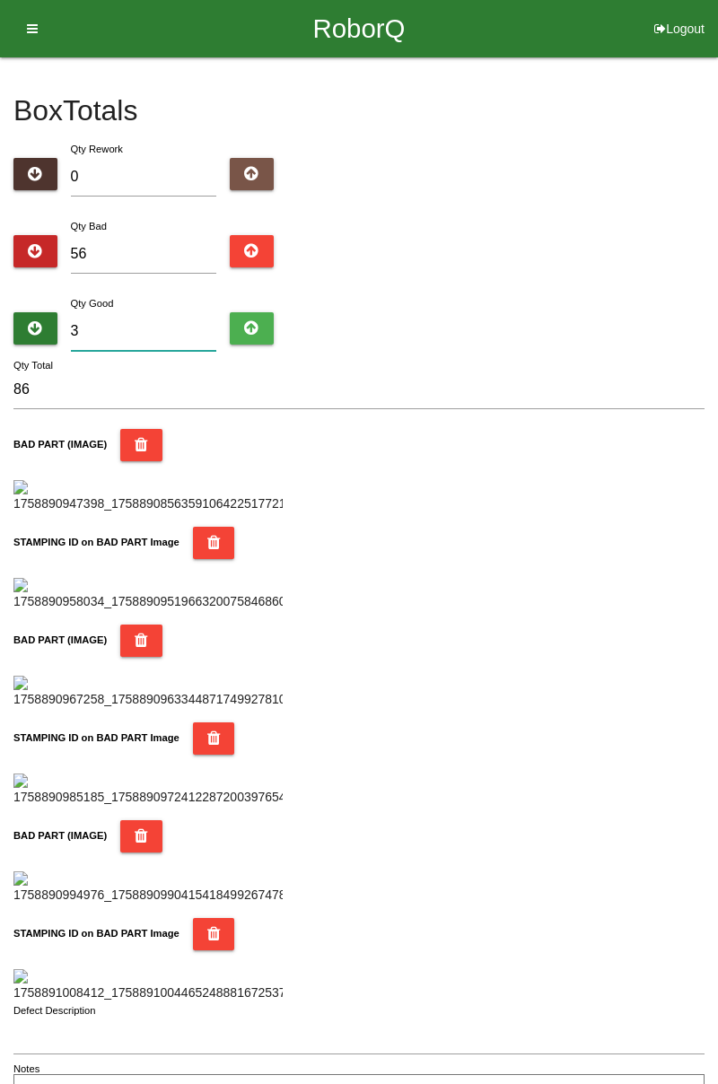
type input "59"
type input "0"
type input "56"
type input "2"
type input "58"
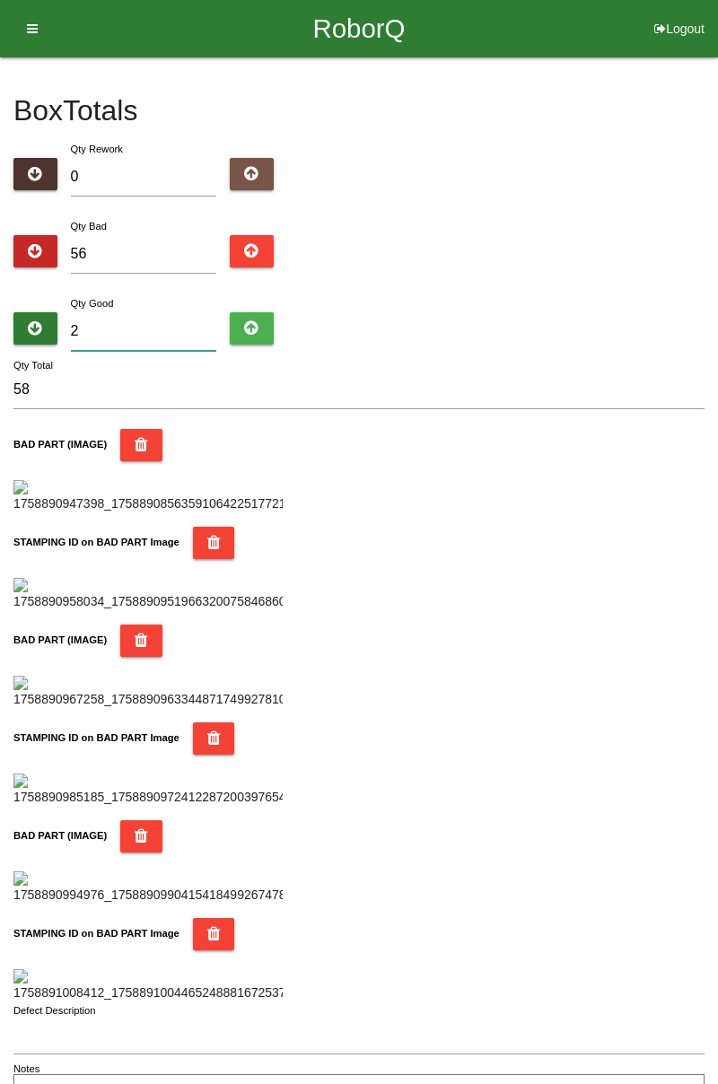
type input "28"
type input "84"
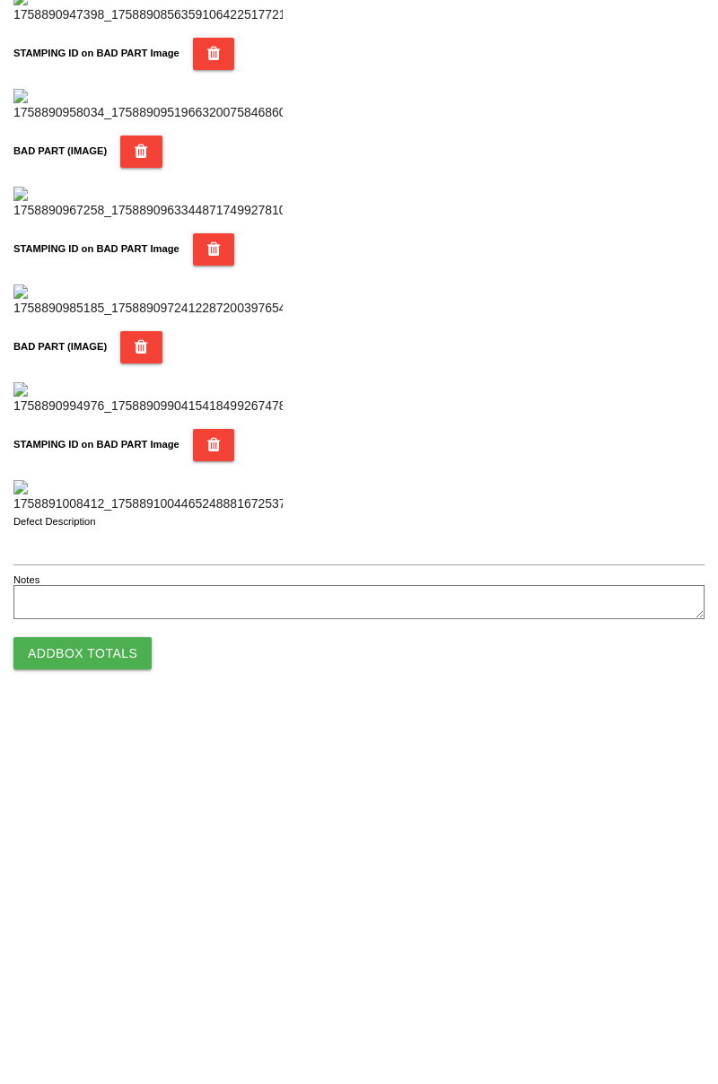
scroll to position [1573, 0]
type input "28"
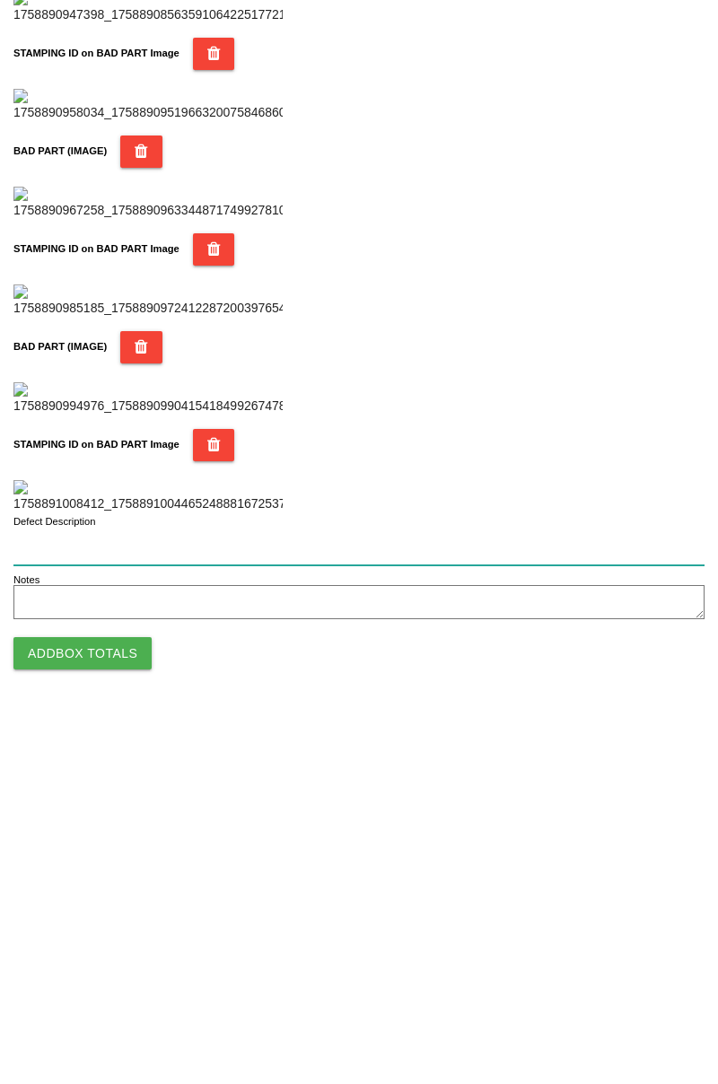
click at [119, 923] on input "Defect Description" at bounding box center [358, 916] width 691 height 39
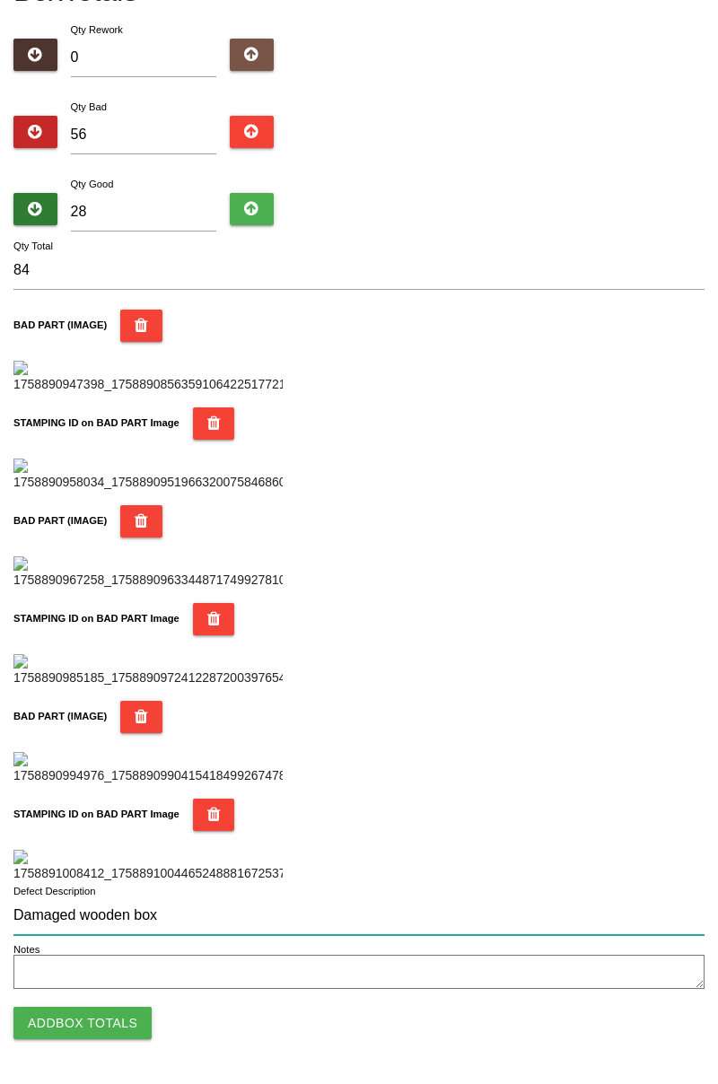
scroll to position [0, 0]
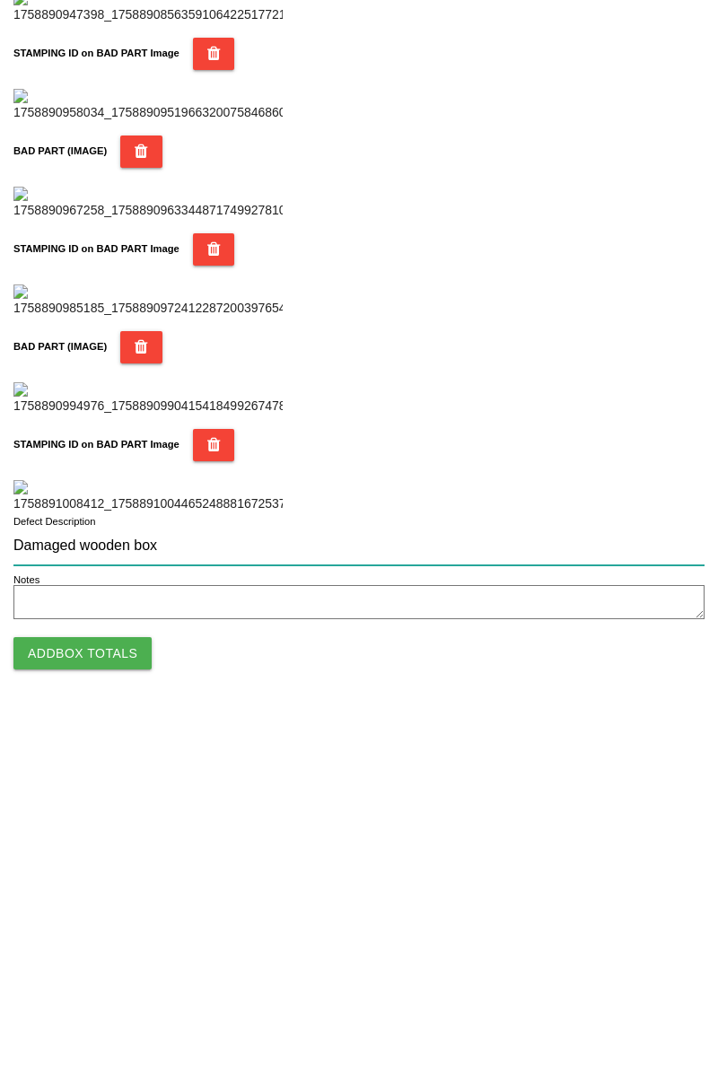
type input "Damaged wooden box"
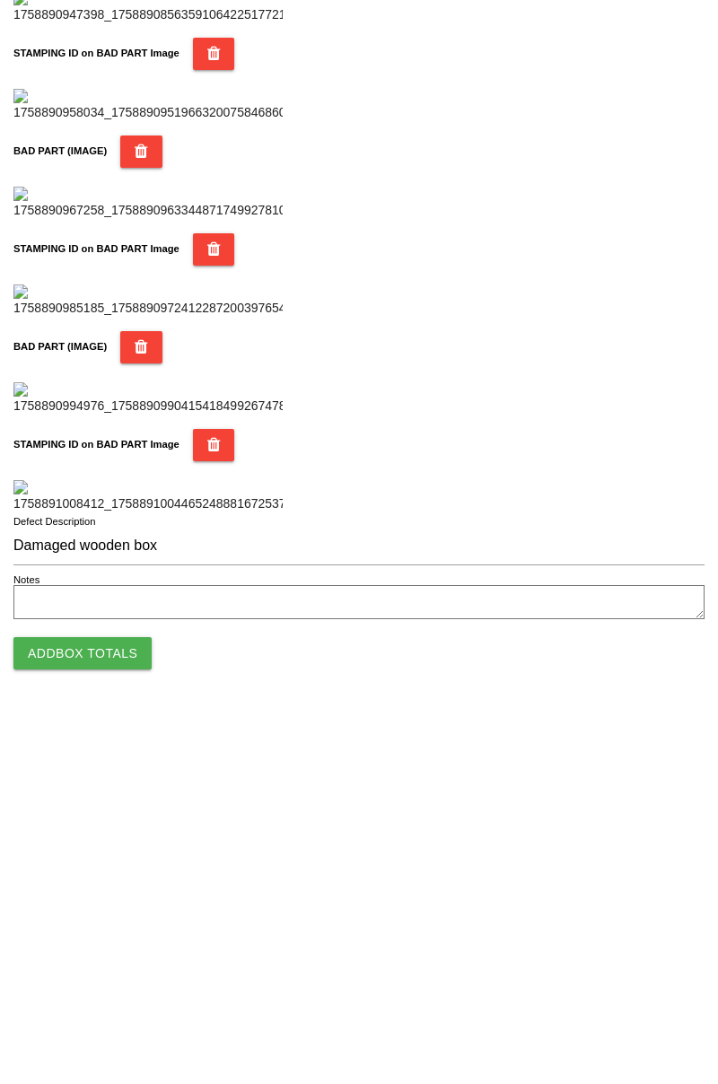
click at [114, 1029] on button "Add Box Totals" at bounding box center [82, 1023] width 138 height 32
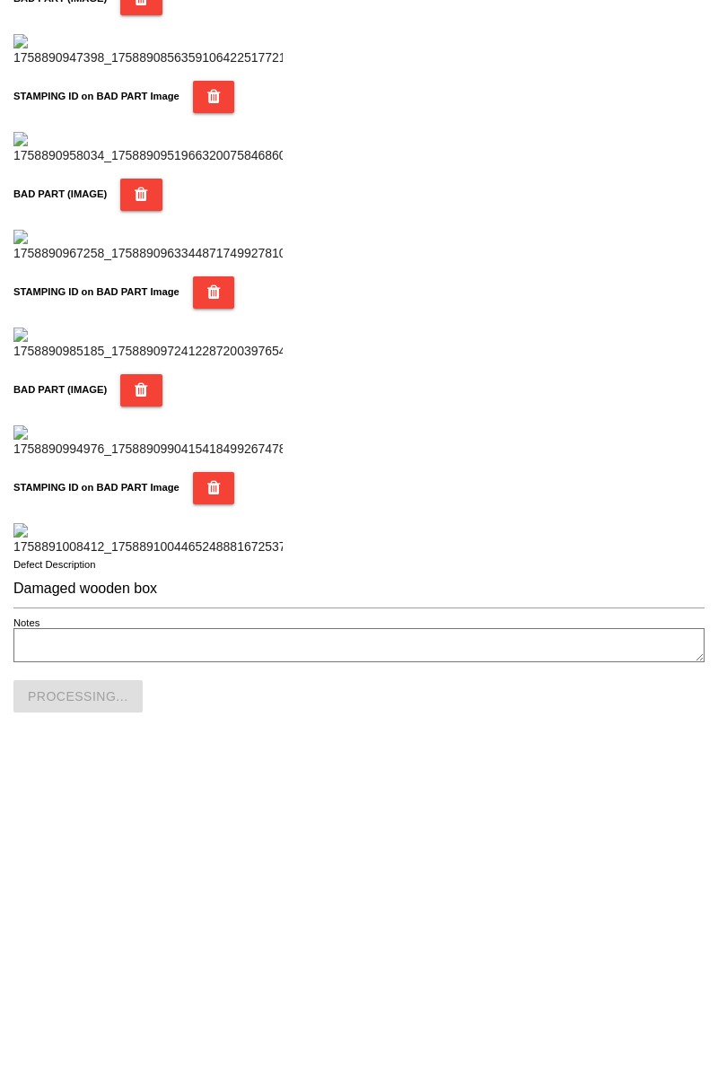
scroll to position [1573, 0]
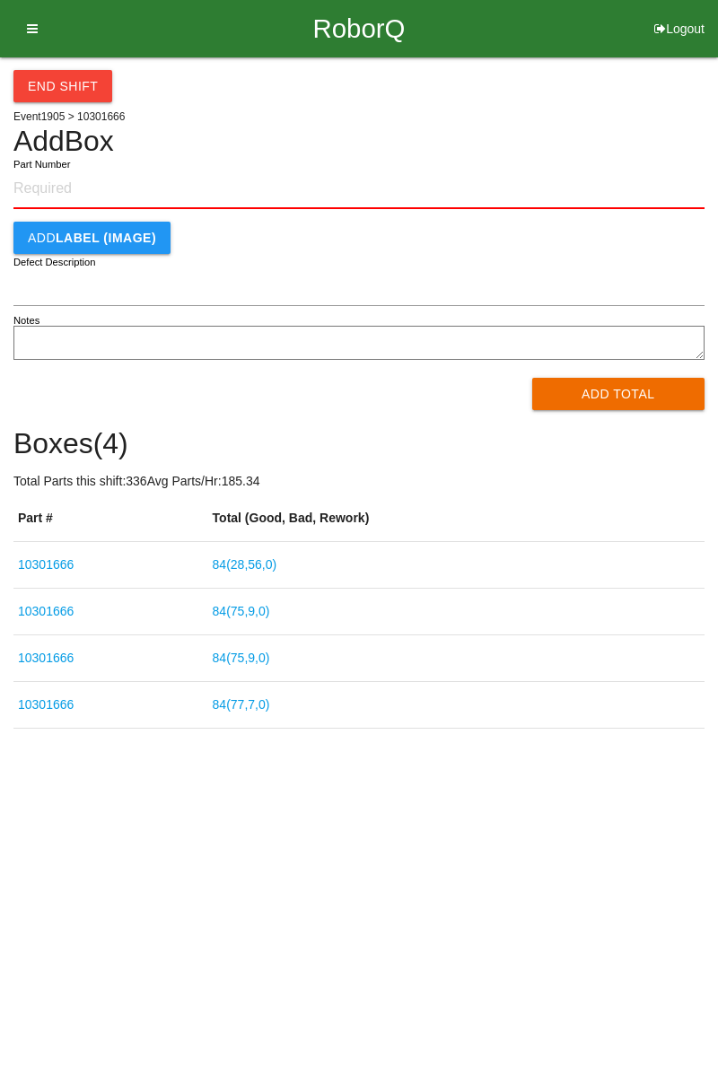
type input "10301666"
click at [268, 558] on link "84 ( 28 , 56 , 0 )" at bounding box center [245, 564] width 65 height 14
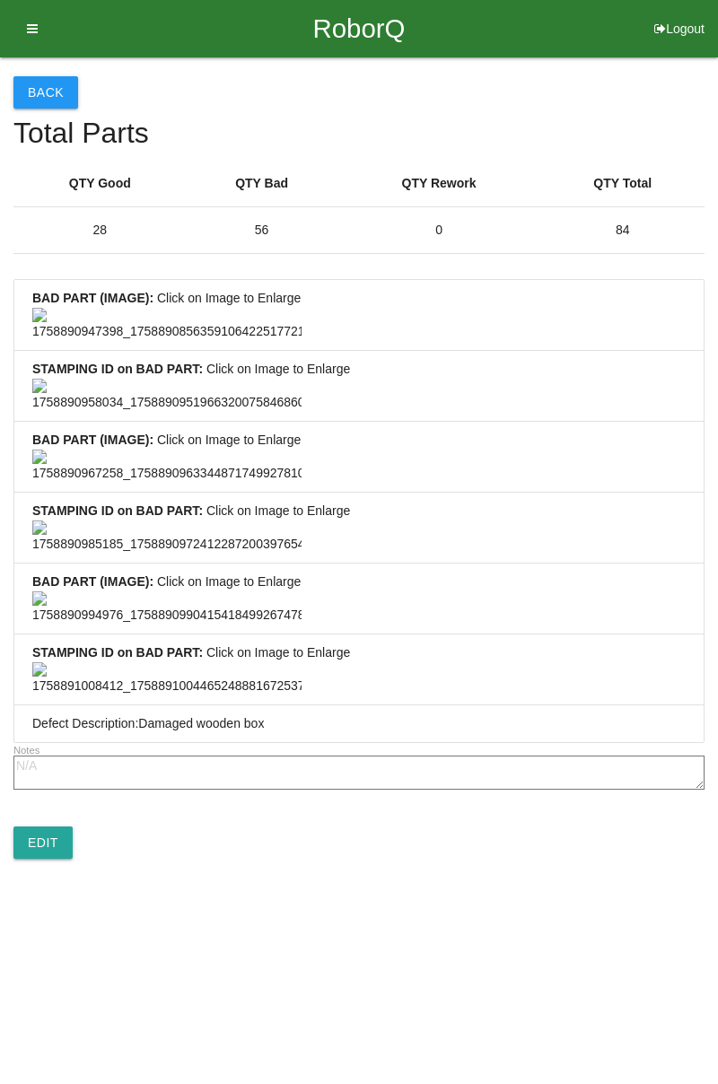
scroll to position [1335, 0]
click at [57, 859] on link "Edit" at bounding box center [42, 843] width 59 height 32
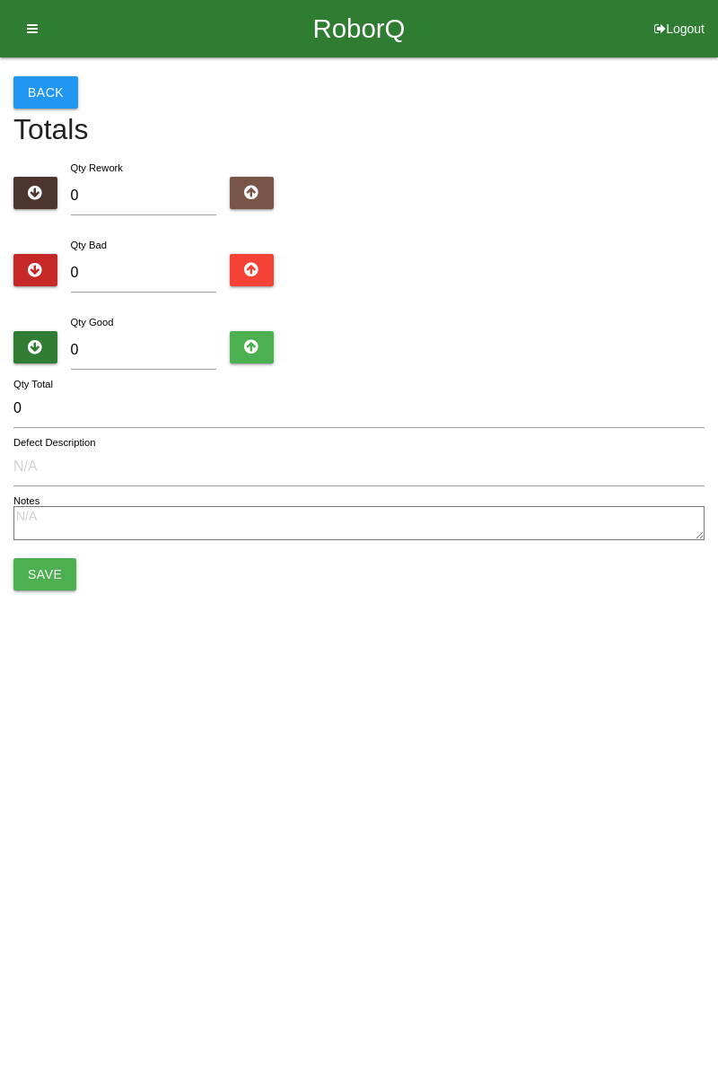
type input "56"
type input "28"
type input "84"
type input "Damaged wooden box"
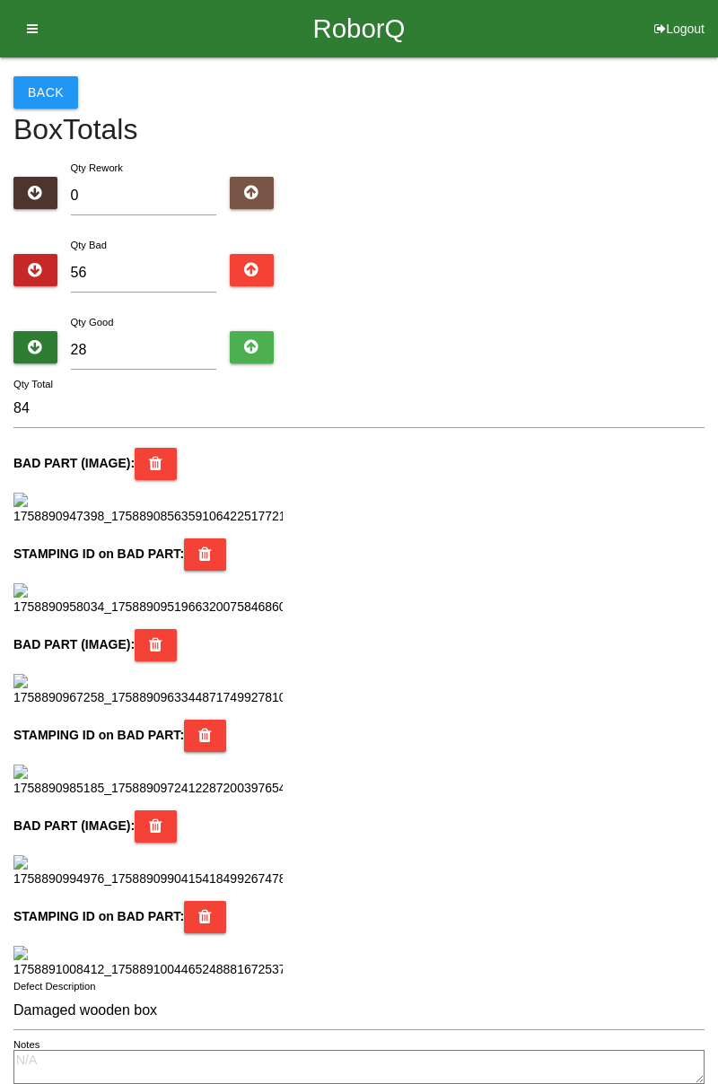
click at [700, 467] on p "BAD PART (IMAGE) :" at bounding box center [358, 464] width 691 height 32
click at [149, 461] on icon at bounding box center [155, 464] width 13 height 32
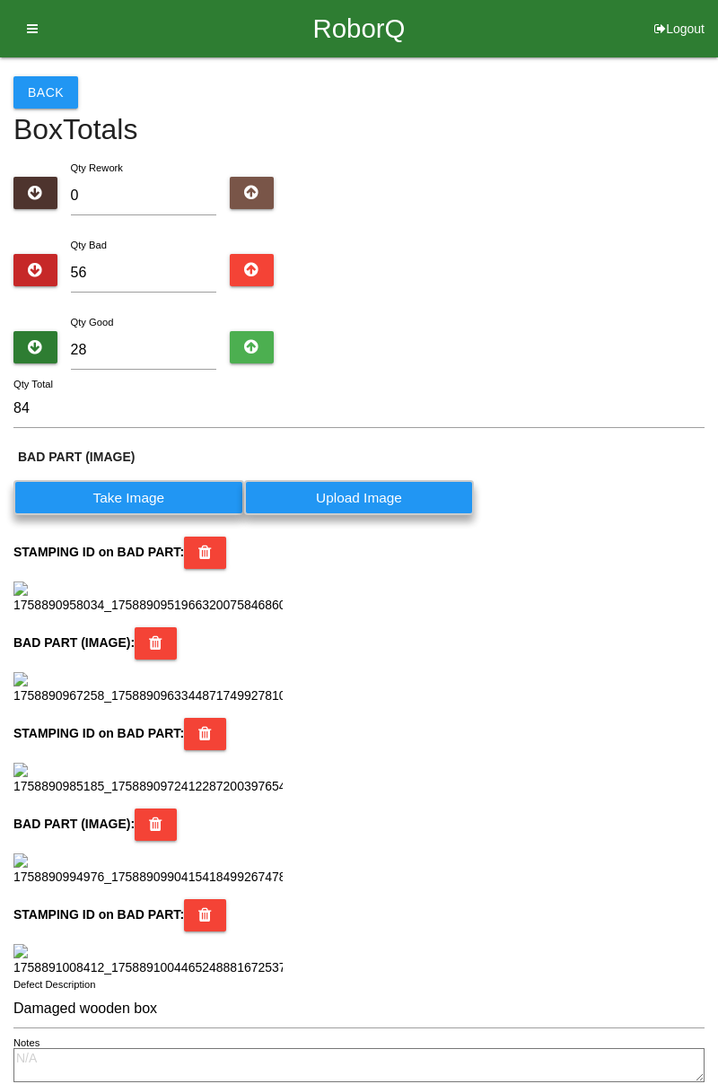
click at [206, 554] on button at bounding box center [205, 553] width 42 height 32
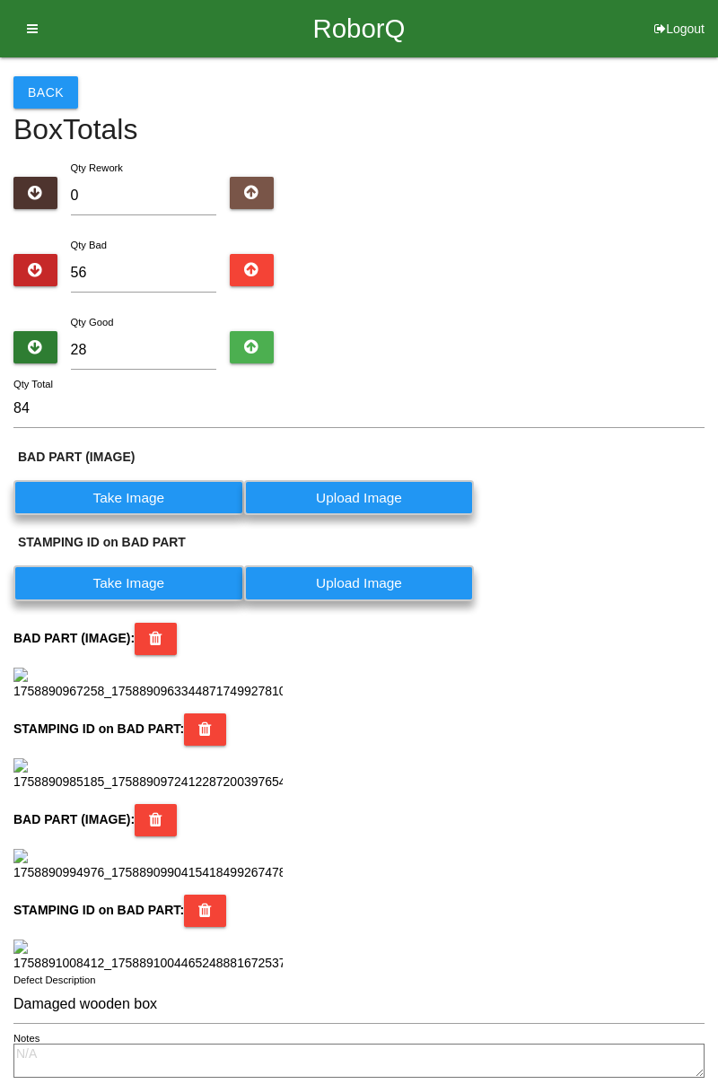
click at [158, 644] on button at bounding box center [156, 639] width 42 height 32
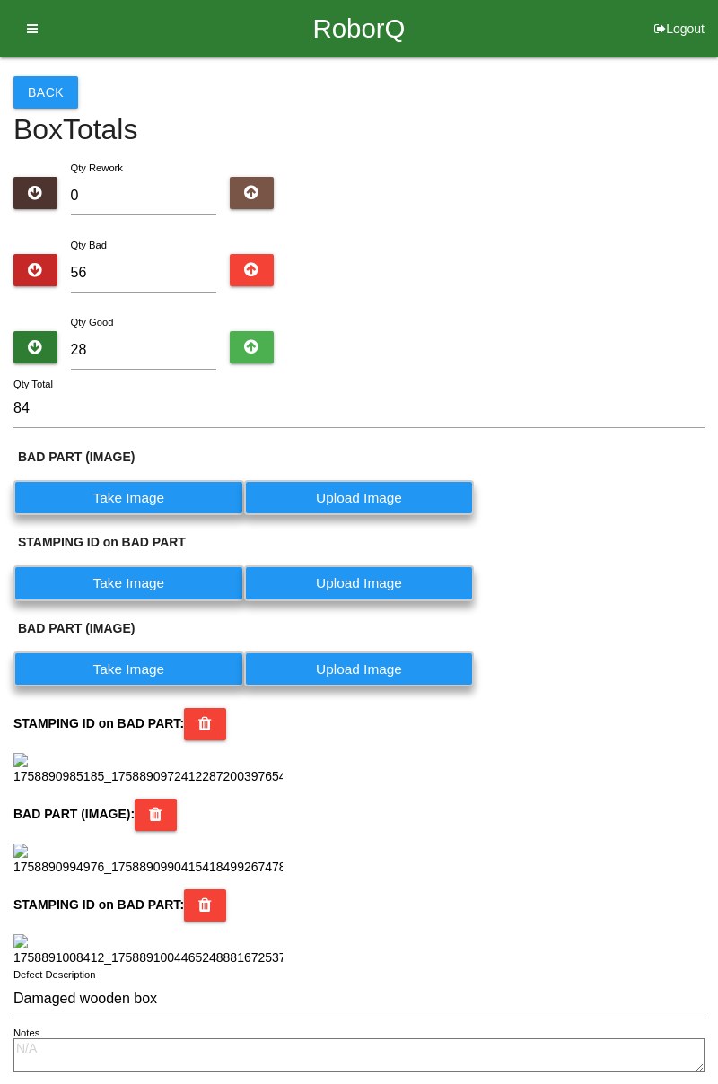
click at [198, 718] on icon at bounding box center [204, 724] width 13 height 32
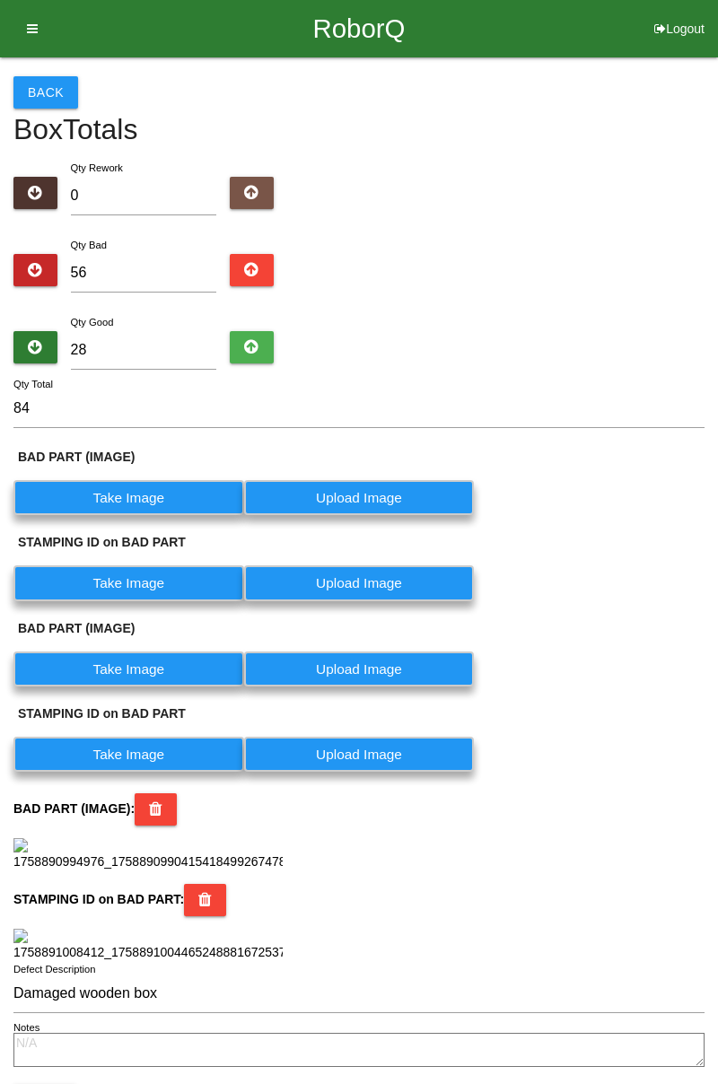
click at [163, 812] on button at bounding box center [156, 810] width 42 height 32
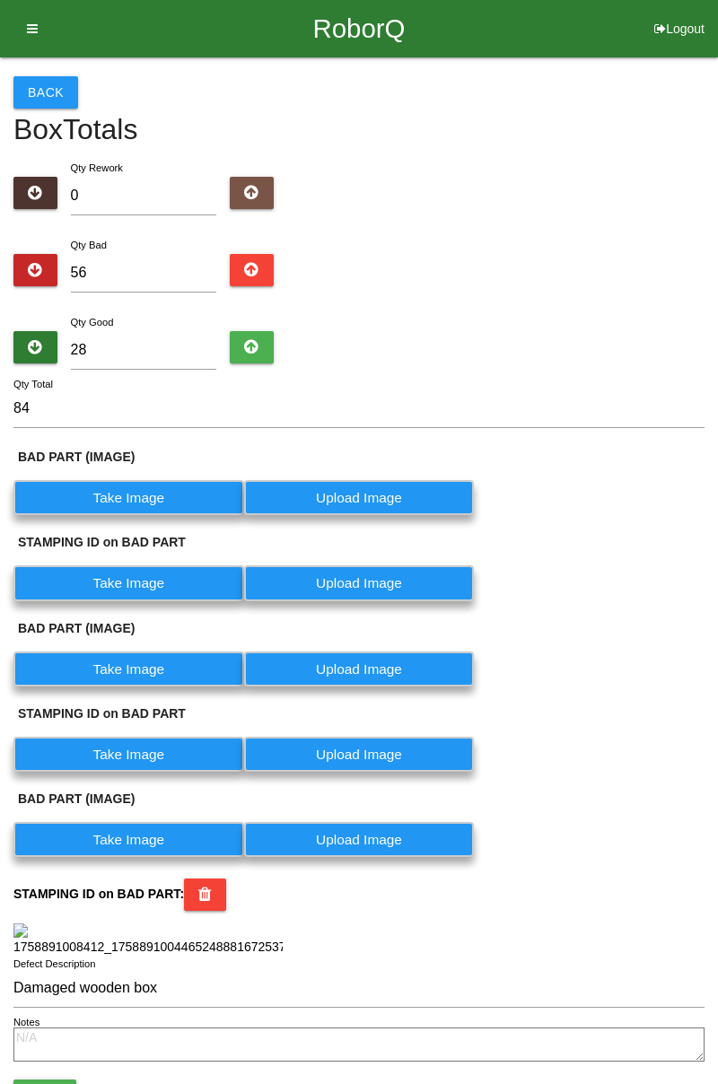
click at [198, 887] on icon at bounding box center [204, 895] width 13 height 32
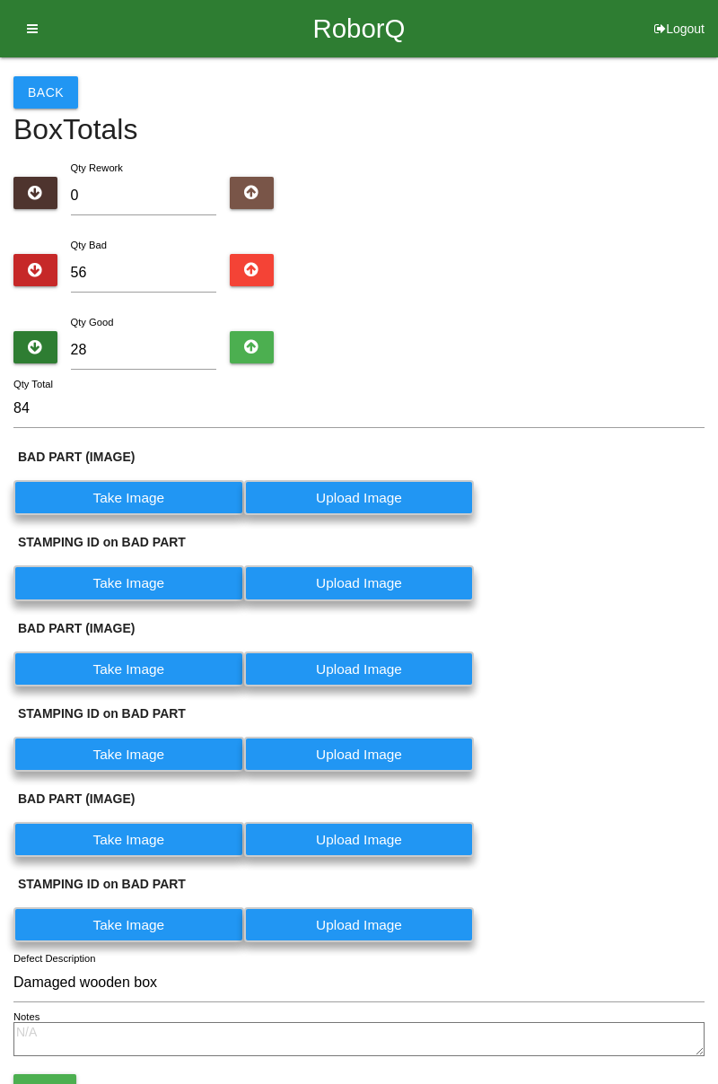
click at [140, 499] on label "Take Image" at bounding box center [128, 497] width 231 height 35
click at [0, 0] on \(IMAGE\) "Take Image" at bounding box center [0, 0] width 0 height 0
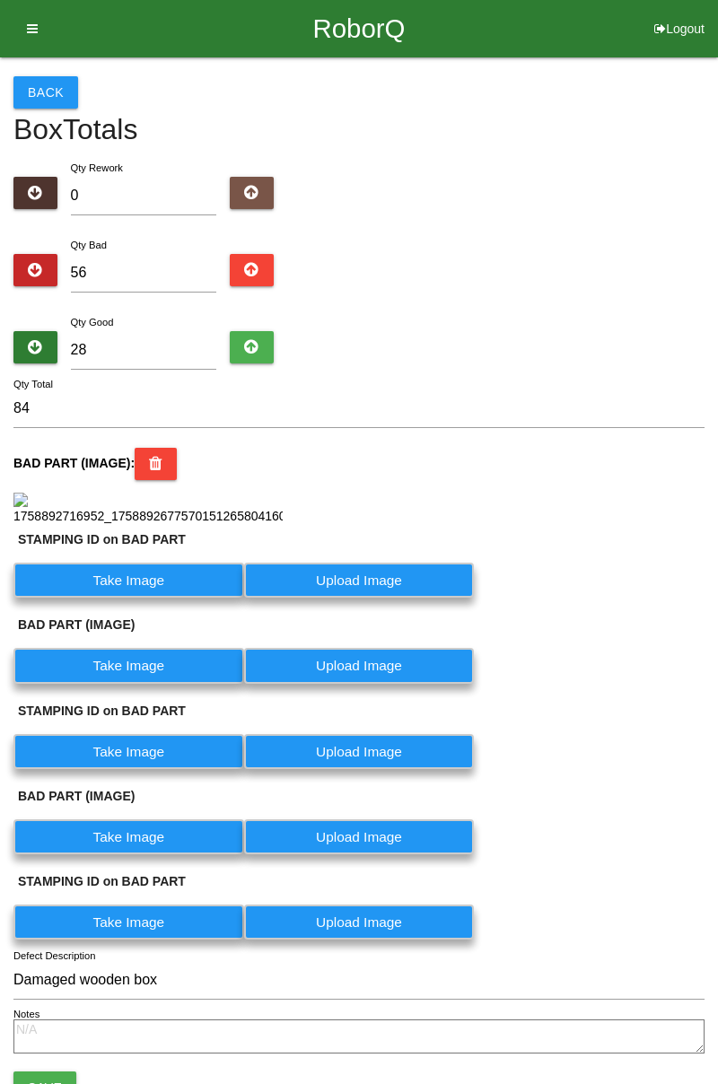
click at [152, 598] on label "Take Image" at bounding box center [128, 580] width 231 height 35
click at [0, 0] on PART "Take Image" at bounding box center [0, 0] width 0 height 0
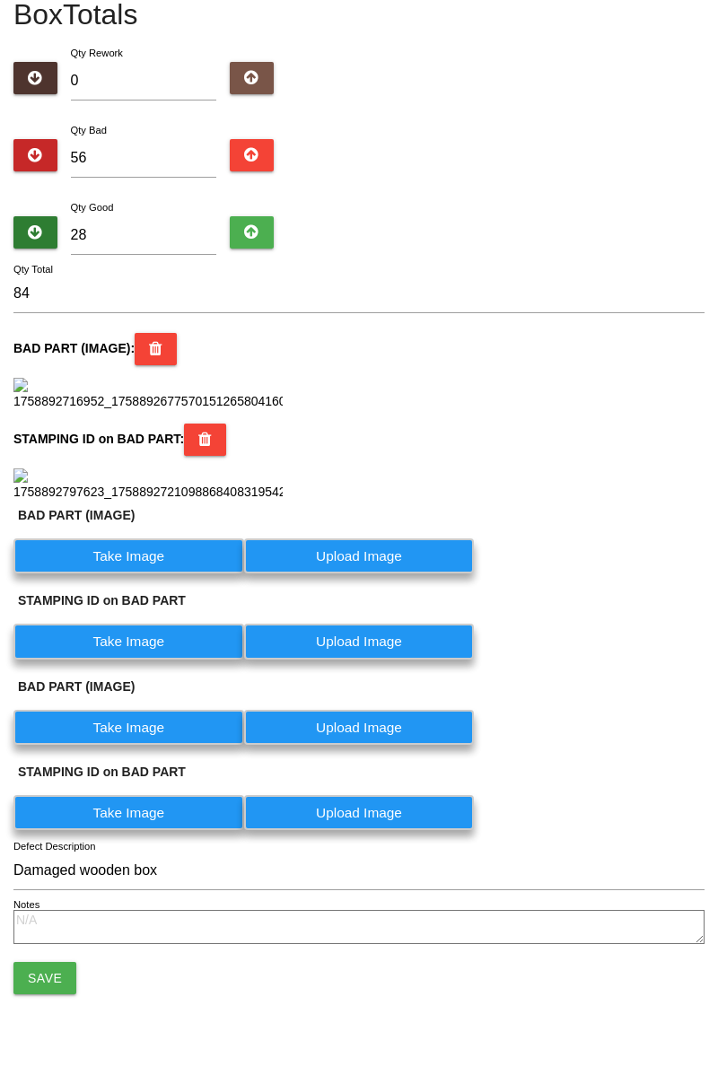
scroll to position [599, 0]
click at [163, 558] on label "Take Image" at bounding box center [128, 556] width 231 height 35
click at [0, 0] on \(IMAGE\) "Take Image" at bounding box center [0, 0] width 0 height 0
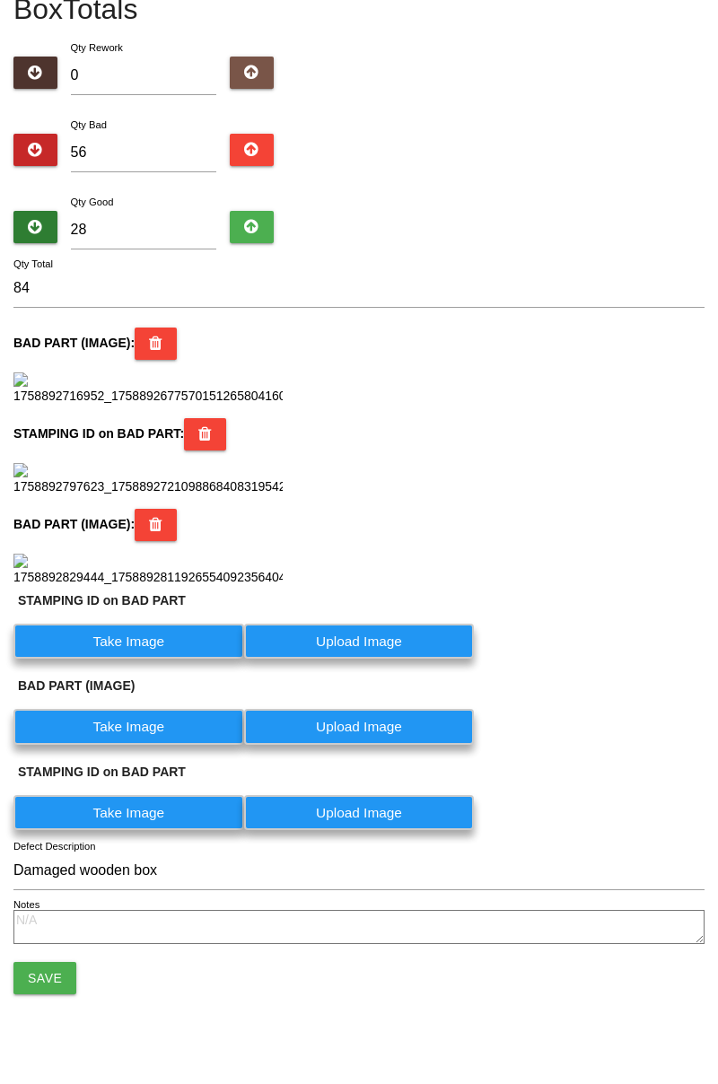
click at [158, 659] on label "Take Image" at bounding box center [128, 641] width 231 height 35
click at [0, 0] on PART "Take Image" at bounding box center [0, 0] width 0 height 0
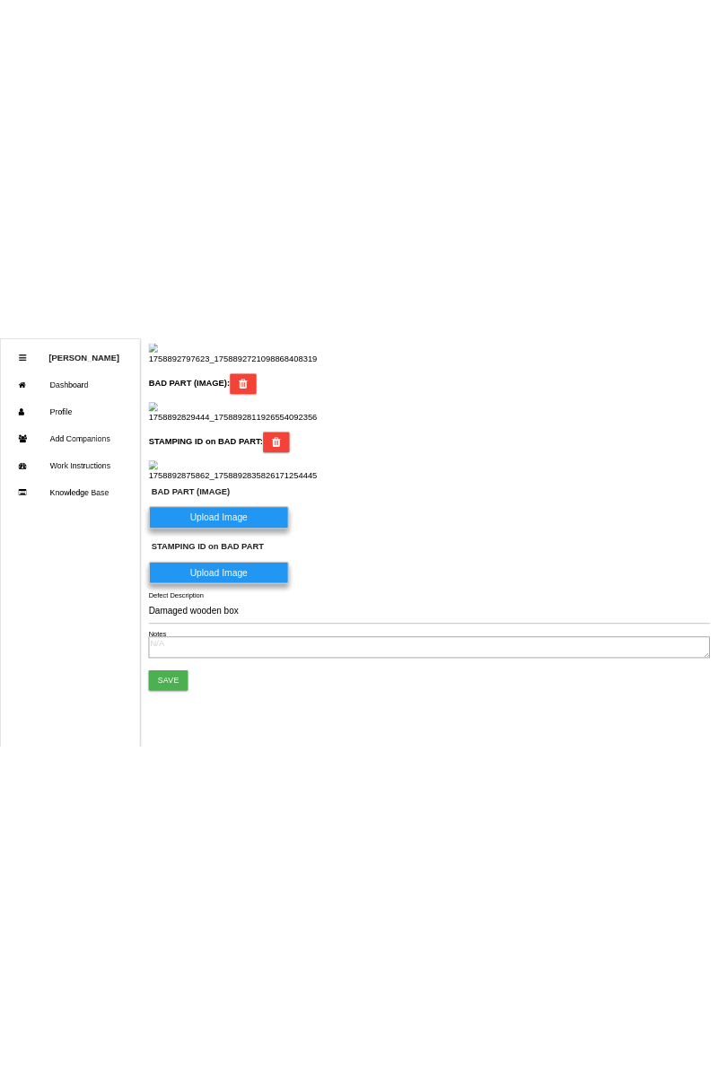
scroll to position [846, 0]
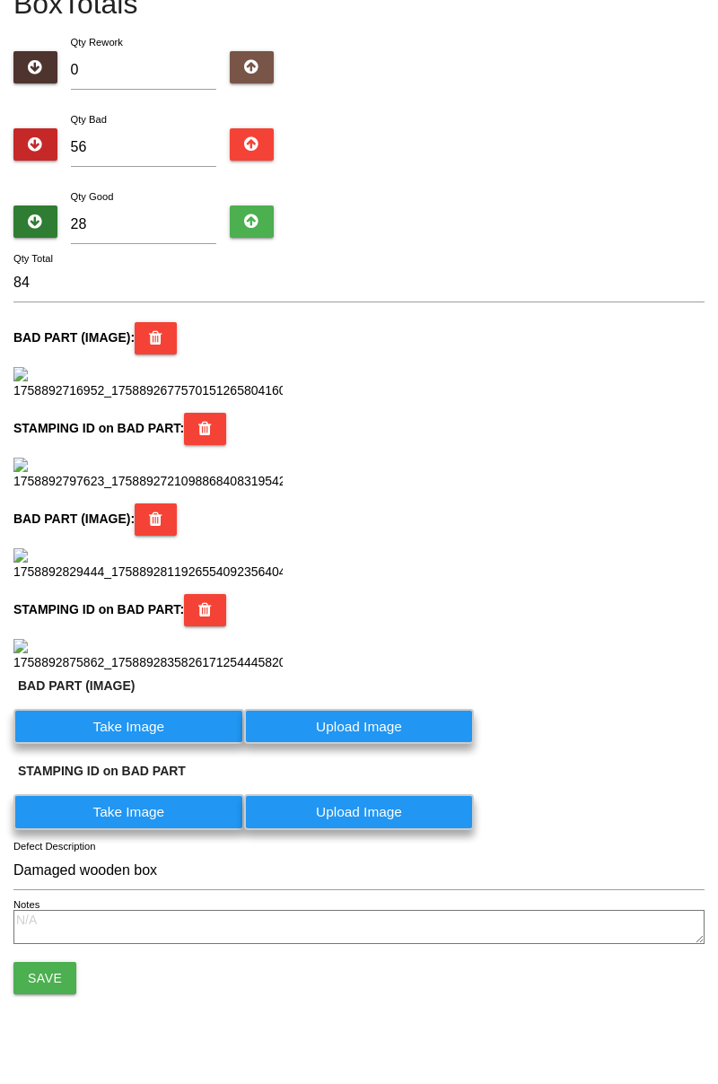
click at [674, 650] on div "STAMPING ID on BAD PART :" at bounding box center [358, 633] width 691 height 78
click at [172, 725] on label "Take Image" at bounding box center [128, 726] width 231 height 35
click at [0, 0] on \(IMAGE\) "Take Image" at bounding box center [0, 0] width 0 height 0
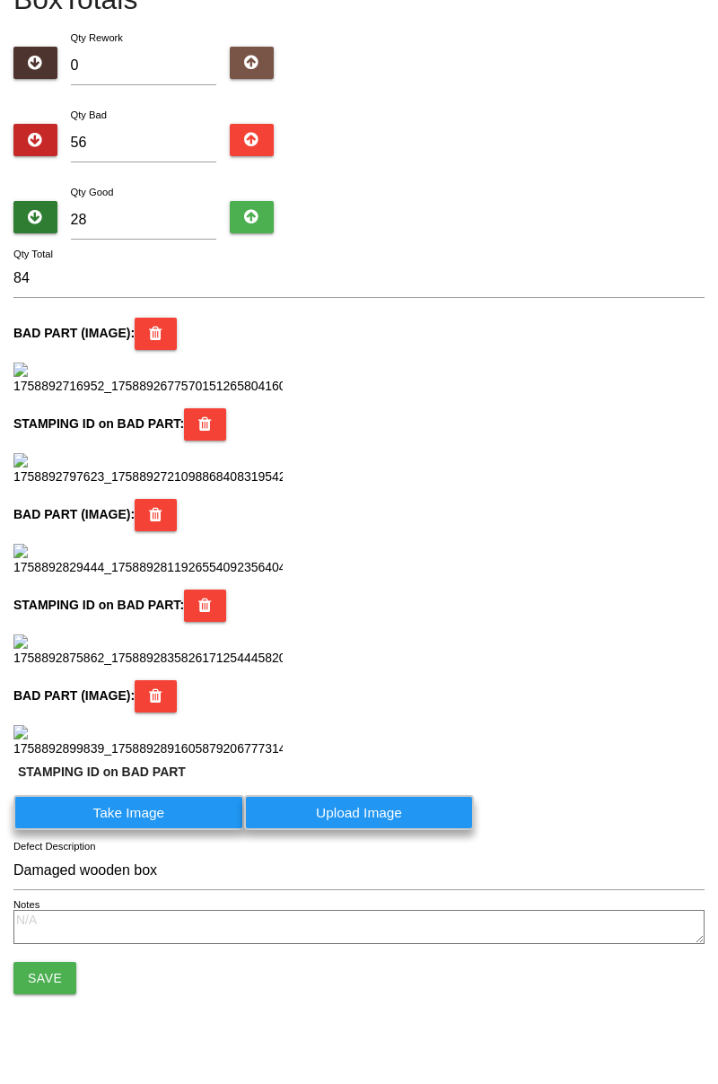
scroll to position [1321, 0]
click at [185, 830] on label "Take Image" at bounding box center [128, 812] width 231 height 35
click at [0, 0] on PART "Take Image" at bounding box center [0, 0] width 0 height 0
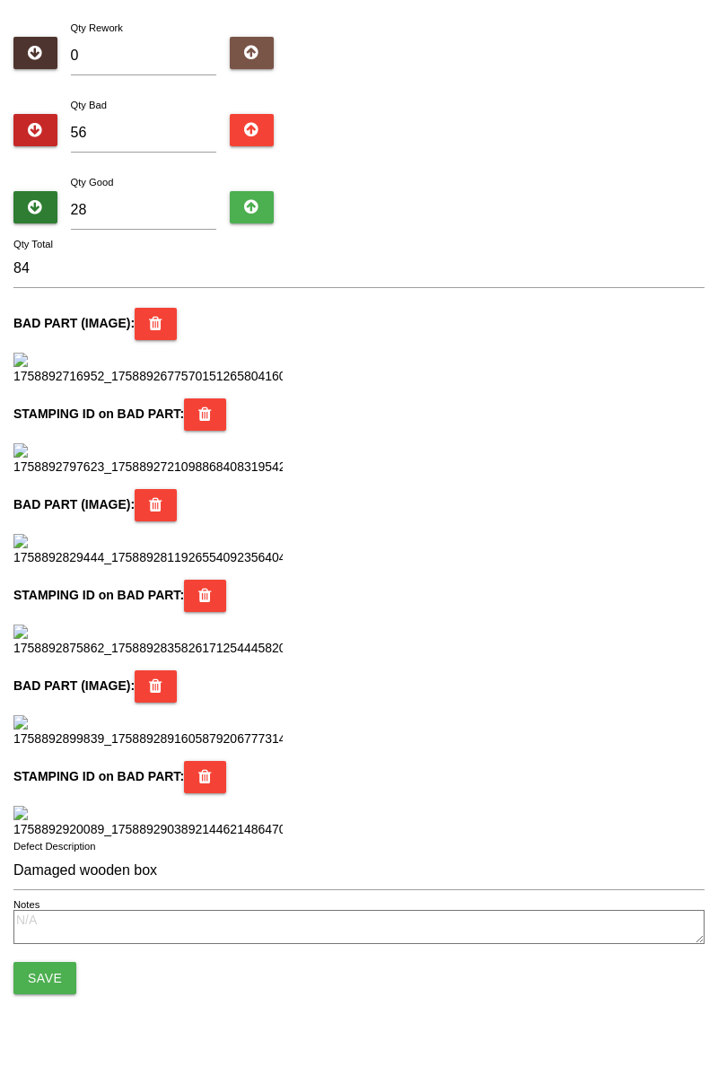
scroll to position [1594, 0]
click at [49, 988] on button "Save" at bounding box center [44, 978] width 63 height 32
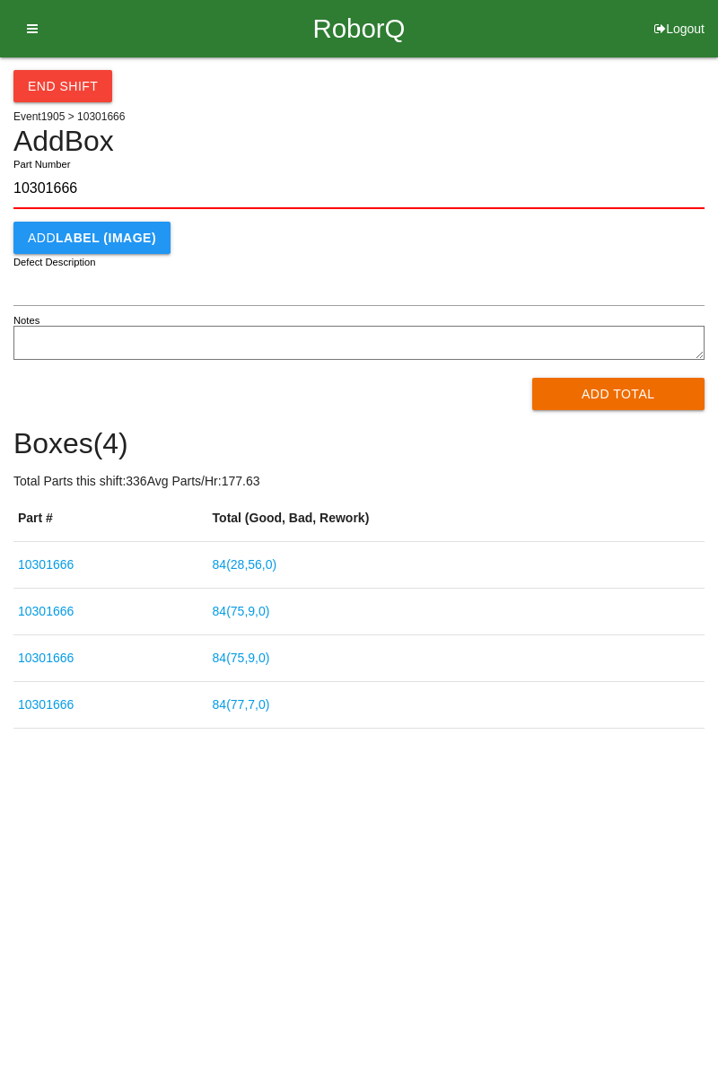
type input "10301666"
click at [624, 392] on button "Add Total" at bounding box center [618, 394] width 173 height 32
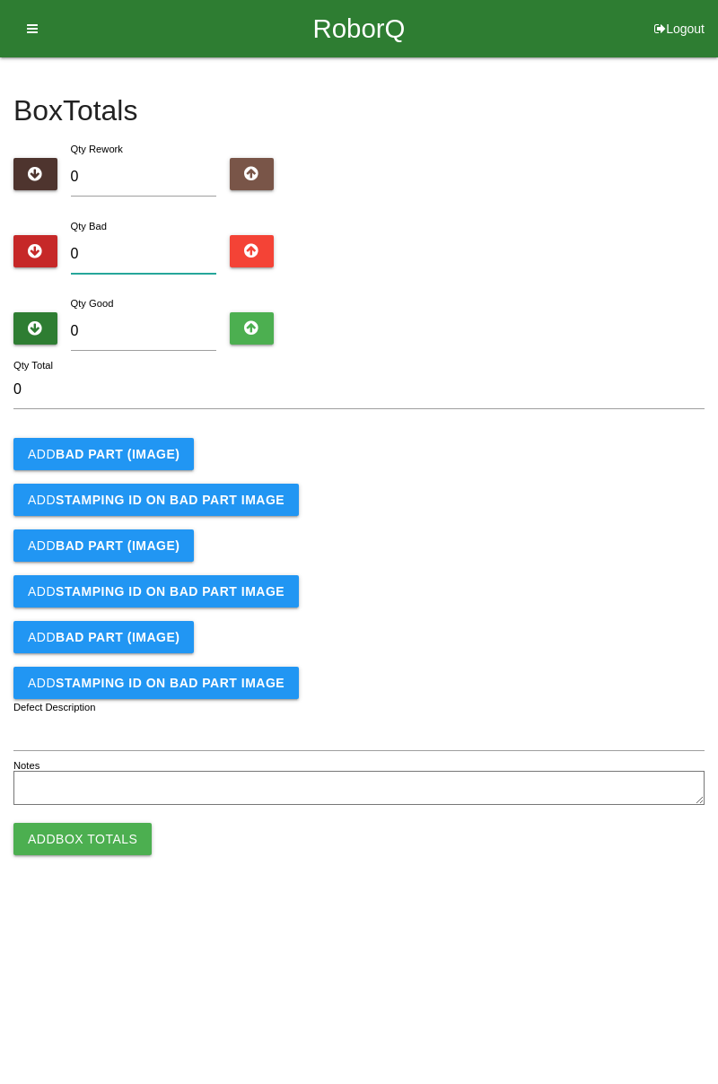
click at [151, 254] on input "0" at bounding box center [144, 254] width 146 height 39
type input "7"
type input "0"
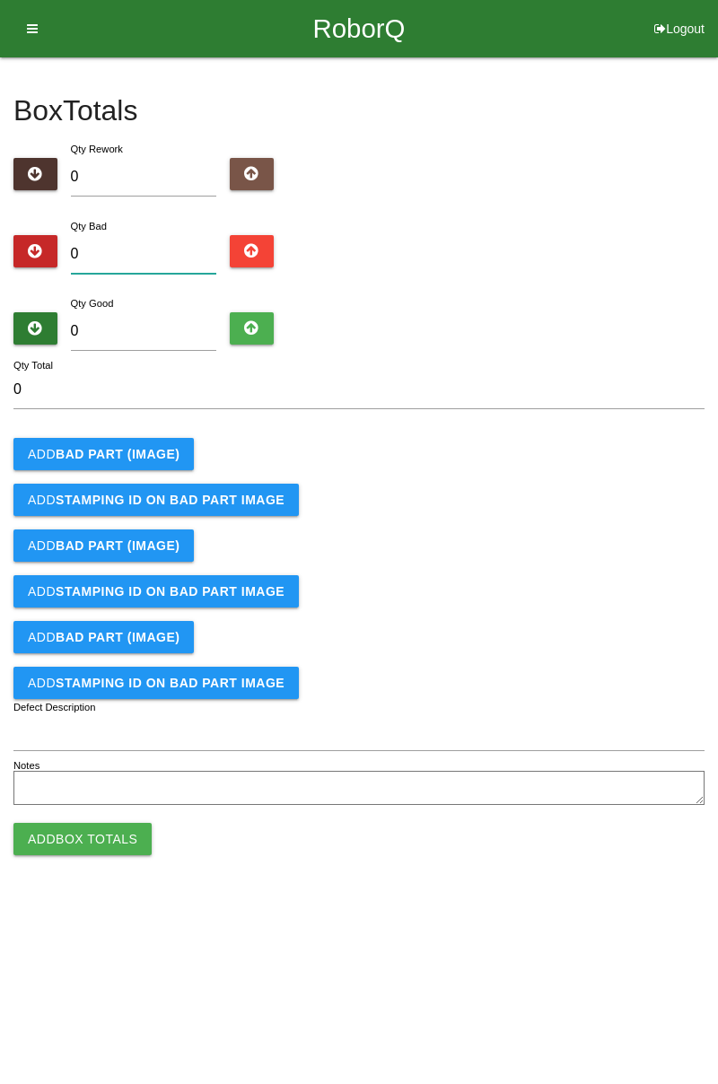
type input "9"
click at [715, 284] on div "Box Totals Translate Weight Weight unit: Rework Weight Bad Weight Good Weight 0…" at bounding box center [359, 433] width 718 height 753
click at [159, 460] on b "BAD PART (IMAGE)" at bounding box center [118, 454] width 124 height 14
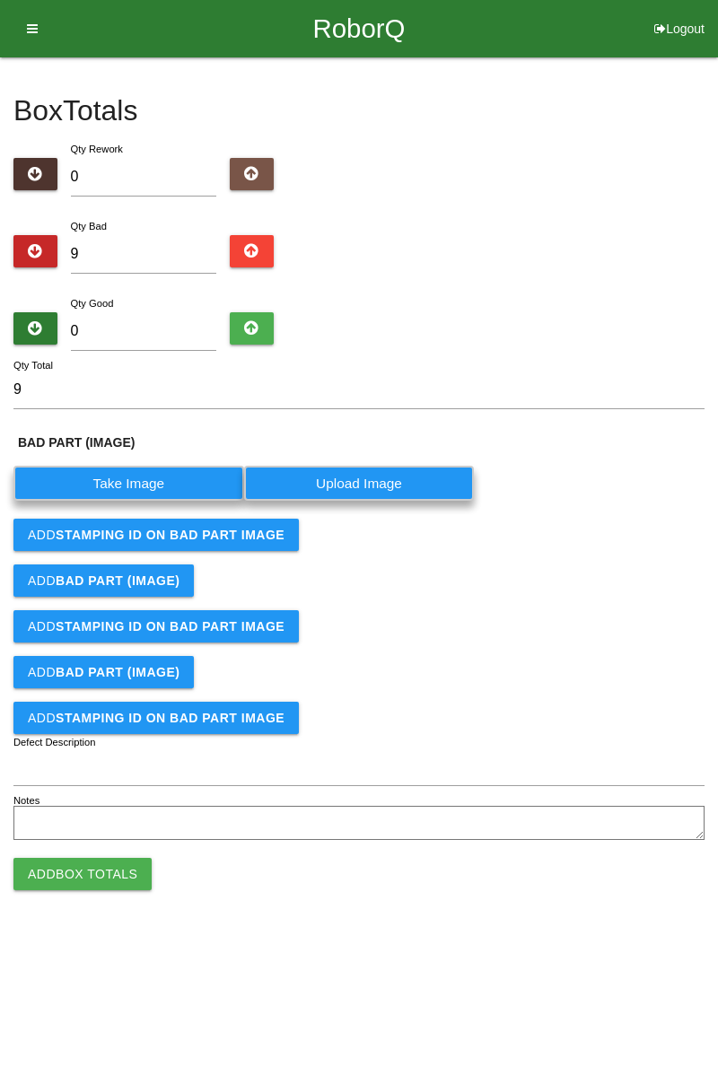
click at [160, 466] on label "Take Image" at bounding box center [128, 483] width 231 height 35
click at [0, 0] on \(IMAGE\) "Take Image" at bounding box center [0, 0] width 0 height 0
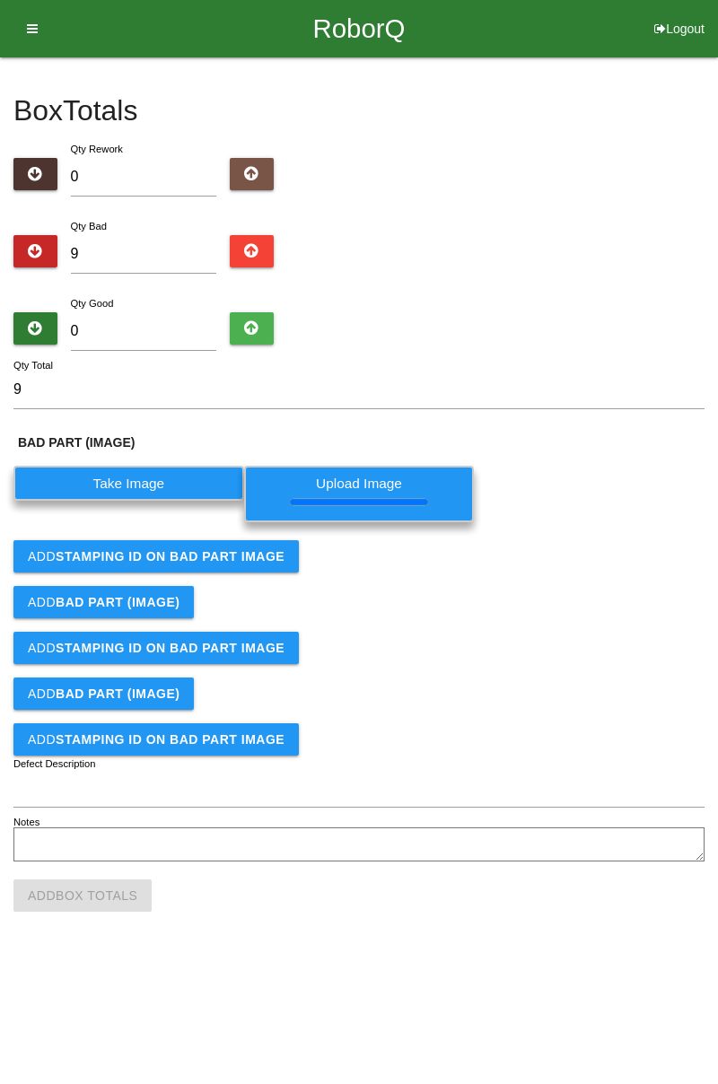
click at [262, 557] on b "STAMPING ID on BAD PART Image" at bounding box center [170, 556] width 229 height 14
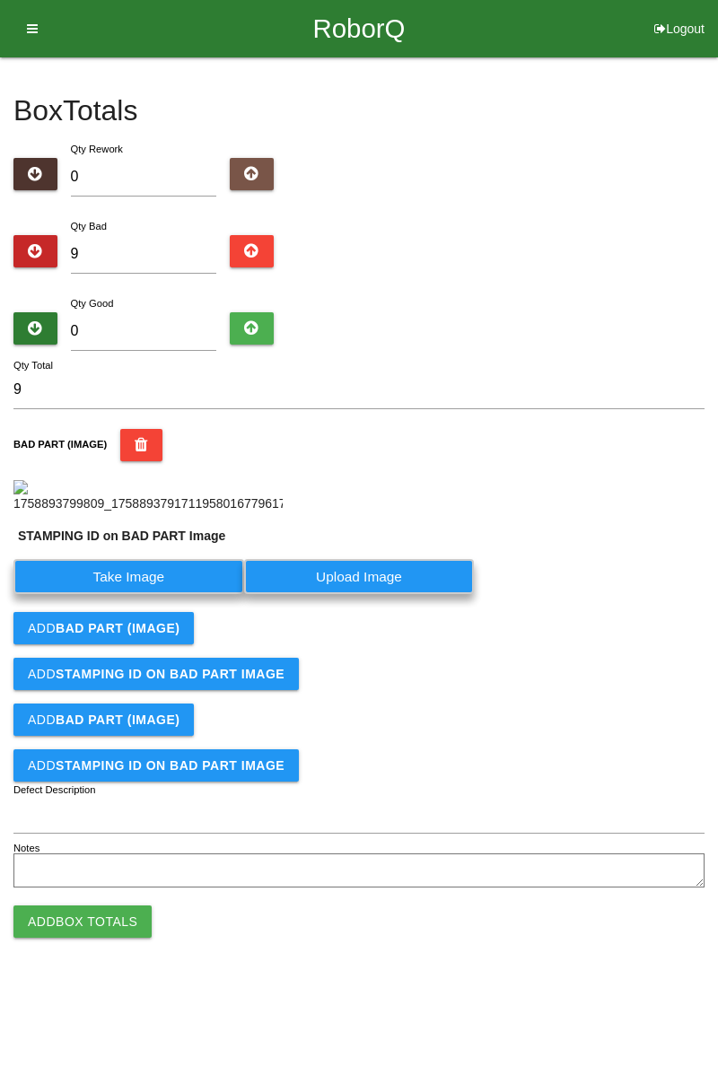
click at [187, 594] on label "Take Image" at bounding box center [128, 576] width 231 height 35
click at [0, 0] on PART "Take Image" at bounding box center [0, 0] width 0 height 0
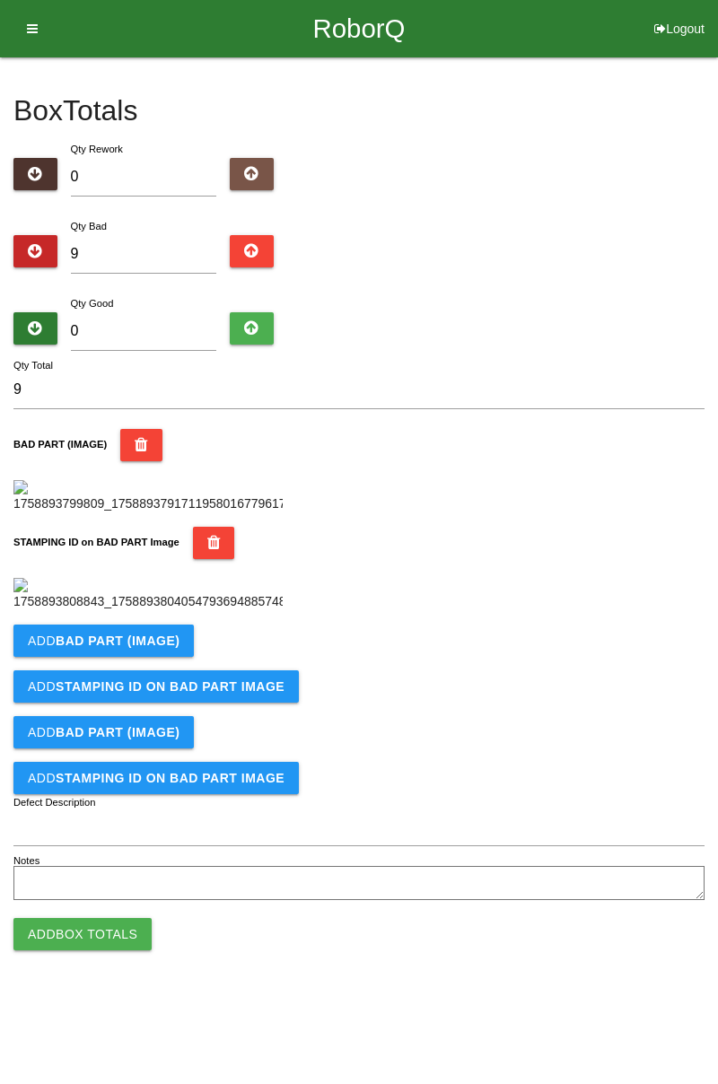
scroll to position [395, 0]
click at [173, 657] on button "Add BAD PART (IMAGE)" at bounding box center [103, 641] width 180 height 32
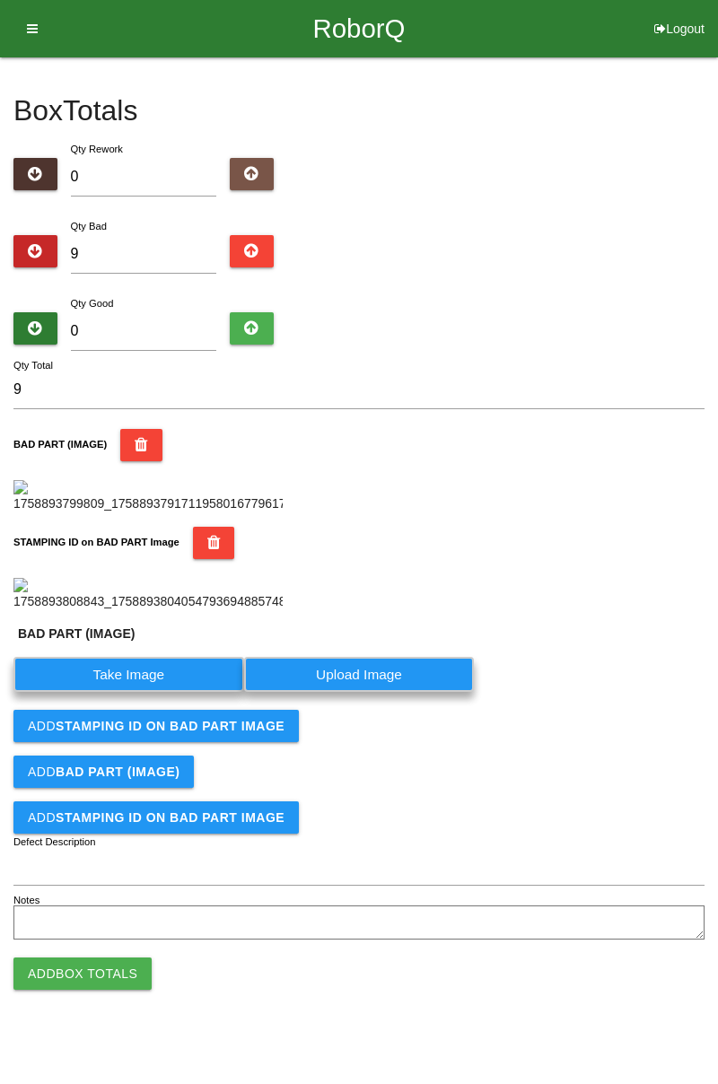
click at [154, 692] on label "Take Image" at bounding box center [128, 674] width 231 height 35
click at [0, 0] on \(IMAGE\) "Take Image" at bounding box center [0, 0] width 0 height 0
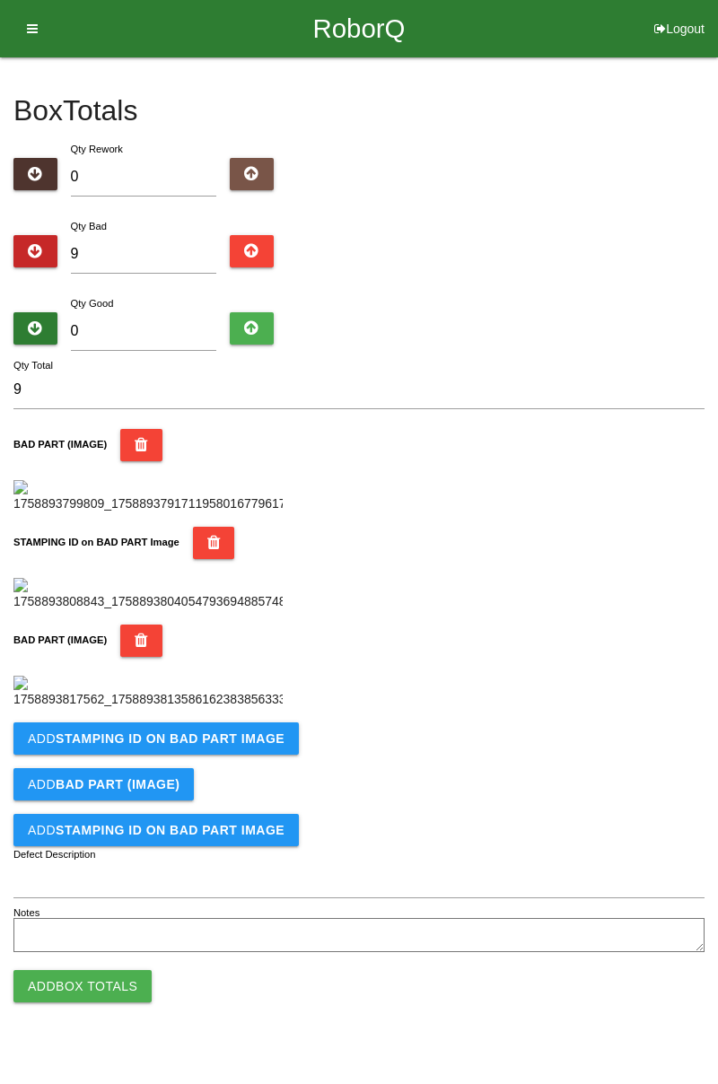
scroll to position [689, 0]
click at [230, 746] on b "STAMPING ID on BAD PART Image" at bounding box center [170, 739] width 229 height 14
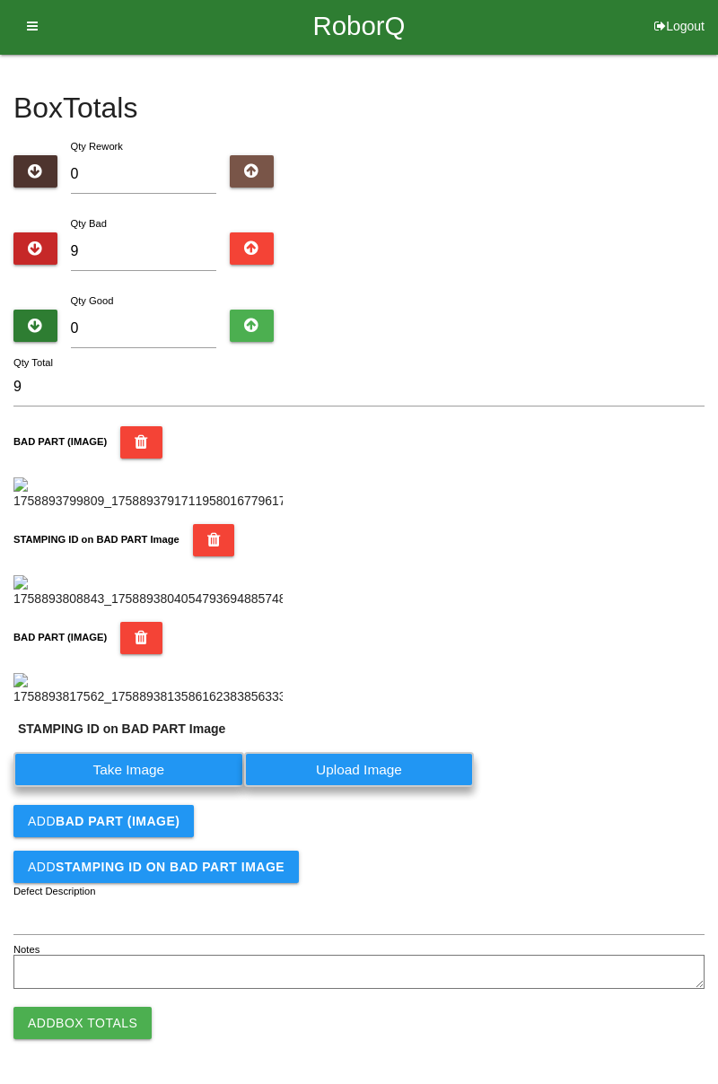
click at [159, 787] on label "Take Image" at bounding box center [128, 769] width 231 height 35
click at [0, 0] on PART "Take Image" at bounding box center [0, 0] width 0 height 0
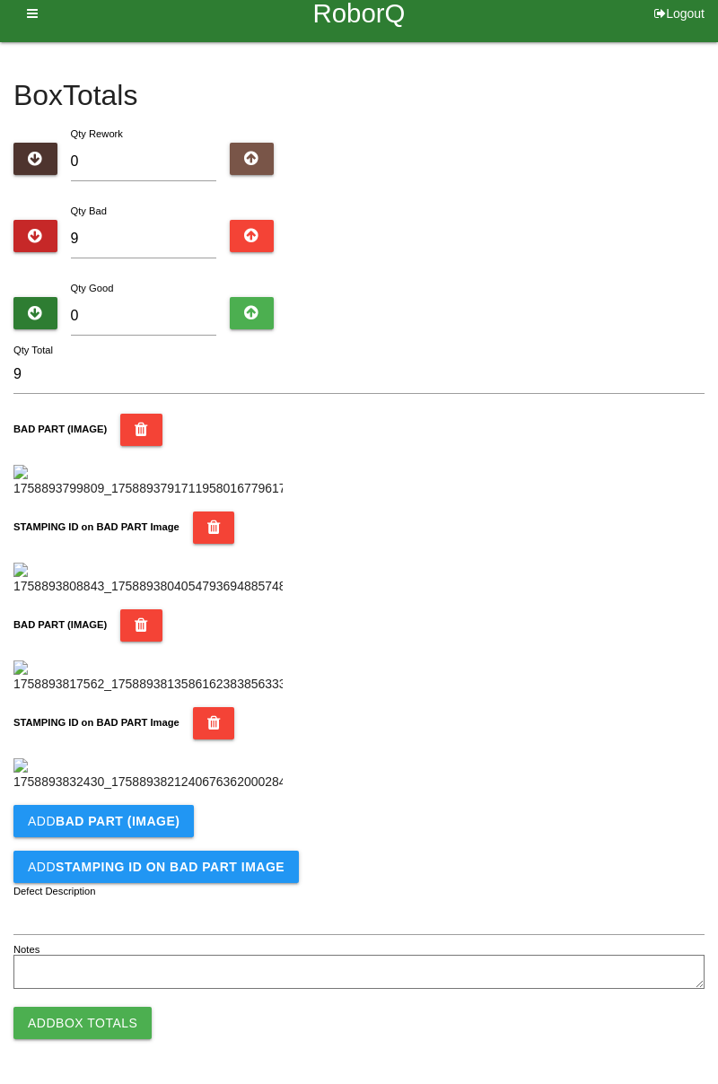
scroll to position [984, 0]
click at [141, 818] on b "BAD PART (IMAGE)" at bounding box center [118, 821] width 124 height 14
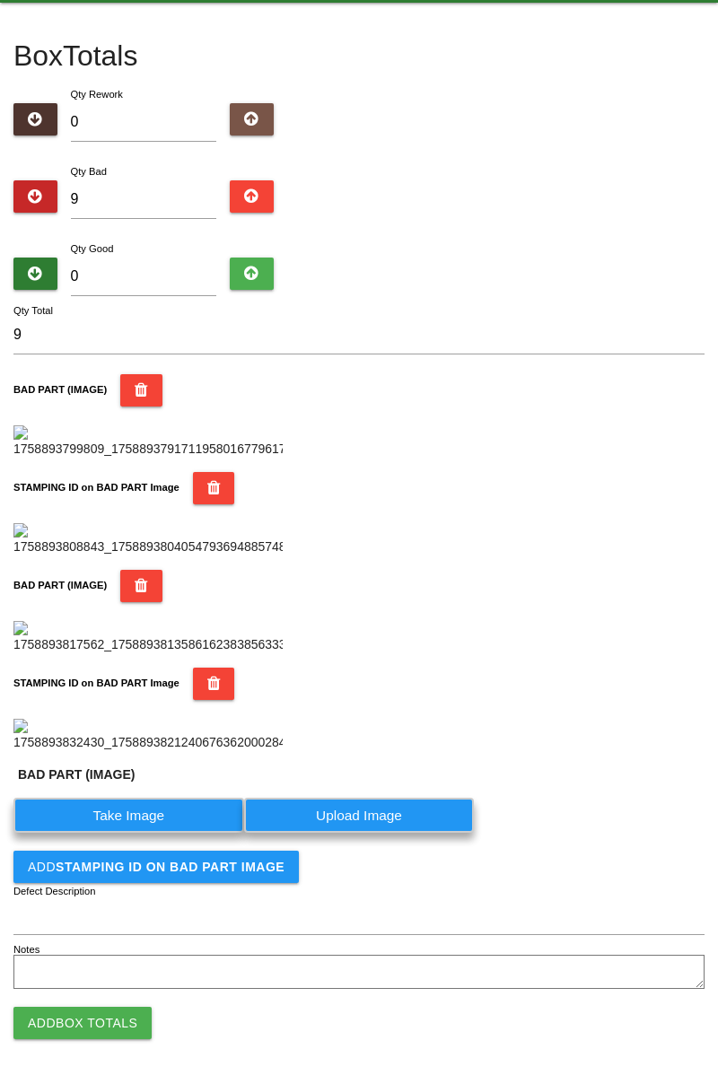
click at [144, 833] on label "Take Image" at bounding box center [128, 815] width 231 height 35
click at [0, 0] on \(IMAGE\) "Take Image" at bounding box center [0, 0] width 0 height 0
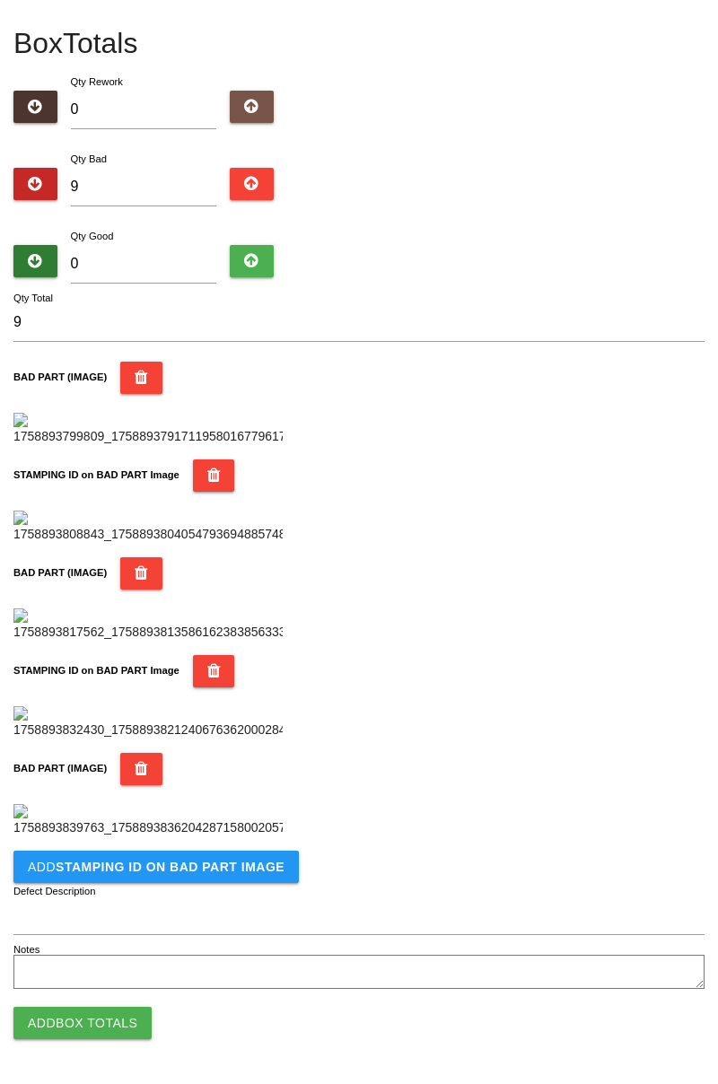
scroll to position [1278, 0]
click at [226, 866] on b "STAMPING ID on BAD PART Image" at bounding box center [170, 867] width 229 height 14
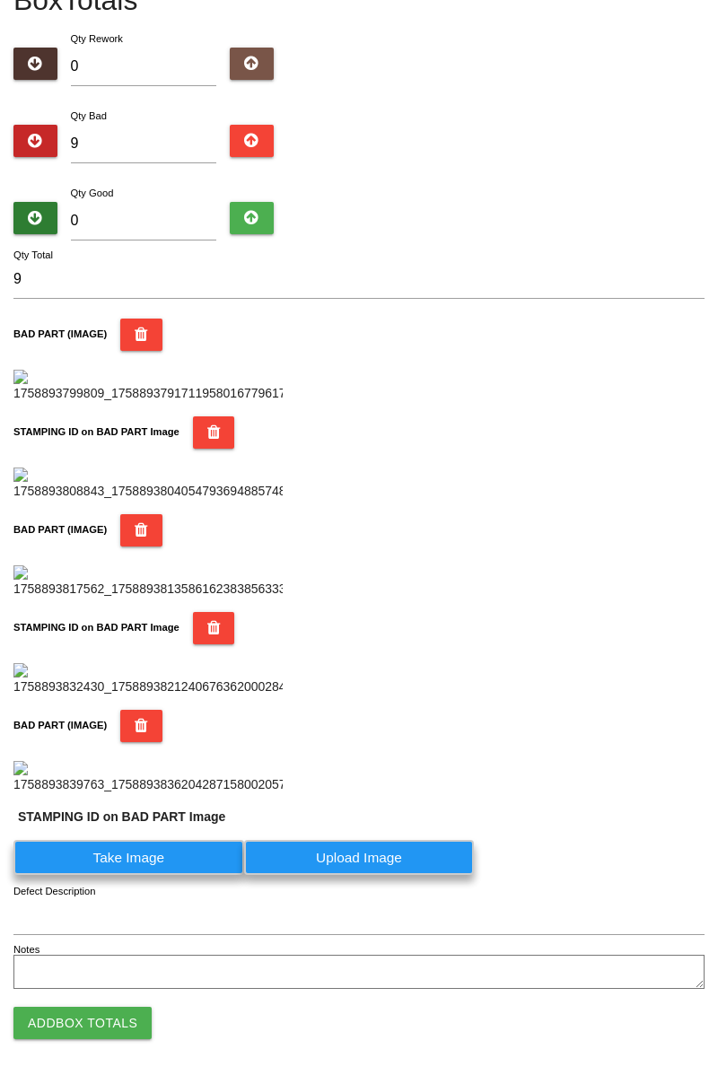
click at [160, 875] on label "Take Image" at bounding box center [128, 857] width 231 height 35
click at [0, 0] on PART "Take Image" at bounding box center [0, 0] width 0 height 0
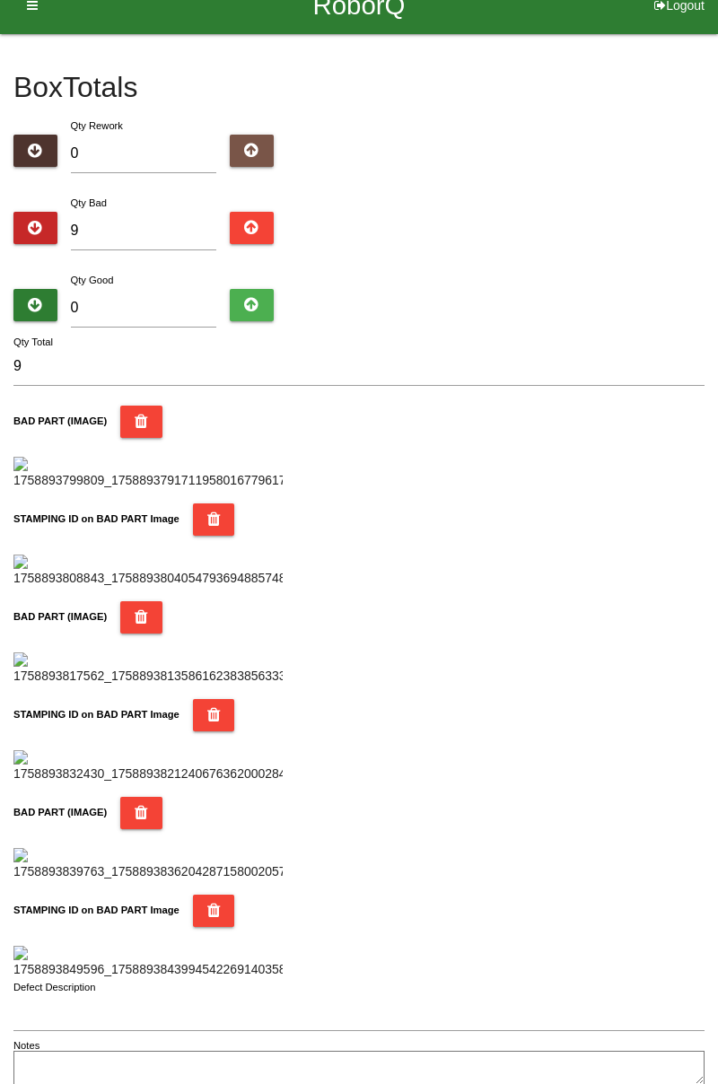
scroll to position [0, 0]
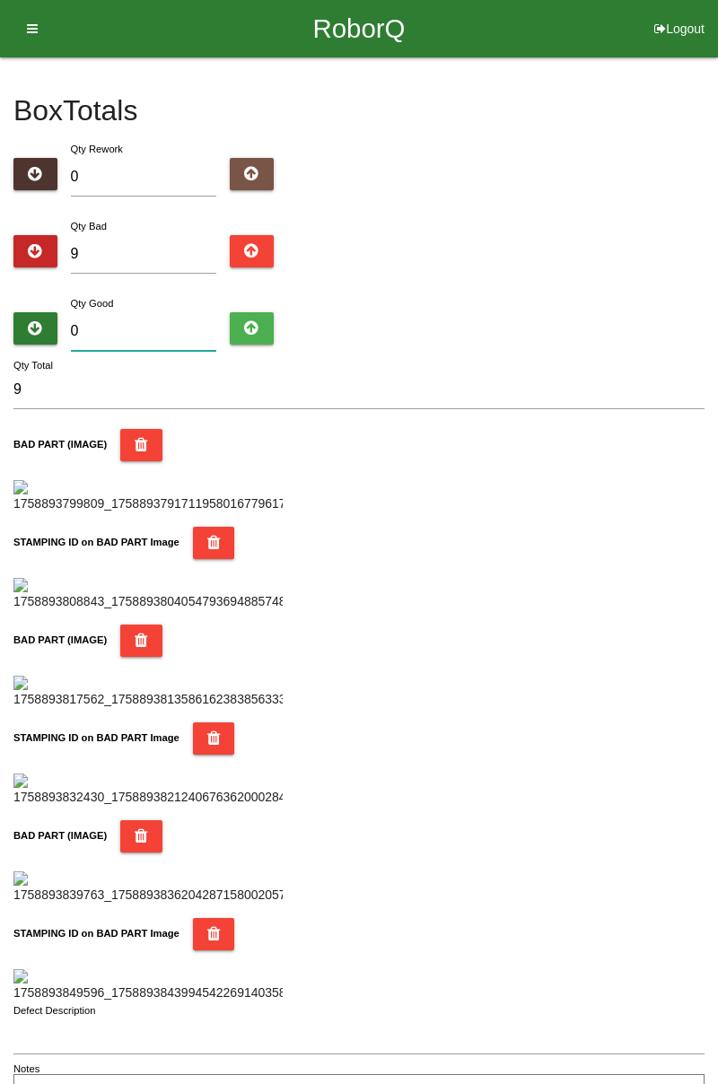
click at [171, 315] on input "0" at bounding box center [144, 331] width 146 height 39
click at [148, 248] on input "9" at bounding box center [144, 254] width 146 height 39
type input "0"
type input "1"
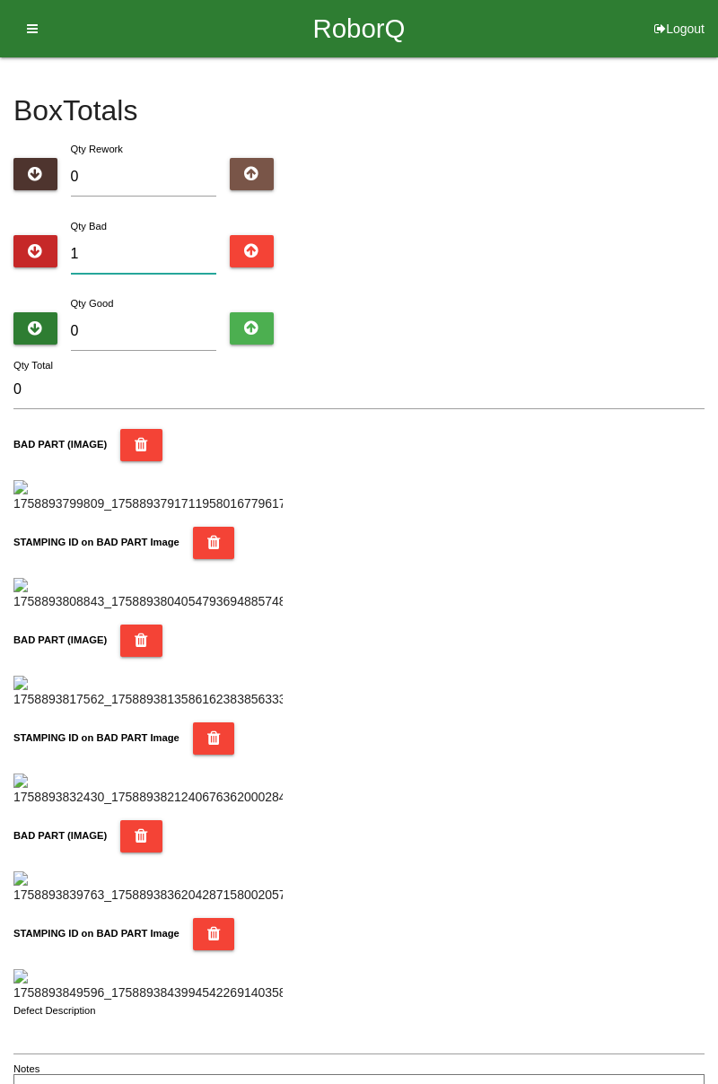
type input "1"
type input "10"
click at [171, 314] on input "0" at bounding box center [144, 331] width 146 height 39
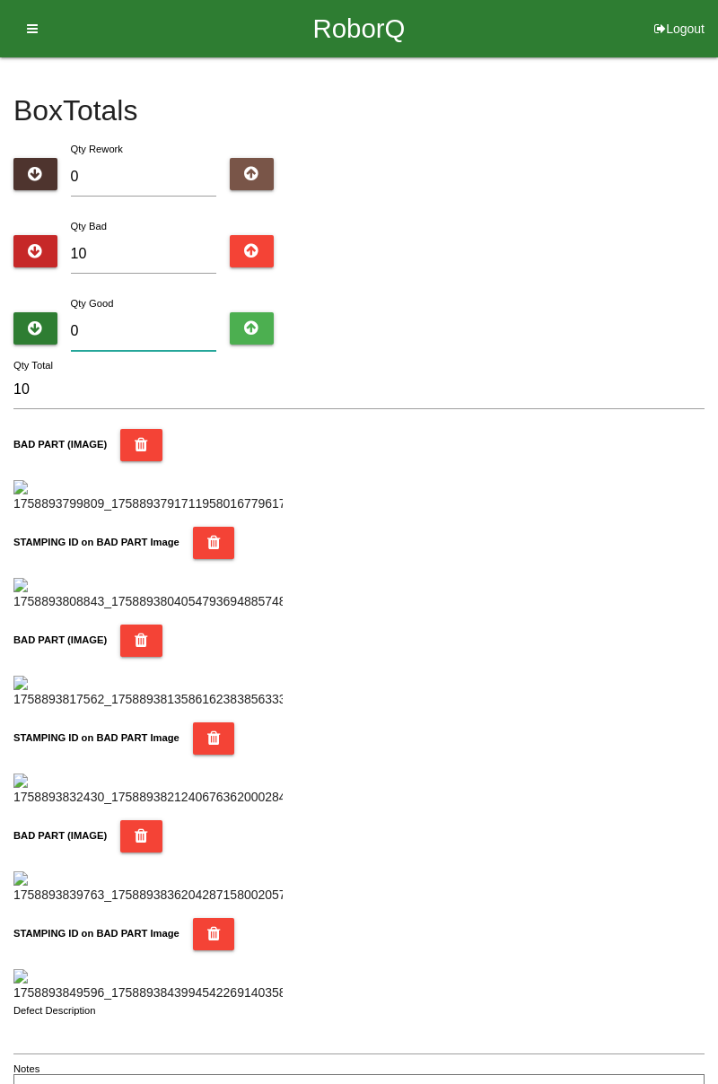
type input "7"
type input "17"
type input "74"
type input "84"
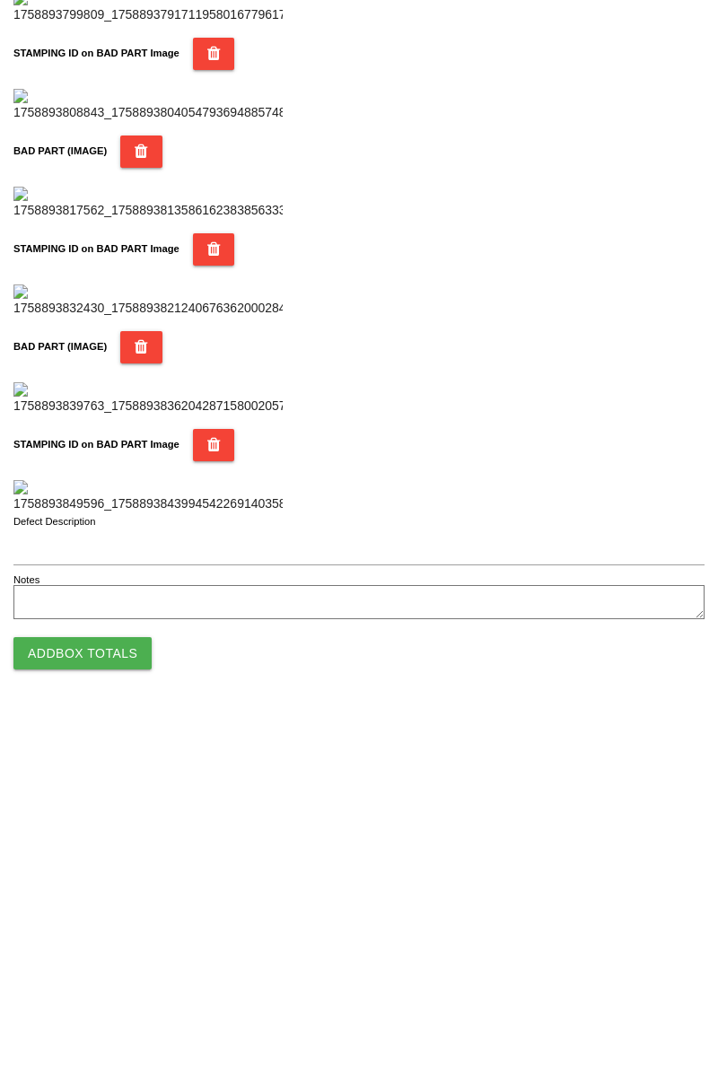
type input "74"
click at [125, 1016] on button "Add Box Totals" at bounding box center [82, 1023] width 138 height 32
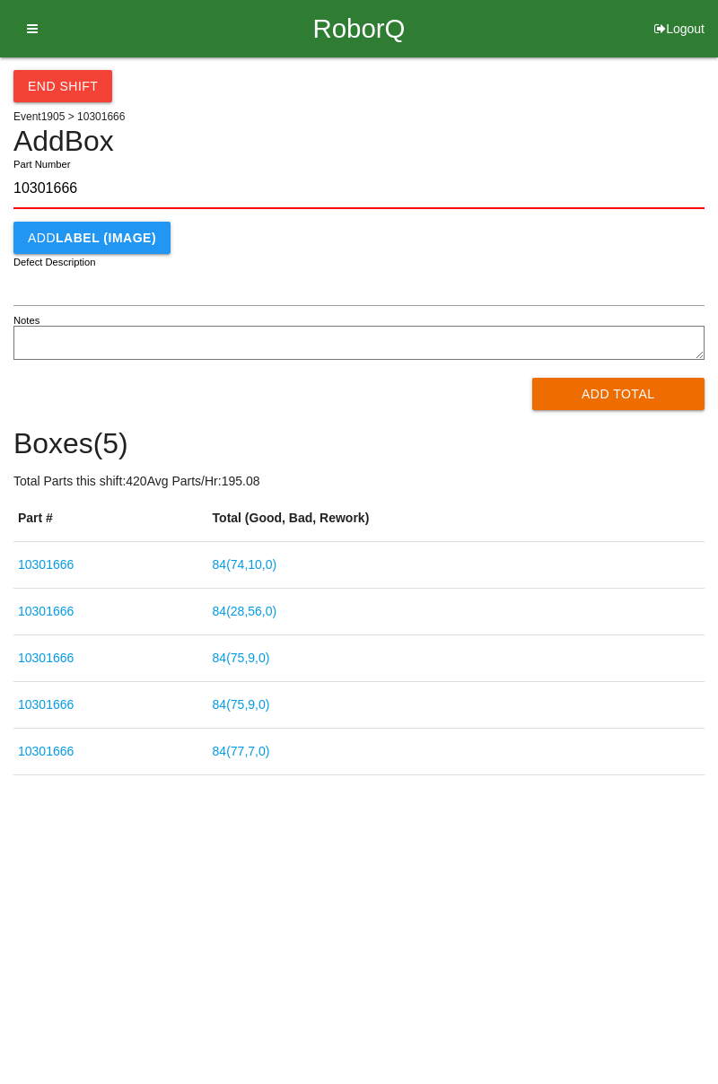
type input "10301666"
click at [615, 393] on button "Add Total" at bounding box center [618, 394] width 173 height 32
